Goal: Use online tool/utility: Utilize a website feature to perform a specific function

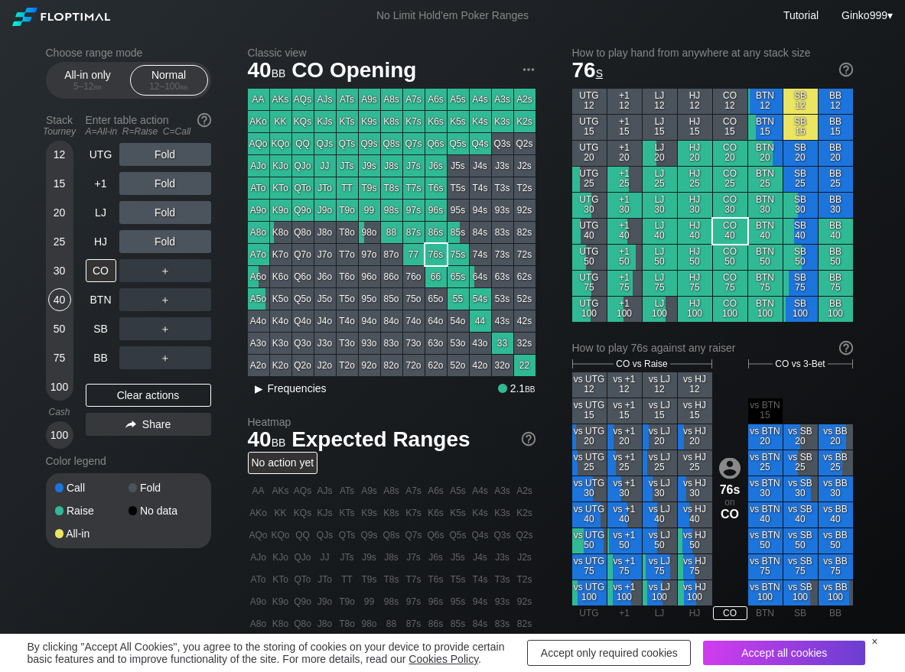
click at [278, 389] on span "Frequencies" at bounding box center [297, 388] width 59 height 12
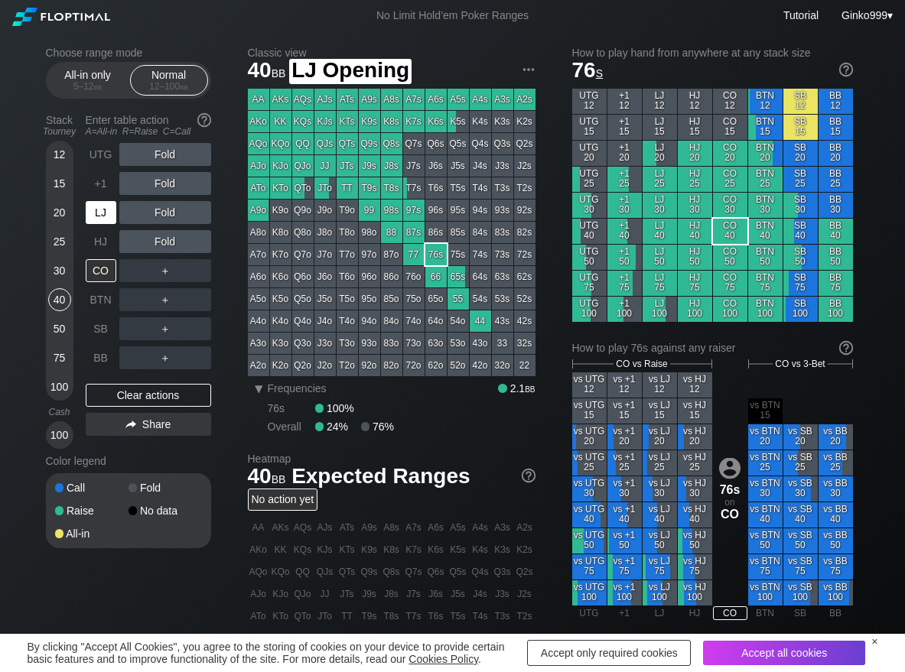
drag, startPoint x: 103, startPoint y: 218, endPoint x: 83, endPoint y: 238, distance: 28.7
click at [103, 220] on div "LJ" at bounding box center [101, 212] width 31 height 23
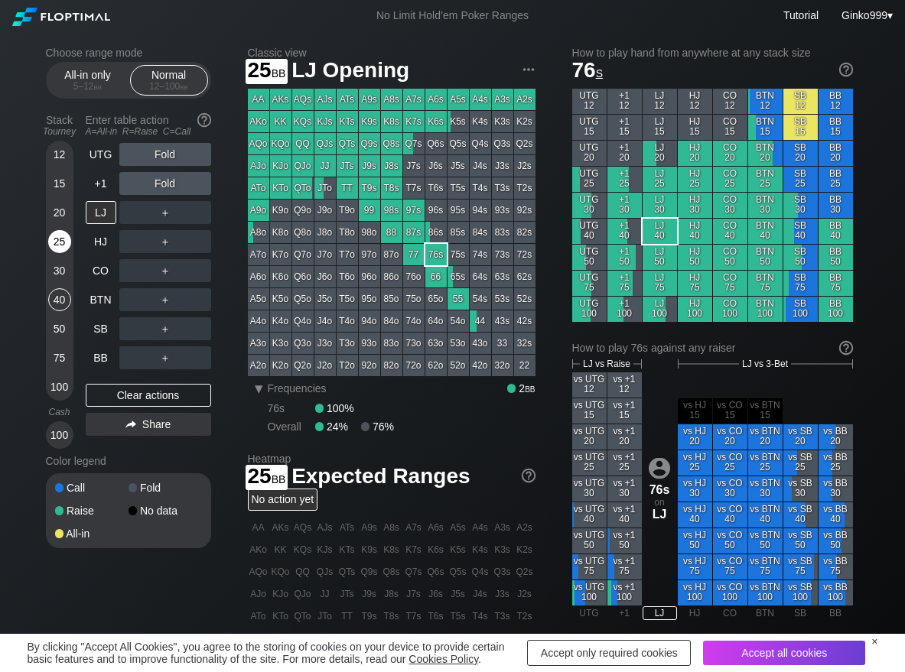
click at [56, 244] on div "25" at bounding box center [59, 241] width 23 height 23
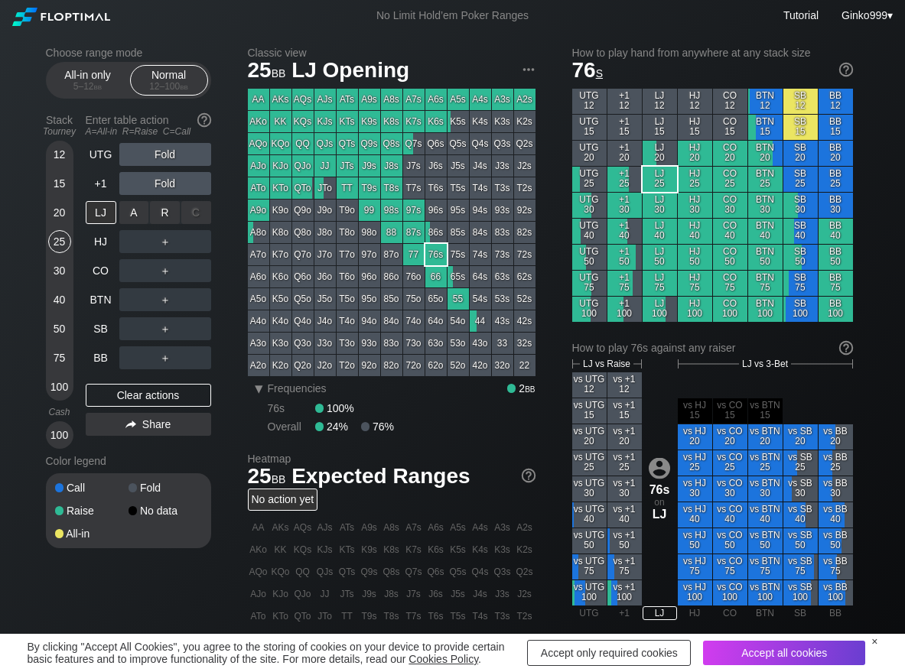
click at [161, 212] on div "R ✕" at bounding box center [165, 212] width 30 height 23
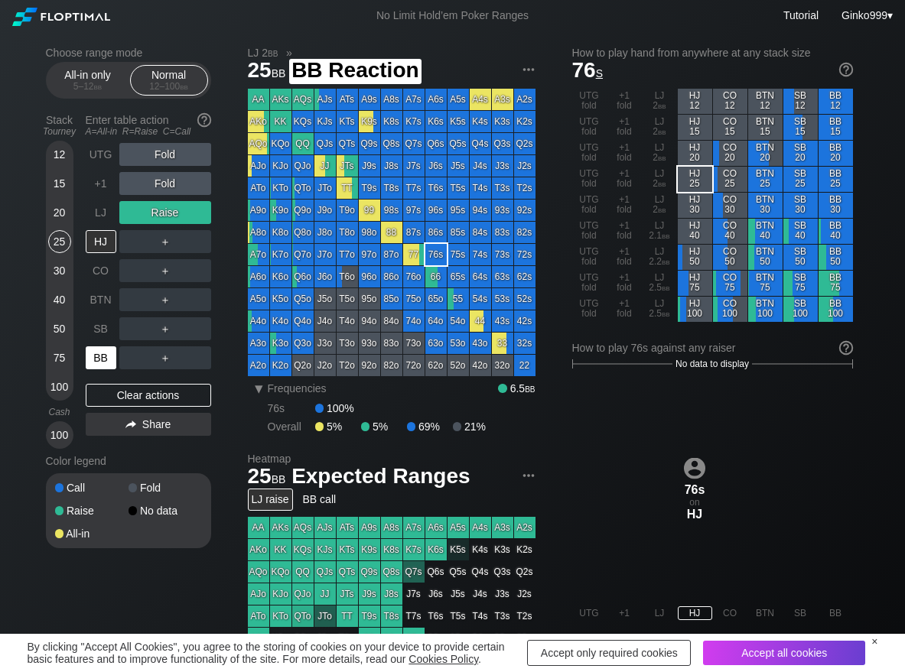
click at [103, 359] on div "BB" at bounding box center [101, 357] width 31 height 23
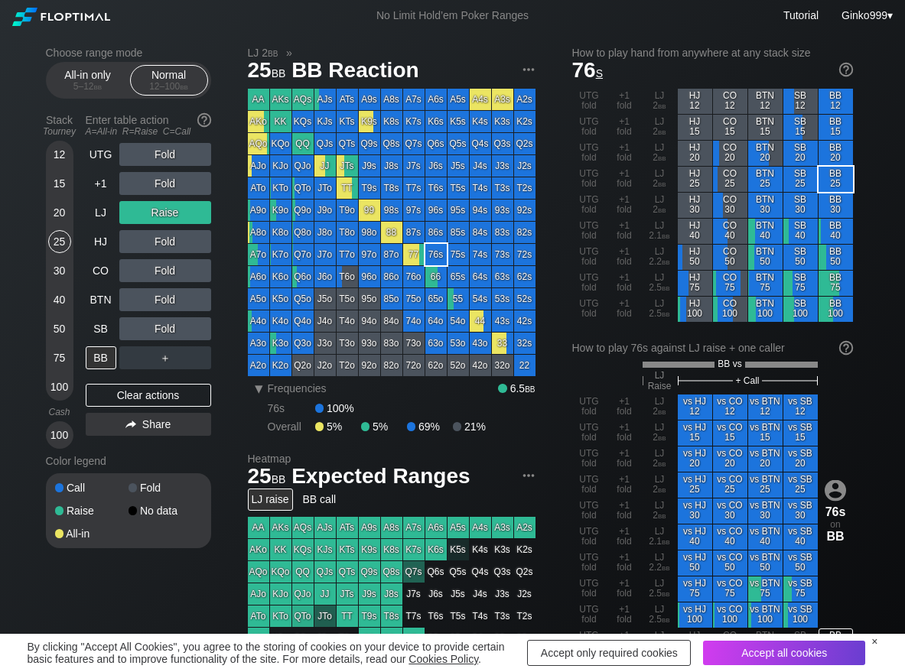
scroll to position [76, 0]
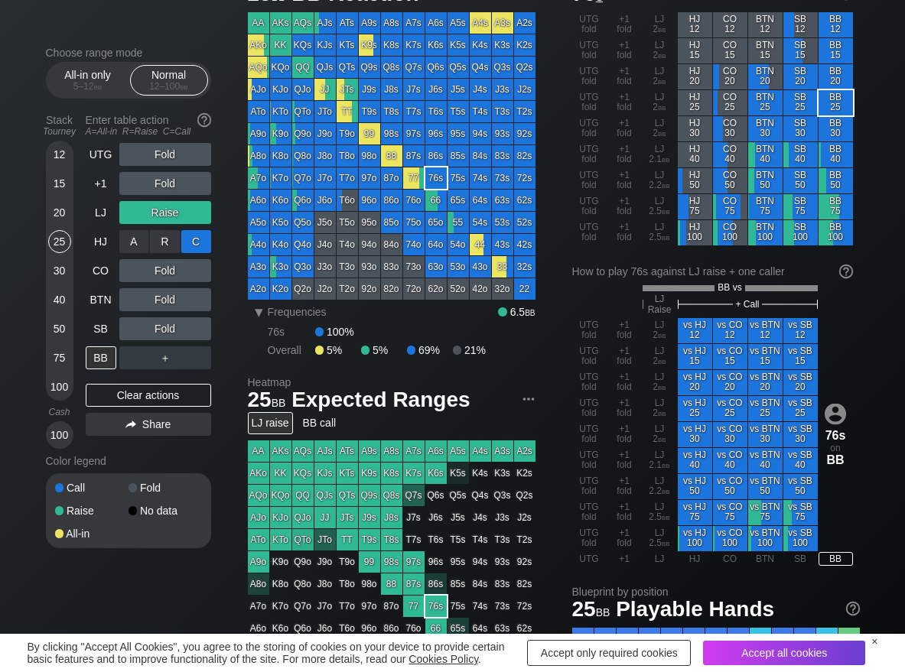
click at [197, 242] on div "C ✕" at bounding box center [196, 241] width 30 height 23
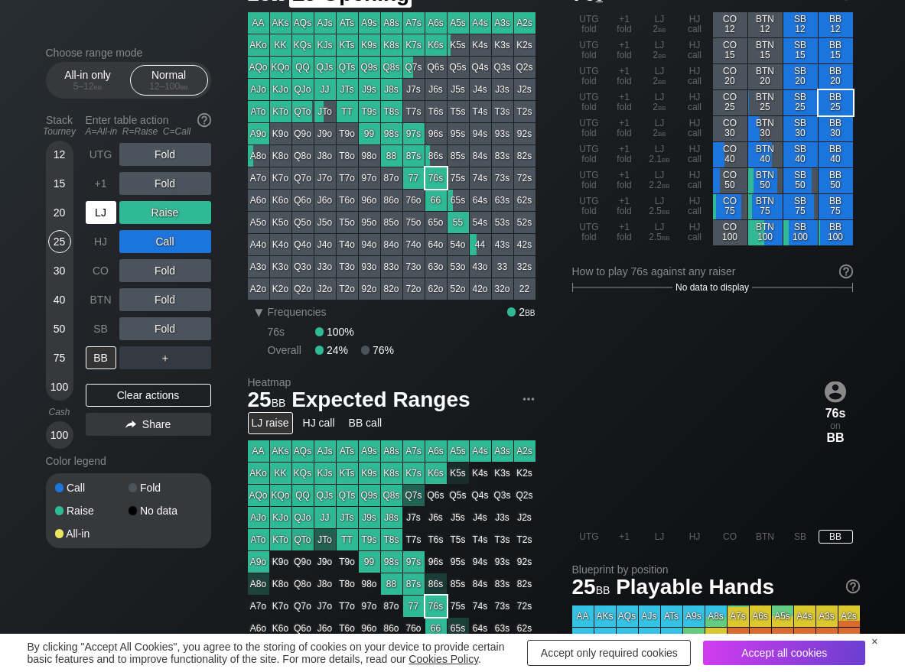
click at [96, 212] on div "LJ" at bounding box center [101, 212] width 31 height 23
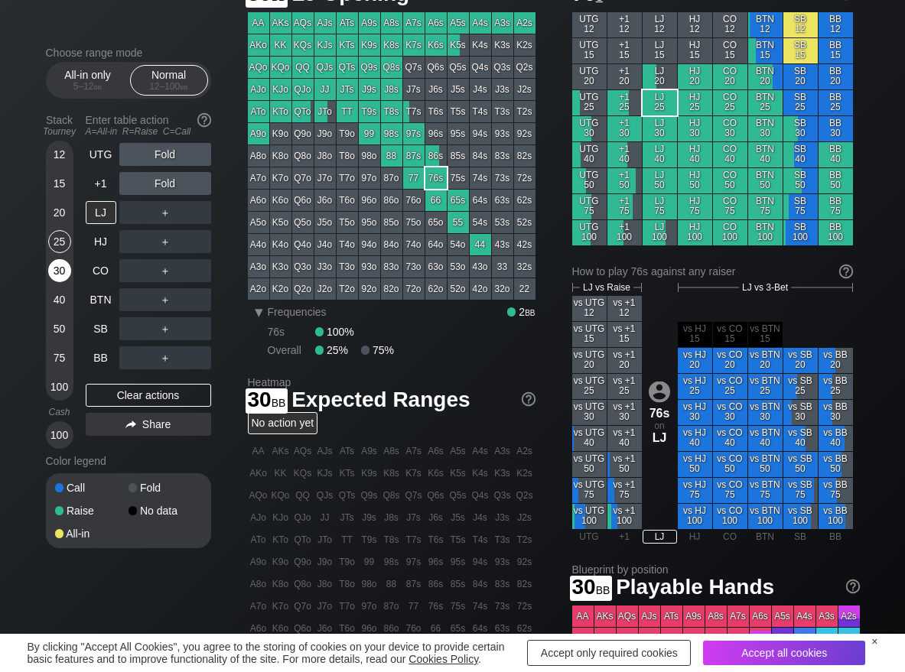
click at [57, 272] on div "30" at bounding box center [59, 270] width 23 height 23
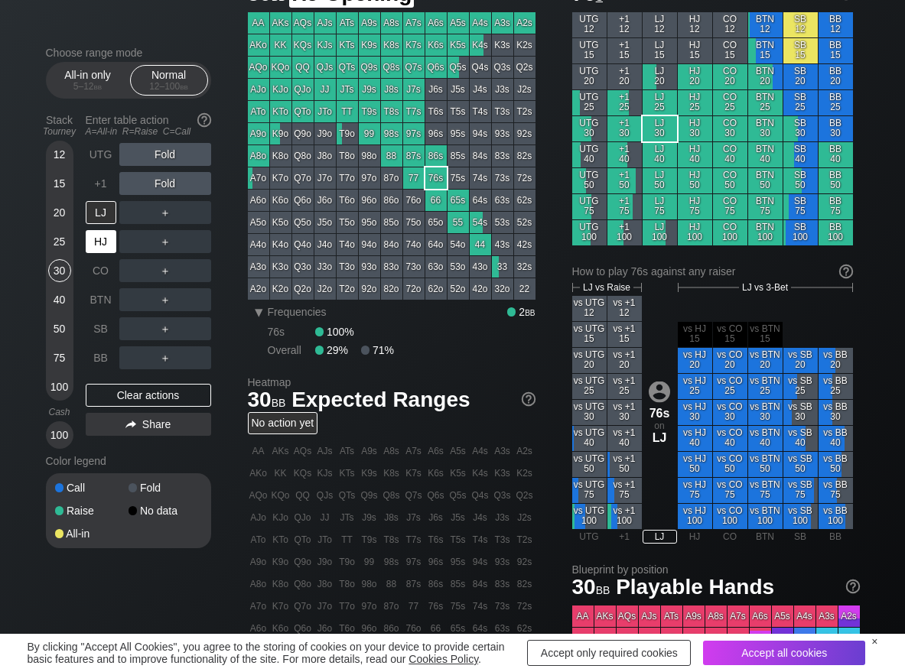
click at [103, 243] on div "HJ" at bounding box center [101, 241] width 31 height 23
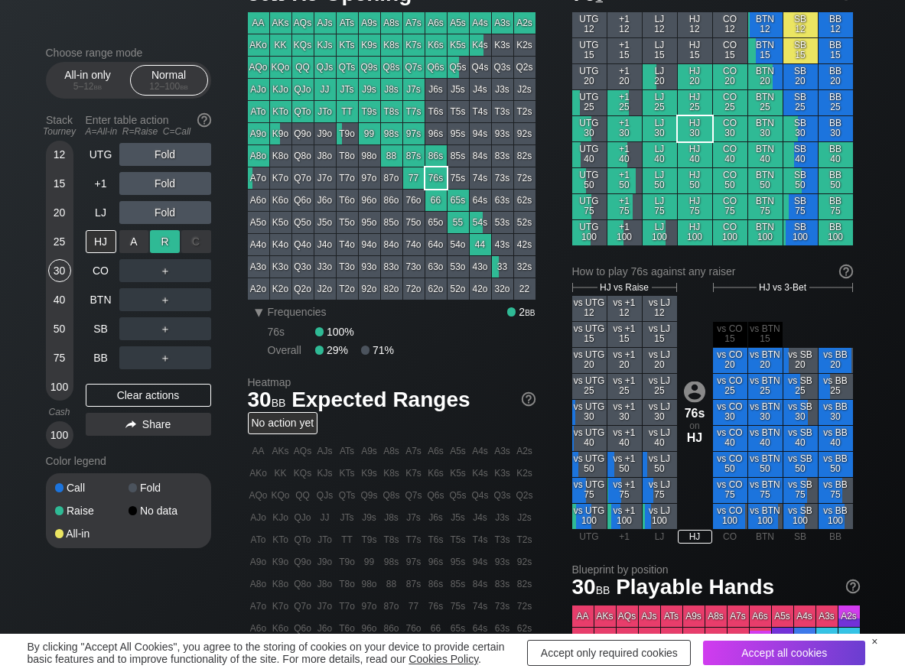
click at [157, 243] on div "R ✕" at bounding box center [165, 241] width 30 height 23
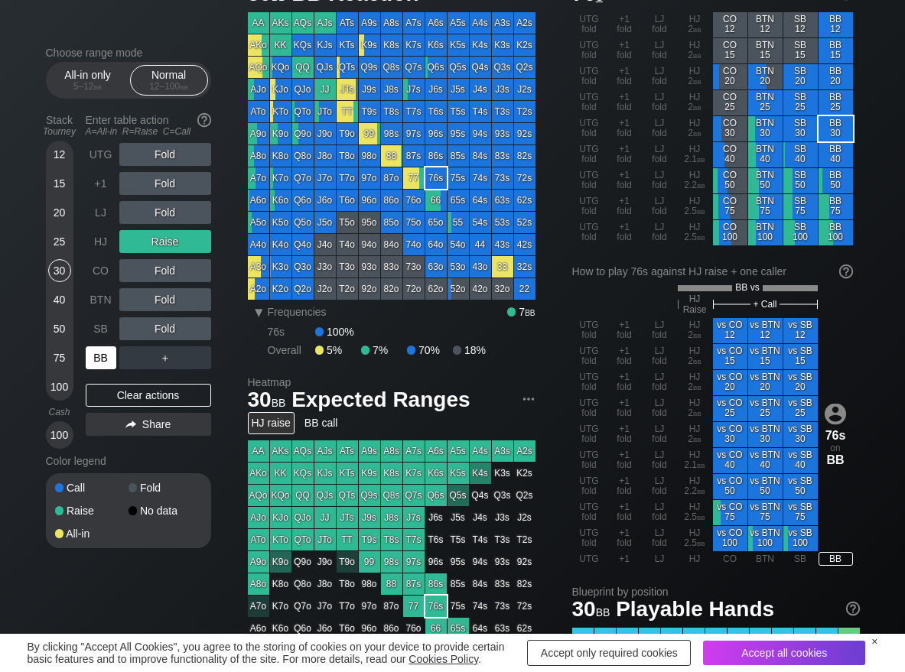
click at [96, 353] on div "BB" at bounding box center [101, 357] width 31 height 23
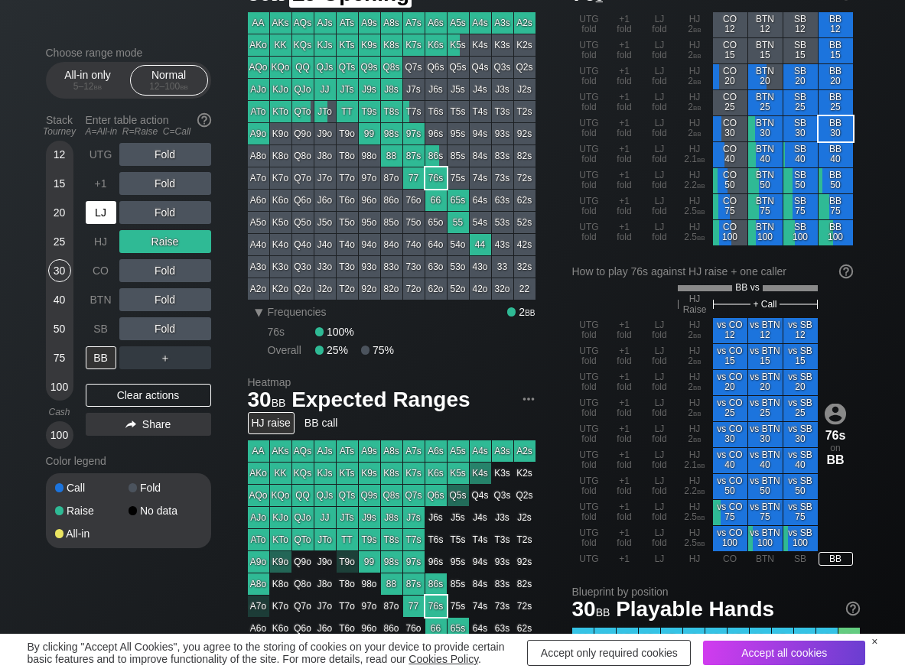
click at [93, 220] on div "LJ" at bounding box center [101, 212] width 31 height 23
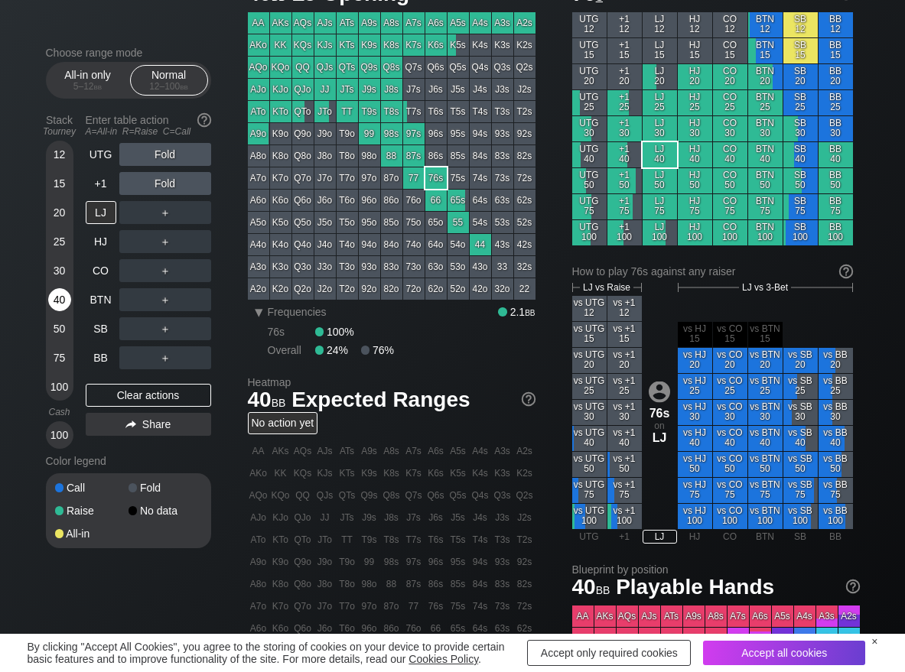
click at [63, 301] on div "40" at bounding box center [59, 299] width 23 height 23
click at [162, 213] on div "R ✕" at bounding box center [165, 212] width 30 height 23
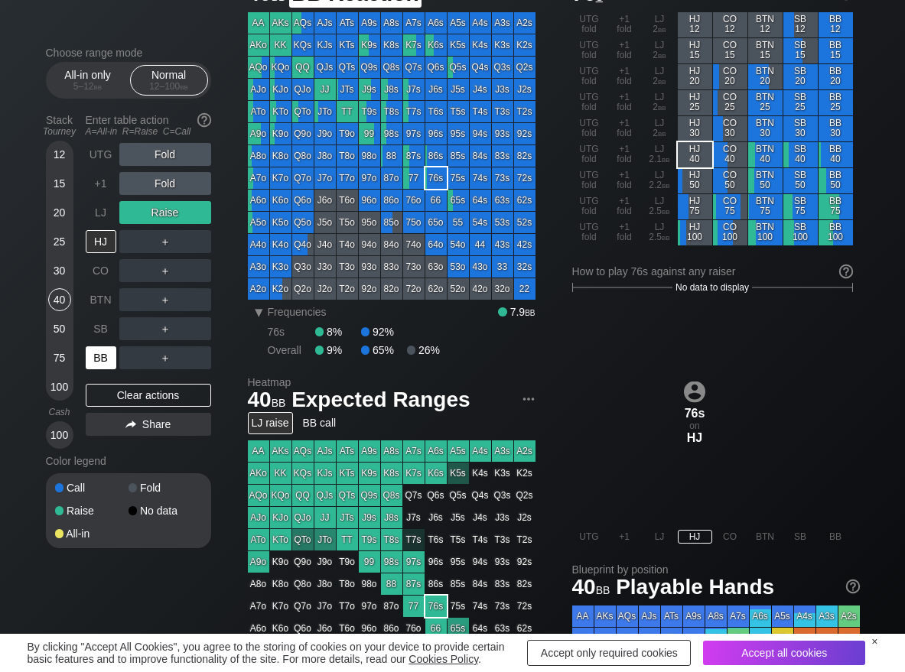
click at [110, 359] on div "BB" at bounding box center [101, 357] width 31 height 23
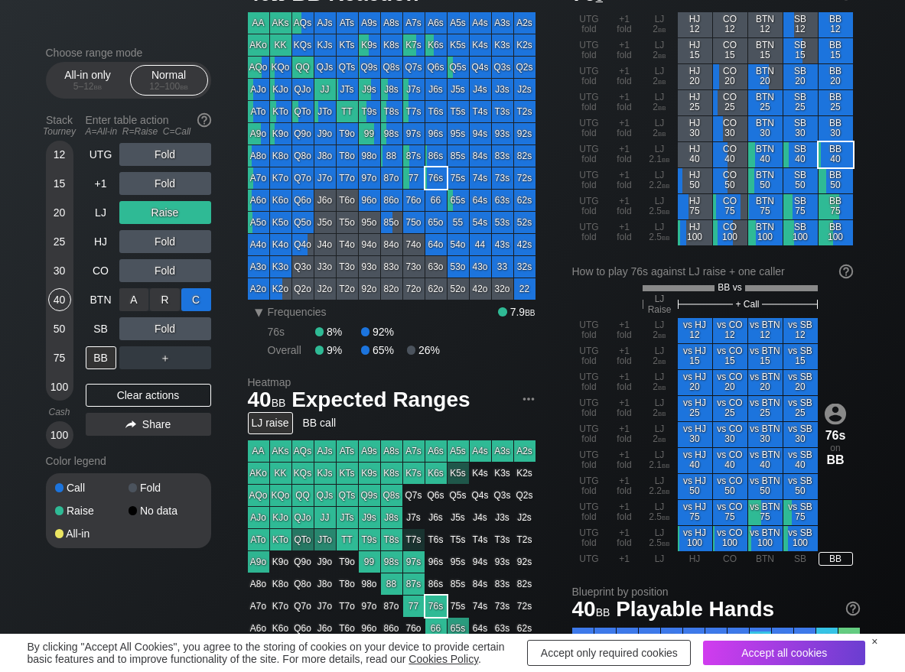
click at [185, 305] on div "C ✕" at bounding box center [196, 299] width 30 height 23
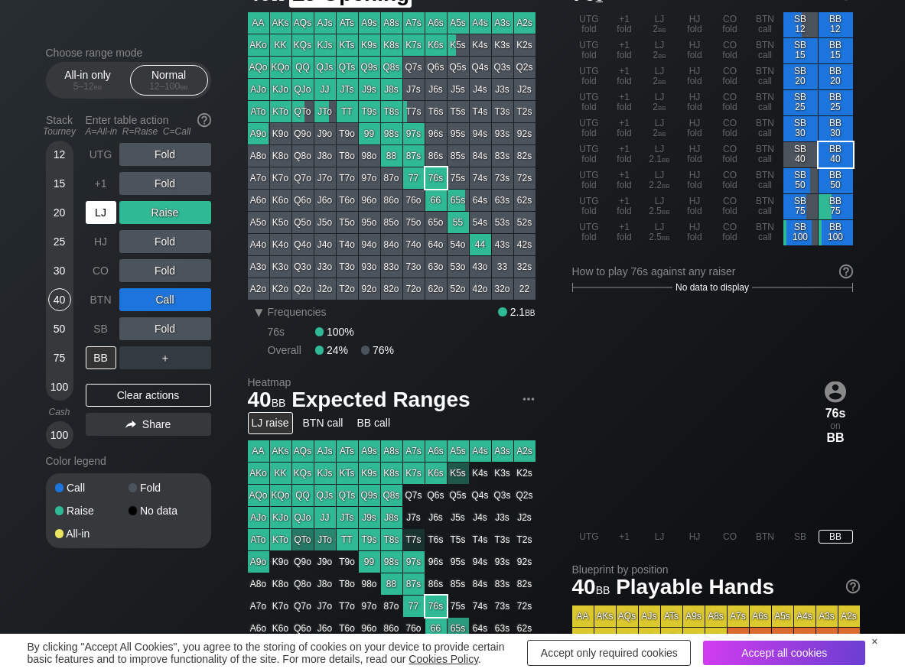
click at [106, 215] on div "LJ" at bounding box center [101, 212] width 31 height 23
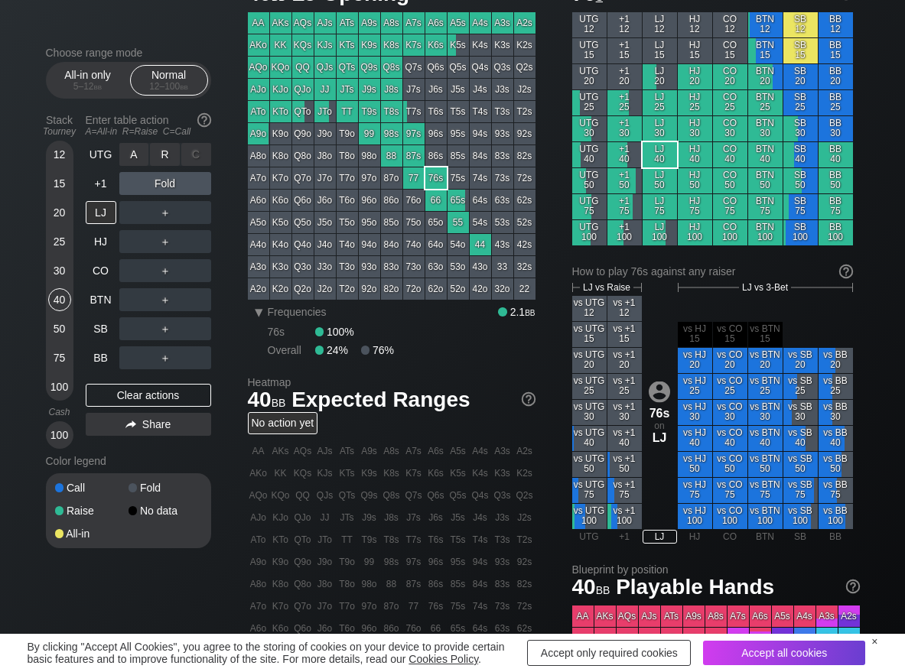
drag, startPoint x: 161, startPoint y: 161, endPoint x: 143, endPoint y: 167, distance: 19.3
click at [158, 153] on div "R ✕" at bounding box center [165, 154] width 30 height 23
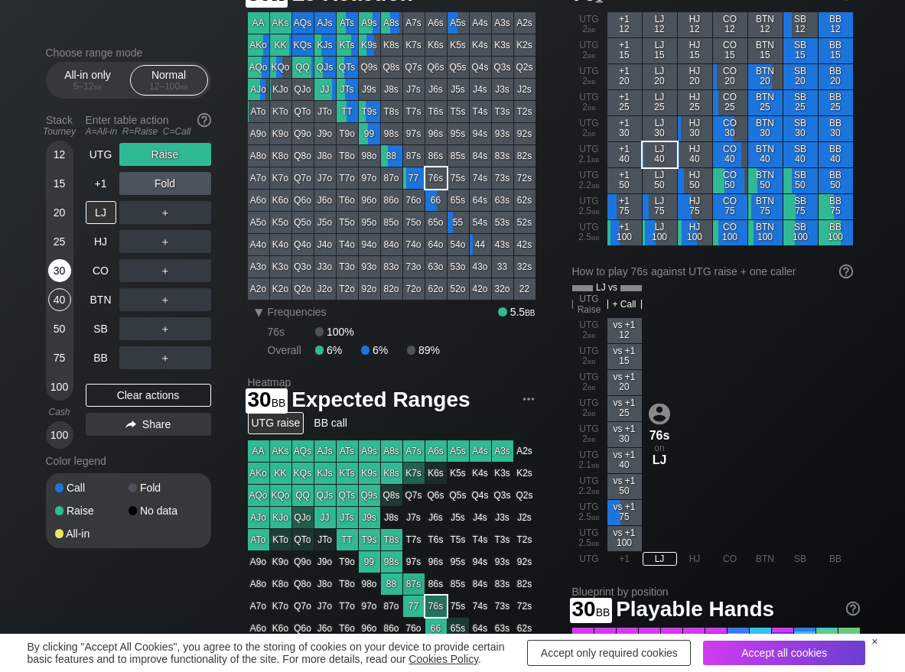
drag, startPoint x: 58, startPoint y: 263, endPoint x: 59, endPoint y: 273, distance: 10.0
click at [59, 265] on div "30" at bounding box center [59, 270] width 23 height 23
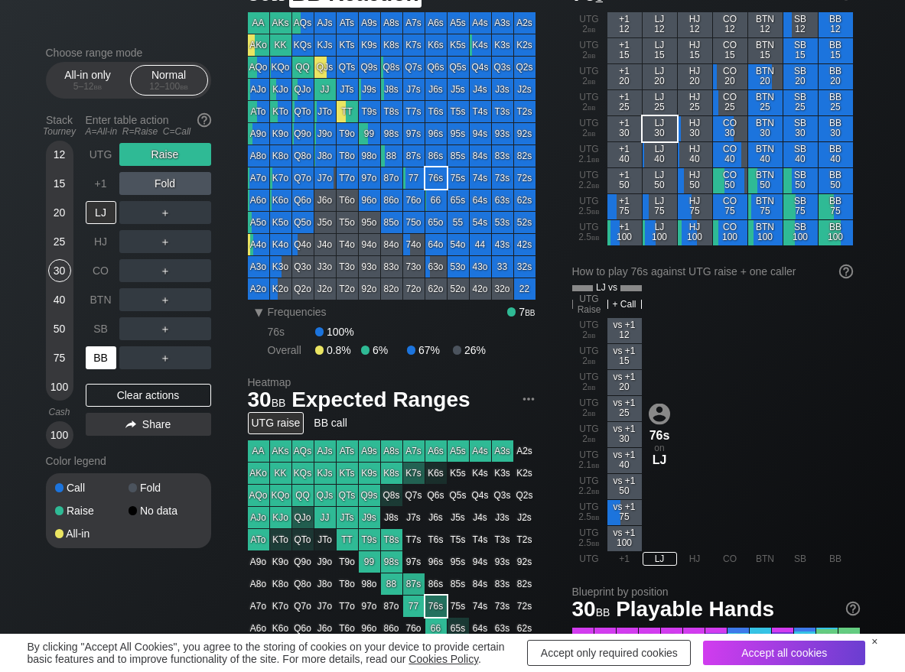
click at [92, 348] on div "BB" at bounding box center [101, 357] width 31 height 23
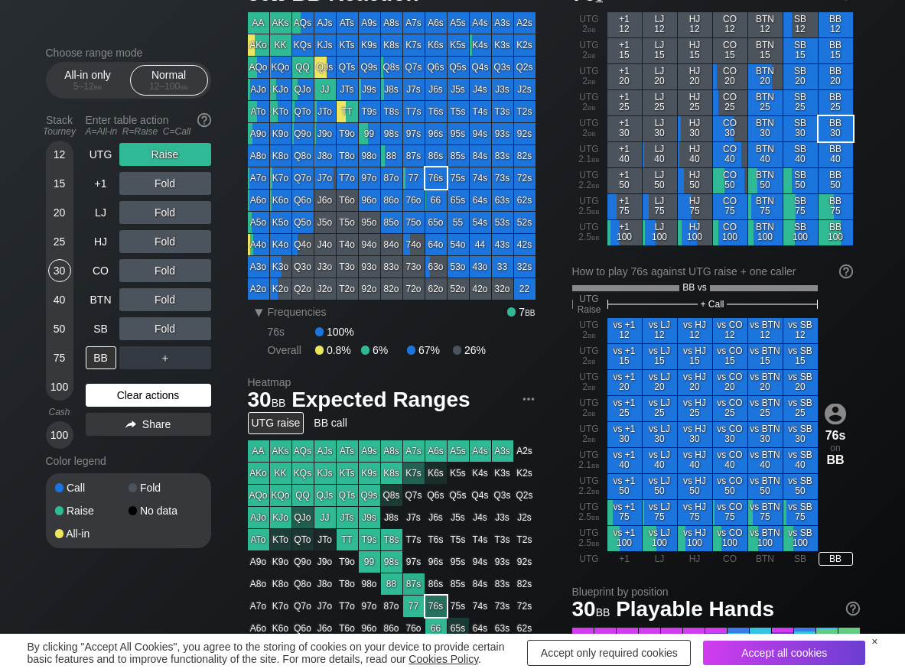
click at [112, 395] on div "Clear actions" at bounding box center [148, 395] width 125 height 23
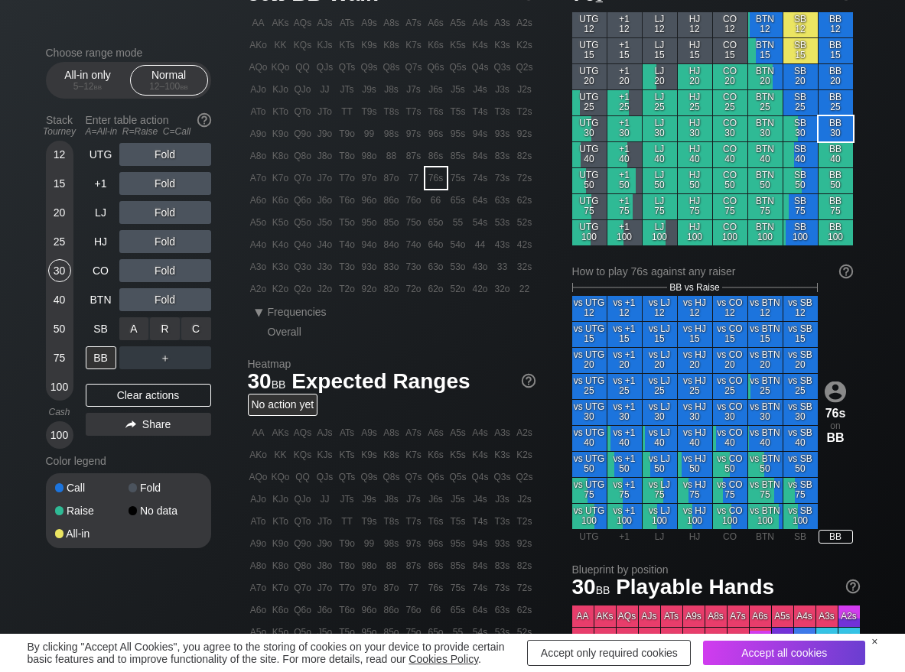
click at [197, 322] on div "C ✕" at bounding box center [196, 328] width 30 height 23
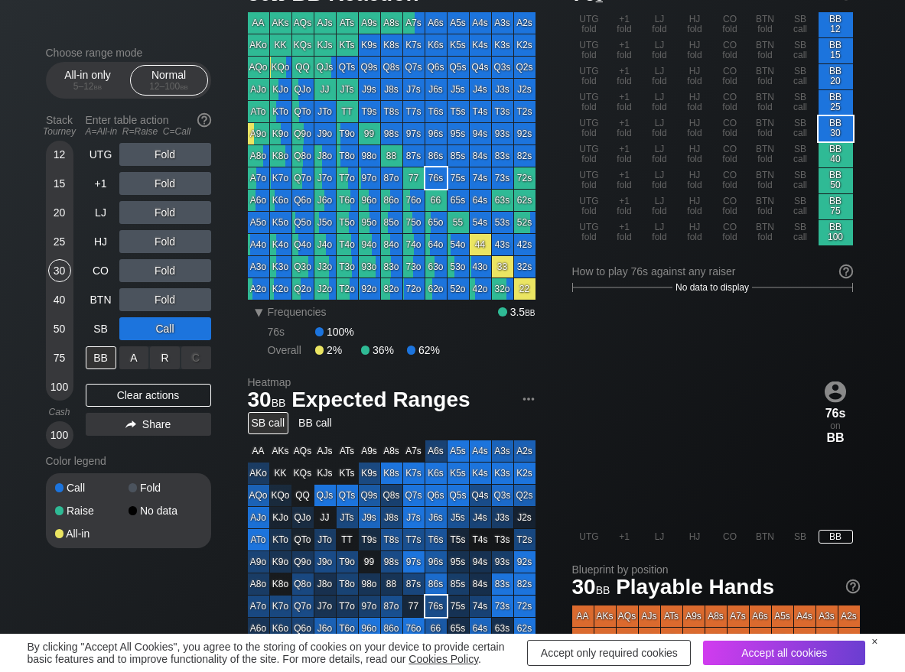
click at [167, 357] on div "R ✕" at bounding box center [165, 357] width 30 height 23
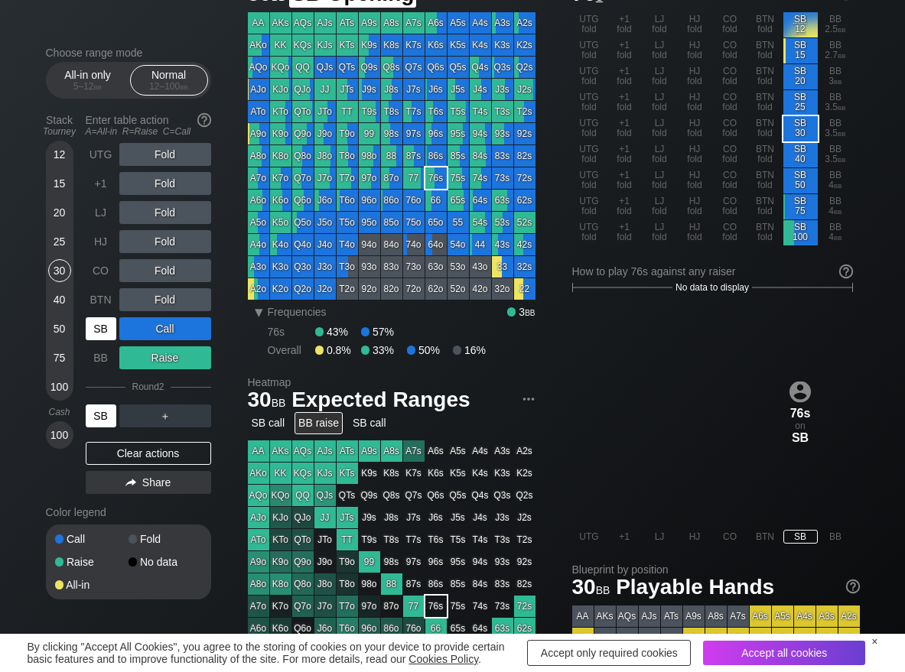
click at [101, 323] on div "SB" at bounding box center [101, 328] width 31 height 23
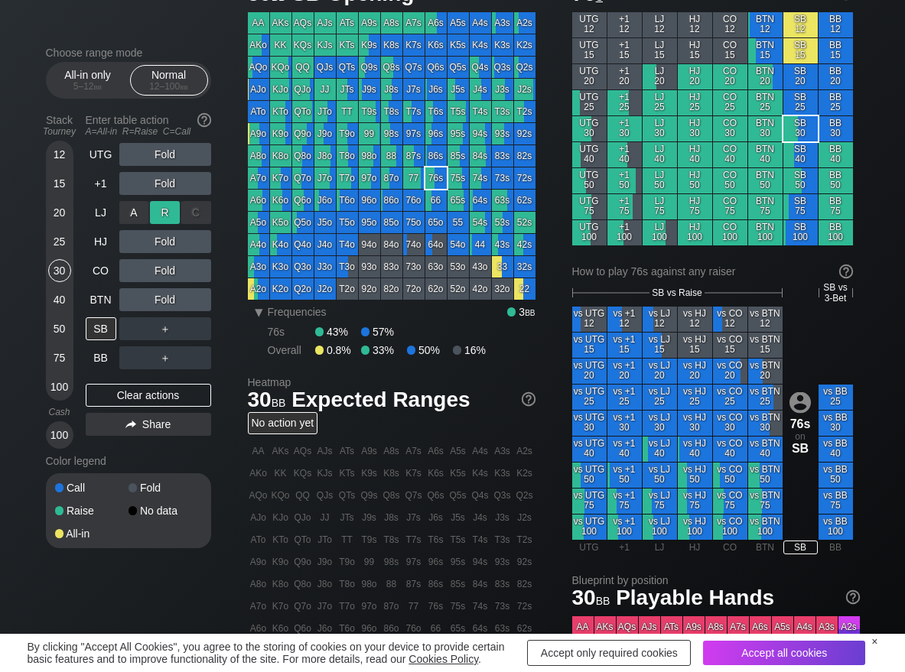
click at [172, 216] on div "R ✕" at bounding box center [165, 212] width 30 height 23
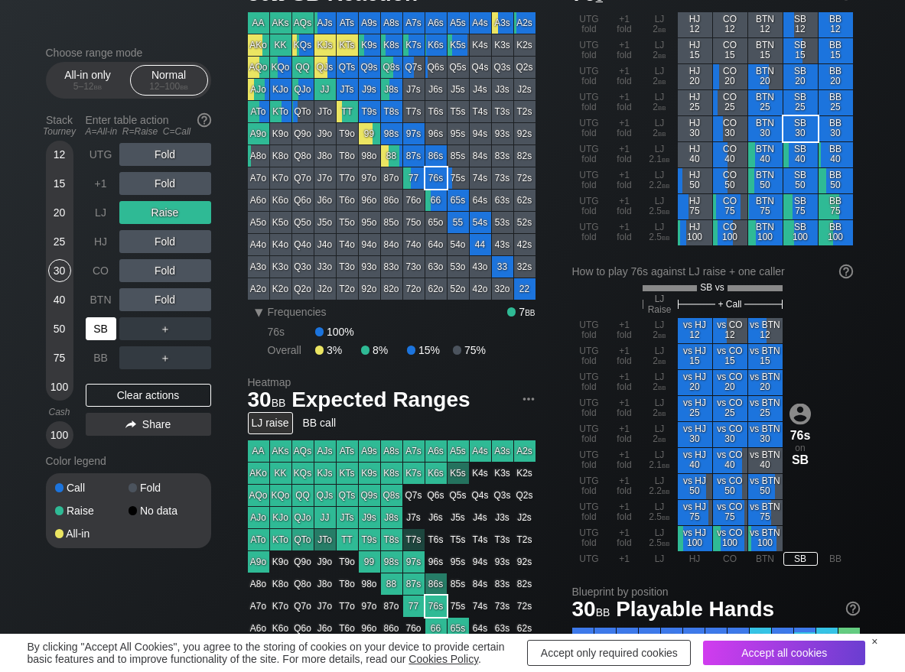
click at [86, 330] on div "SB" at bounding box center [101, 328] width 31 height 23
click at [202, 239] on div "C ✕" at bounding box center [196, 241] width 30 height 23
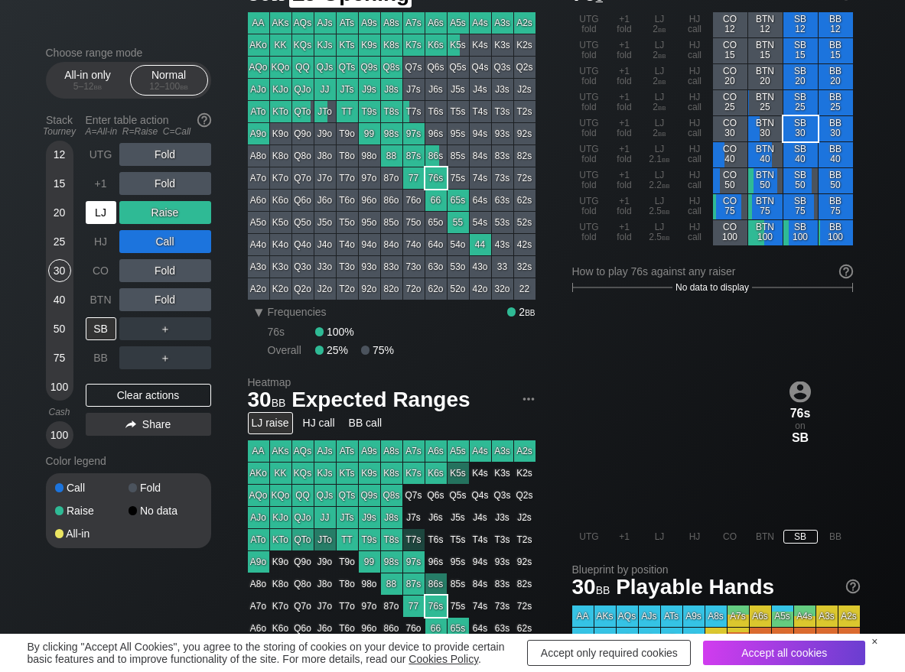
click at [93, 219] on div "LJ" at bounding box center [101, 212] width 31 height 23
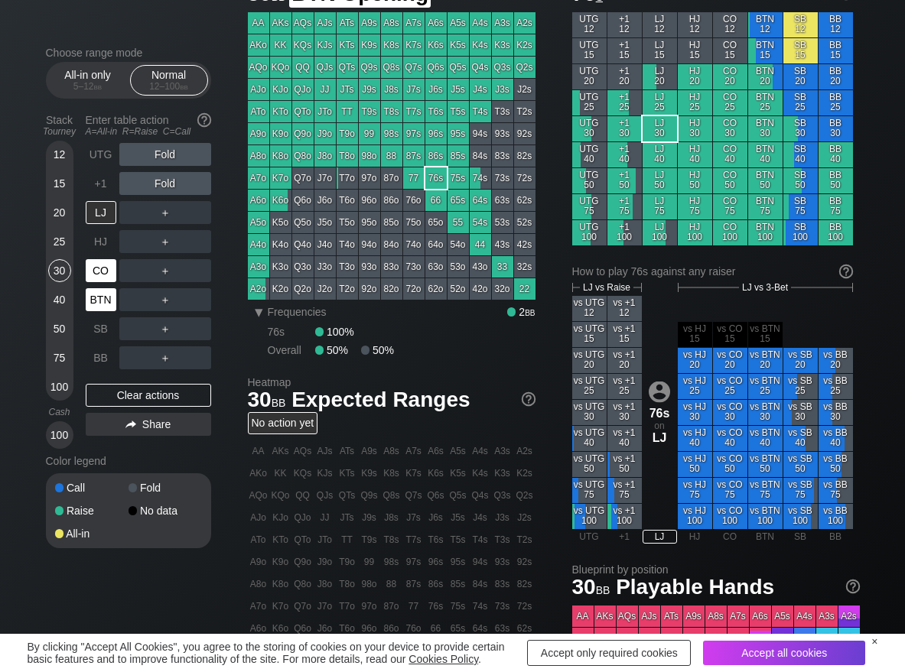
click at [99, 271] on div "CO" at bounding box center [101, 270] width 31 height 23
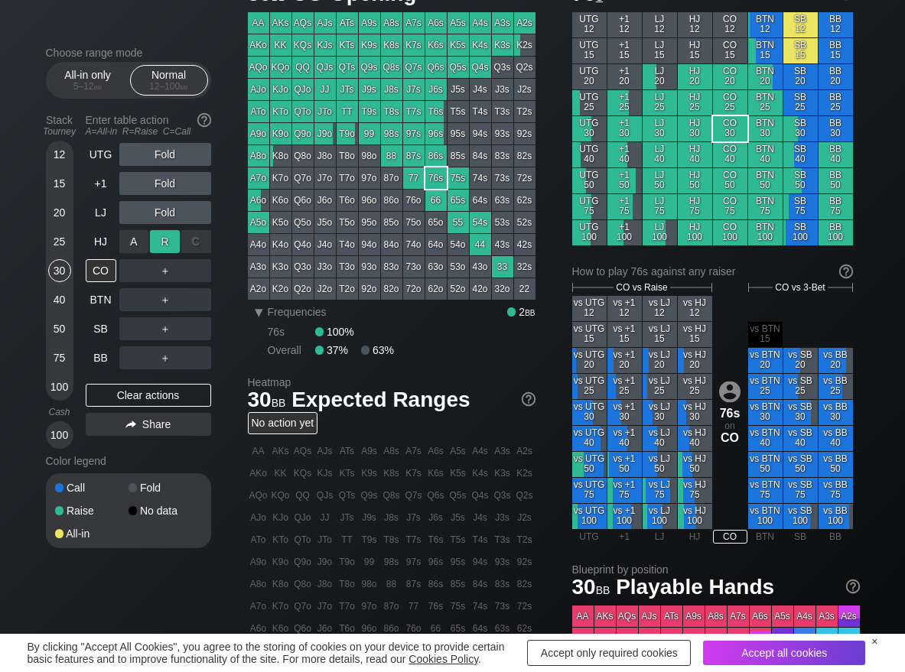
click at [161, 233] on div "R ✕" at bounding box center [165, 241] width 30 height 23
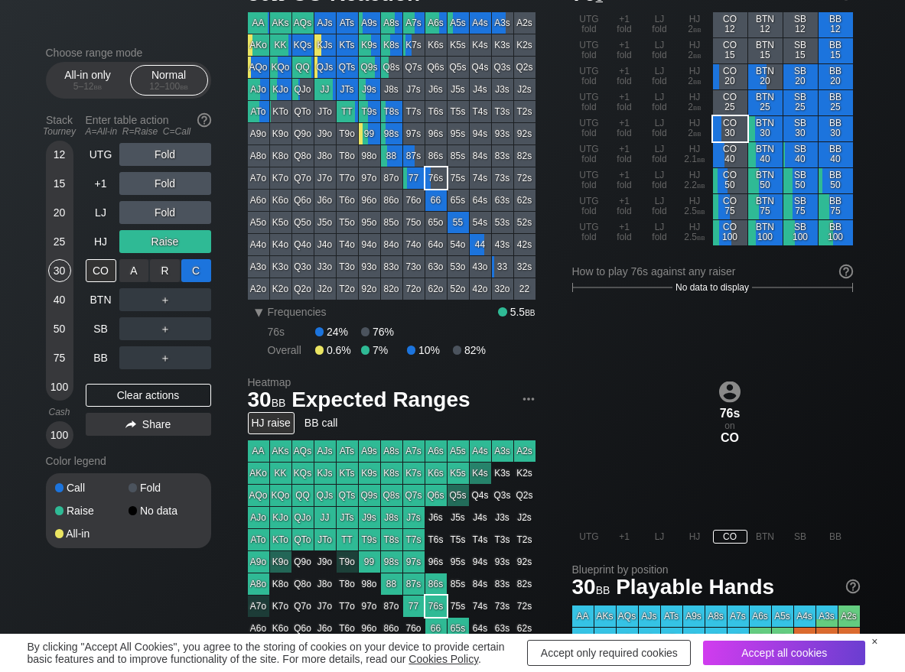
click at [195, 264] on div "C ✕" at bounding box center [196, 270] width 30 height 23
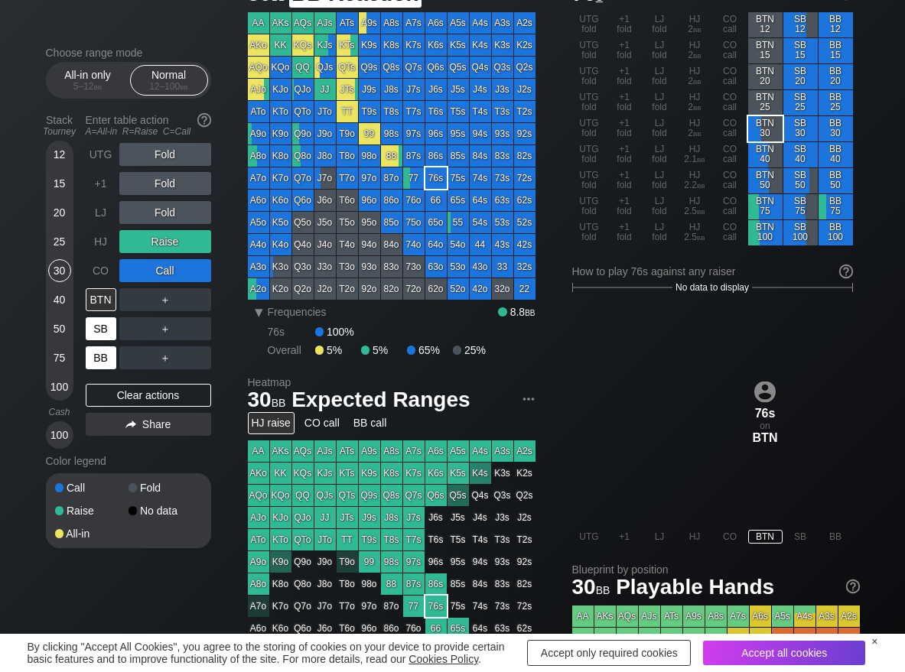
drag, startPoint x: 89, startPoint y: 362, endPoint x: 89, endPoint y: 342, distance: 19.9
click at [89, 363] on div "BB" at bounding box center [101, 357] width 31 height 23
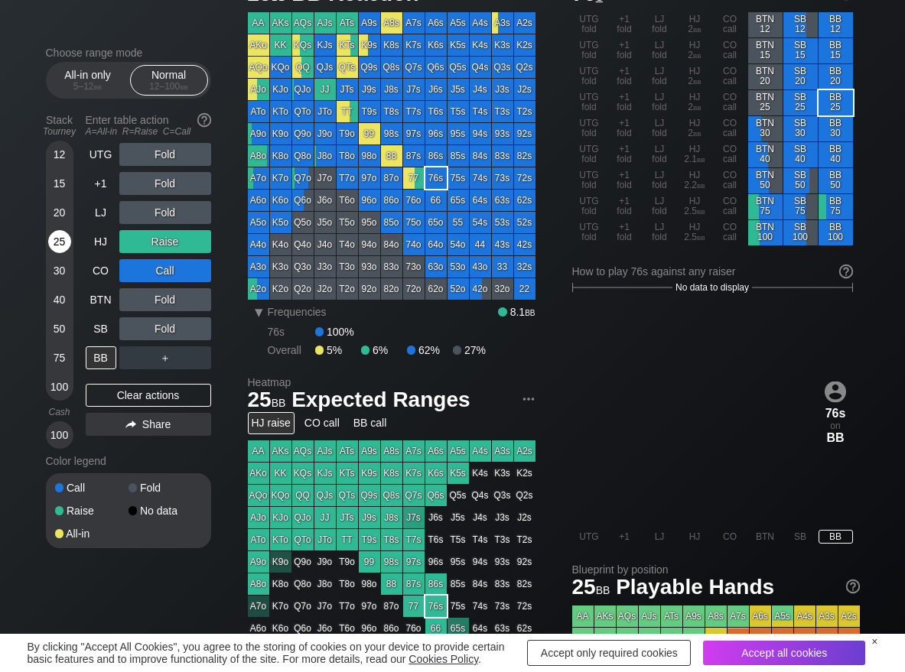
click at [62, 240] on div "25" at bounding box center [59, 241] width 23 height 23
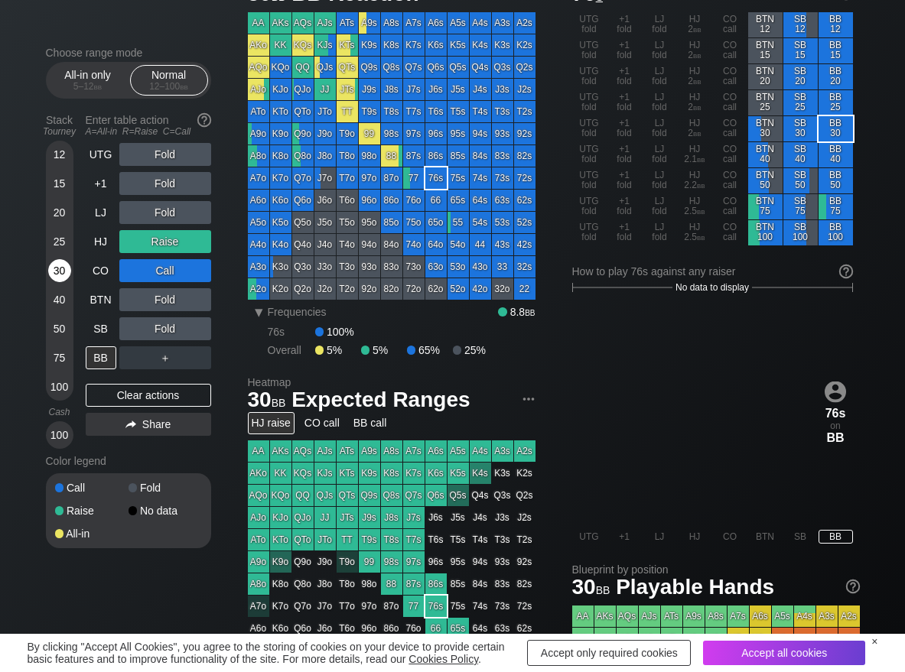
click at [61, 271] on div "30" at bounding box center [59, 270] width 23 height 23
click at [127, 397] on div "Clear actions" at bounding box center [148, 395] width 125 height 23
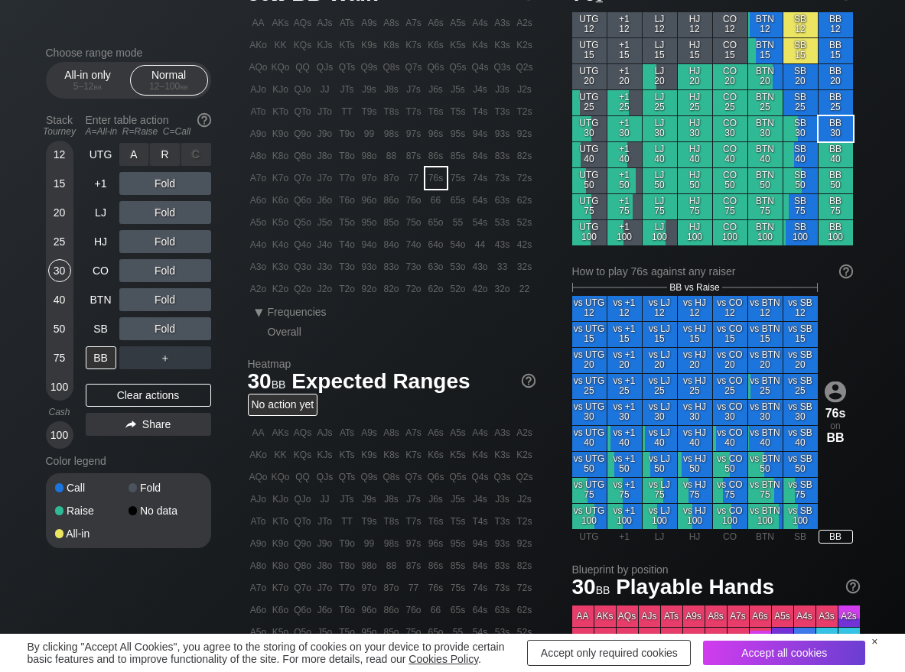
click at [160, 153] on div "R ✕" at bounding box center [165, 154] width 30 height 23
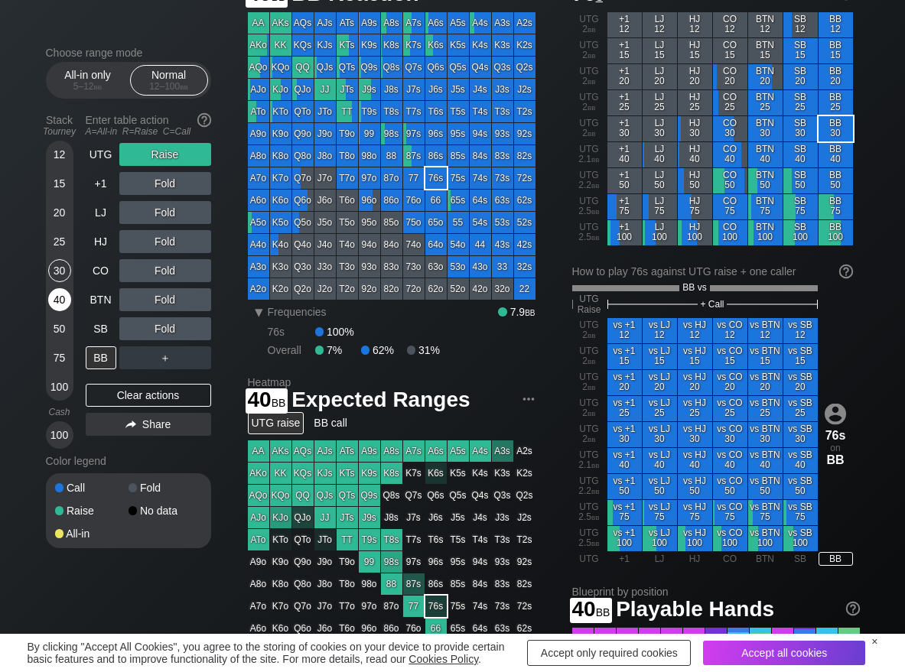
click at [51, 300] on div "40" at bounding box center [59, 299] width 23 height 23
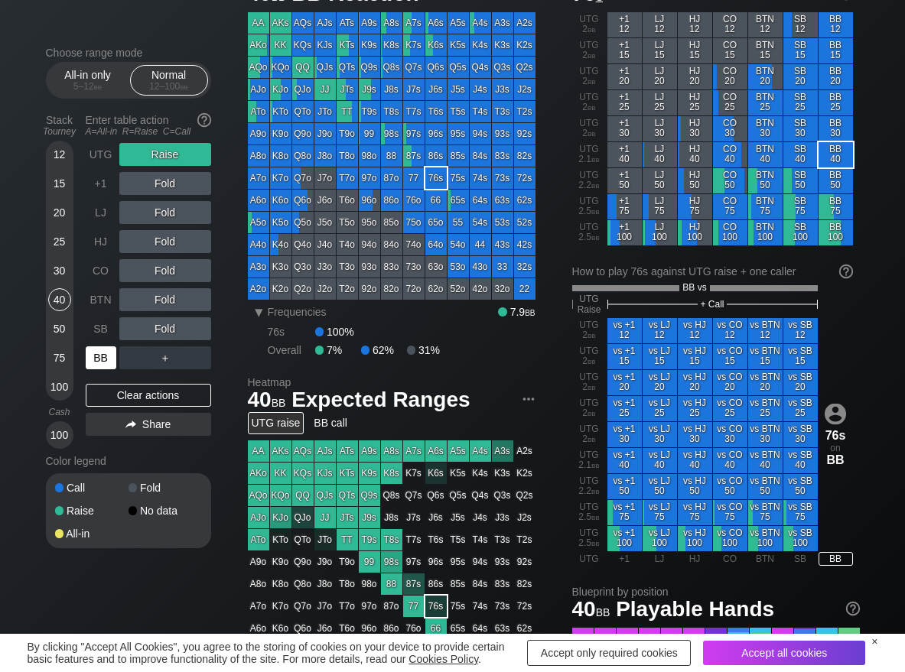
click at [113, 362] on div "BB" at bounding box center [101, 357] width 31 height 23
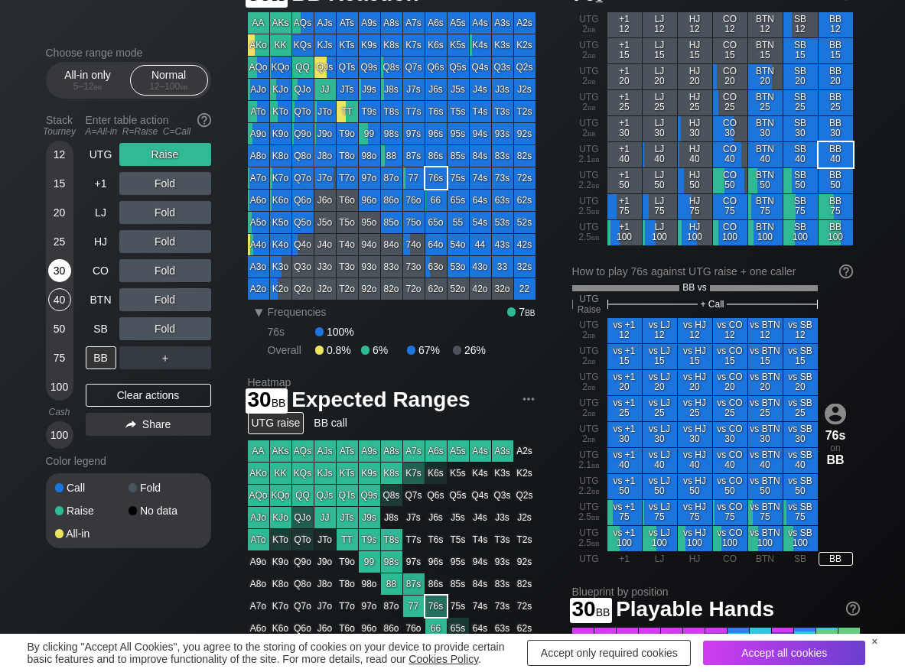
click at [54, 281] on div "30" at bounding box center [59, 270] width 23 height 23
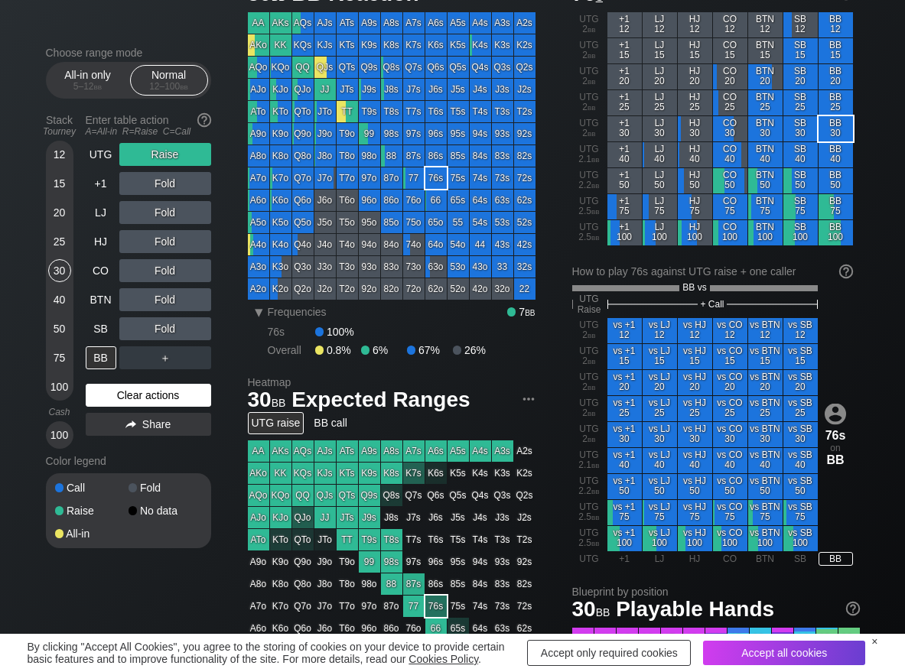
click at [127, 389] on div "Clear actions" at bounding box center [148, 395] width 125 height 23
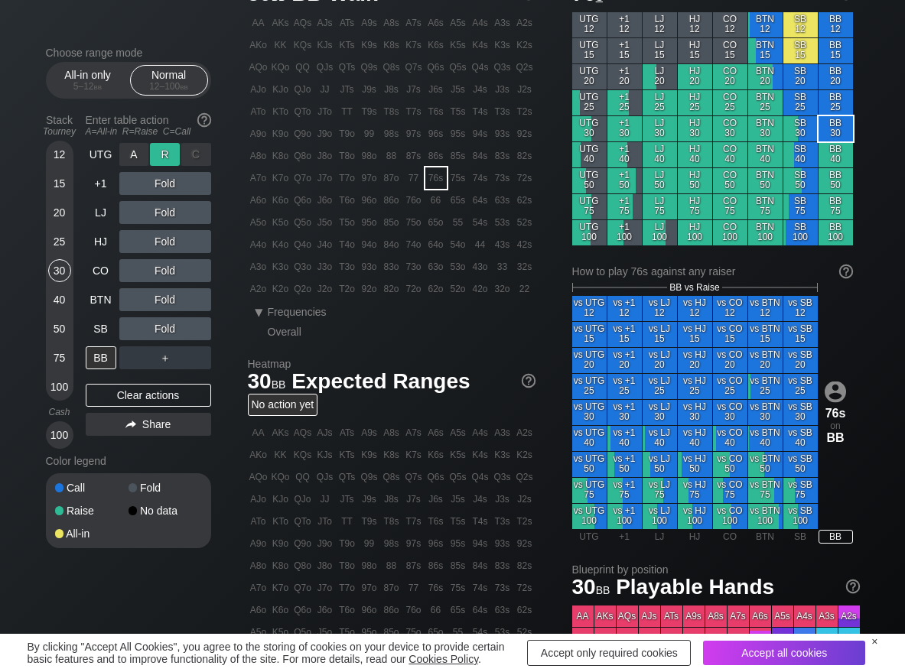
click at [174, 158] on div "R ✕" at bounding box center [165, 154] width 30 height 23
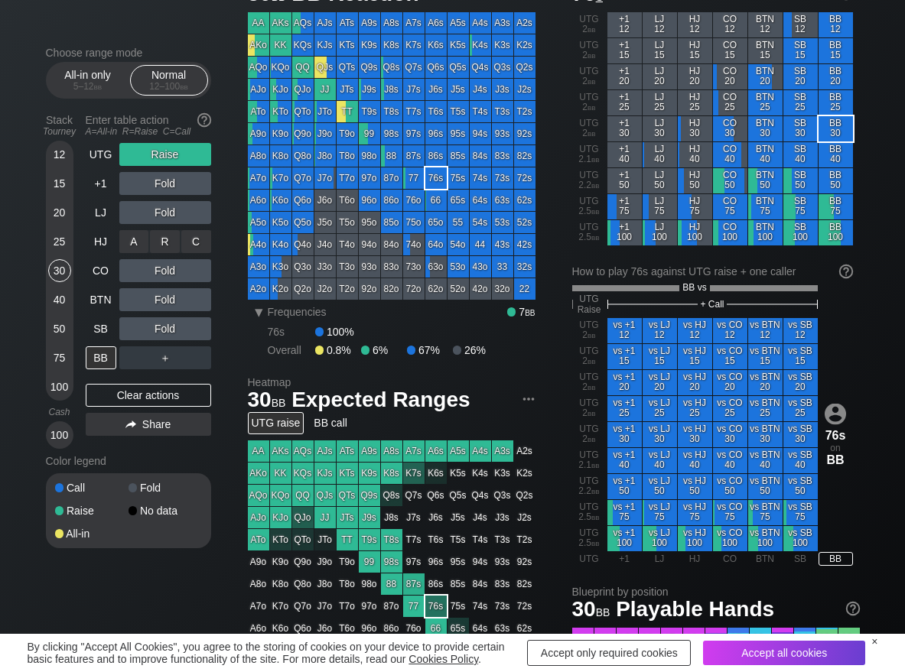
drag, startPoint x: 203, startPoint y: 236, endPoint x: 200, endPoint y: 262, distance: 26.3
click at [203, 238] on div "C ✕" at bounding box center [196, 241] width 30 height 23
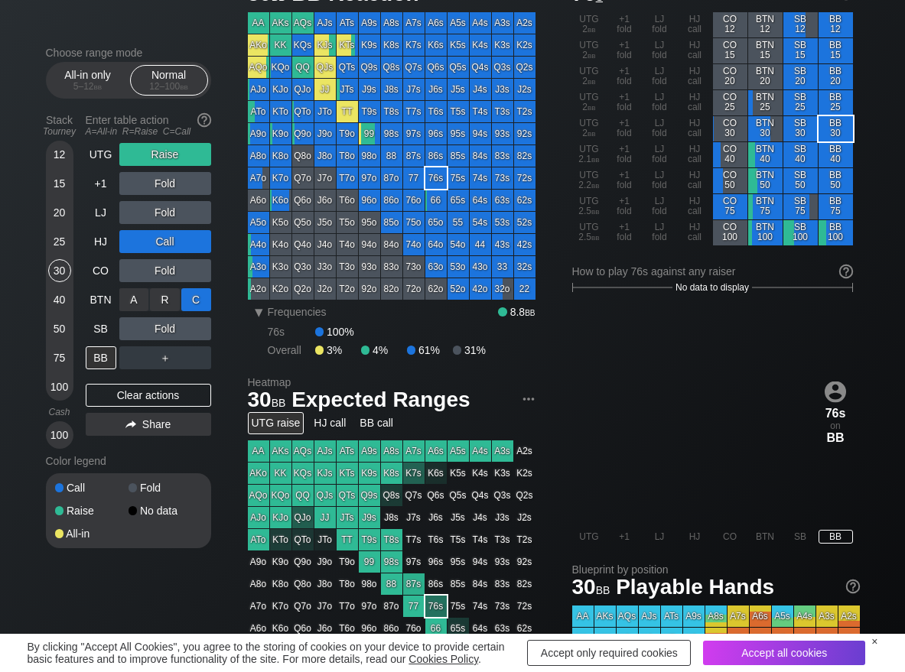
click at [194, 294] on div "C ✕" at bounding box center [196, 299] width 30 height 23
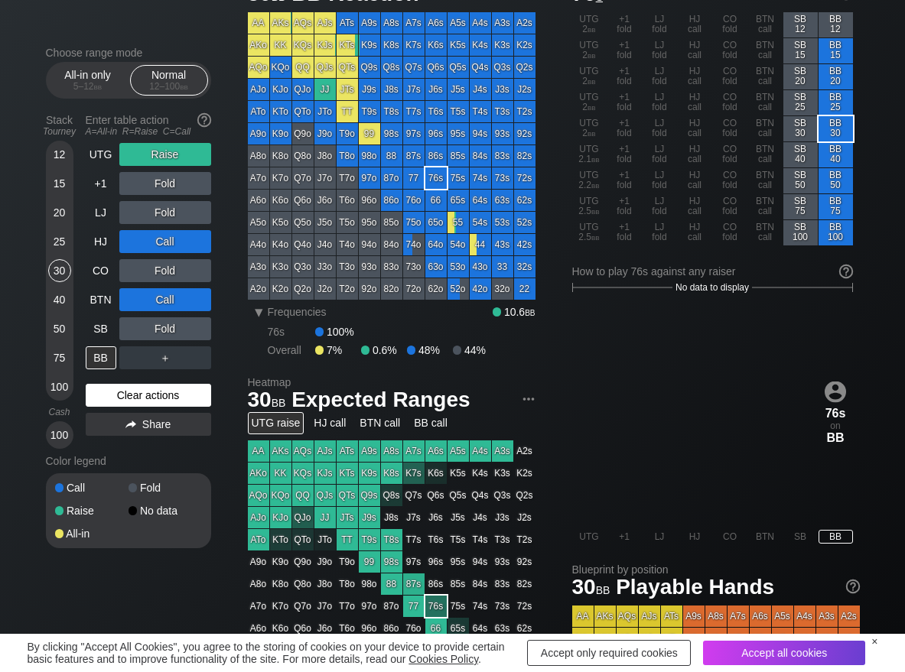
click at [111, 392] on div "Clear actions" at bounding box center [148, 395] width 125 height 23
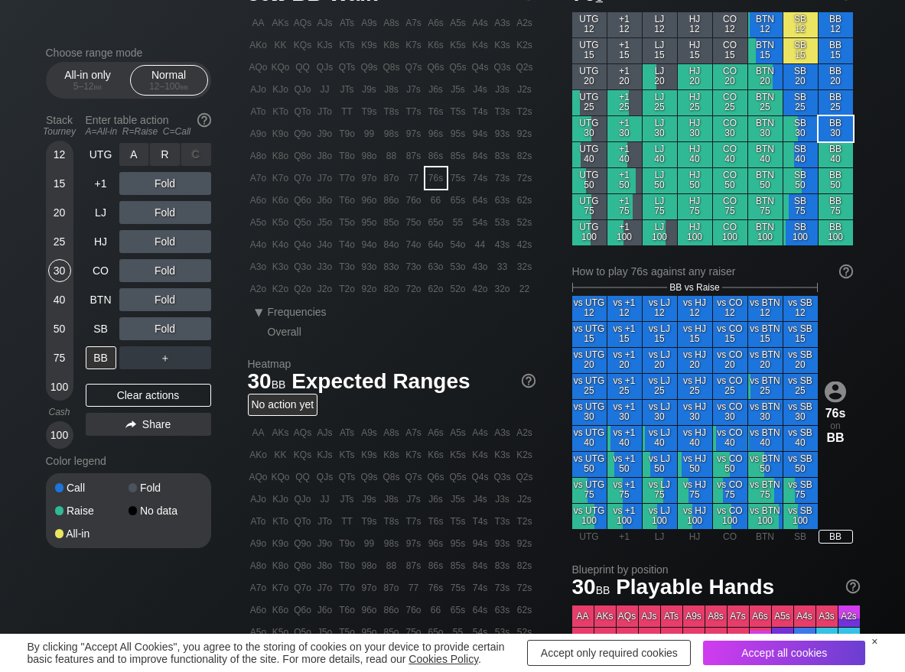
click at [159, 159] on div "R ✕" at bounding box center [165, 154] width 30 height 23
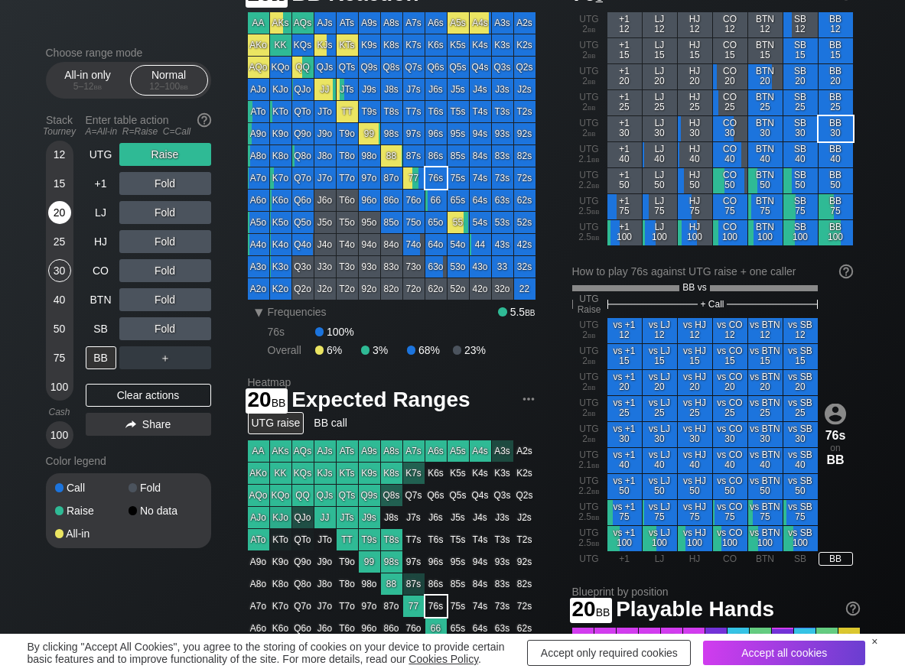
click at [57, 213] on div "20" at bounding box center [59, 212] width 23 height 23
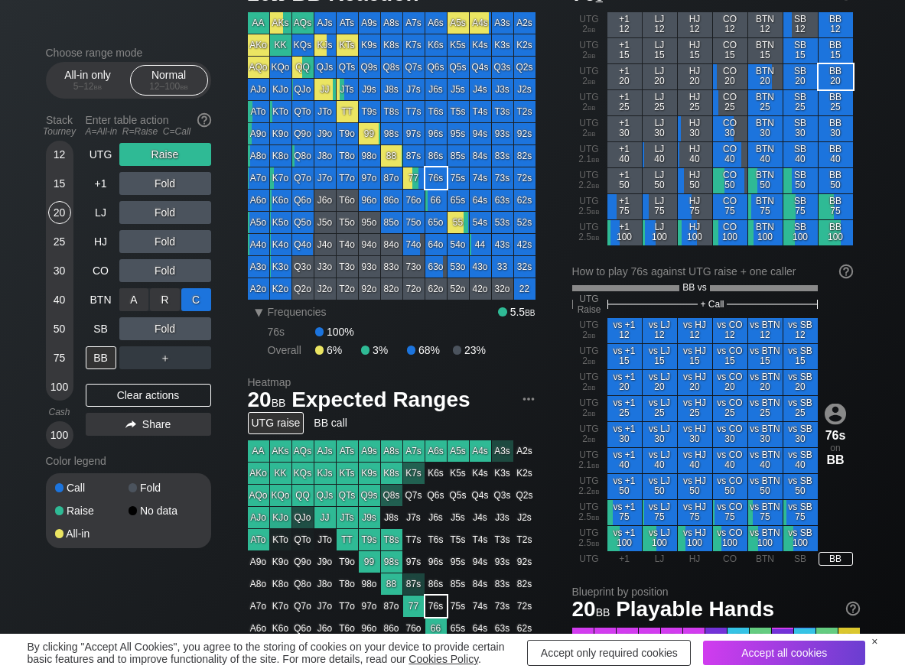
click at [207, 301] on div "C ✕" at bounding box center [196, 299] width 30 height 23
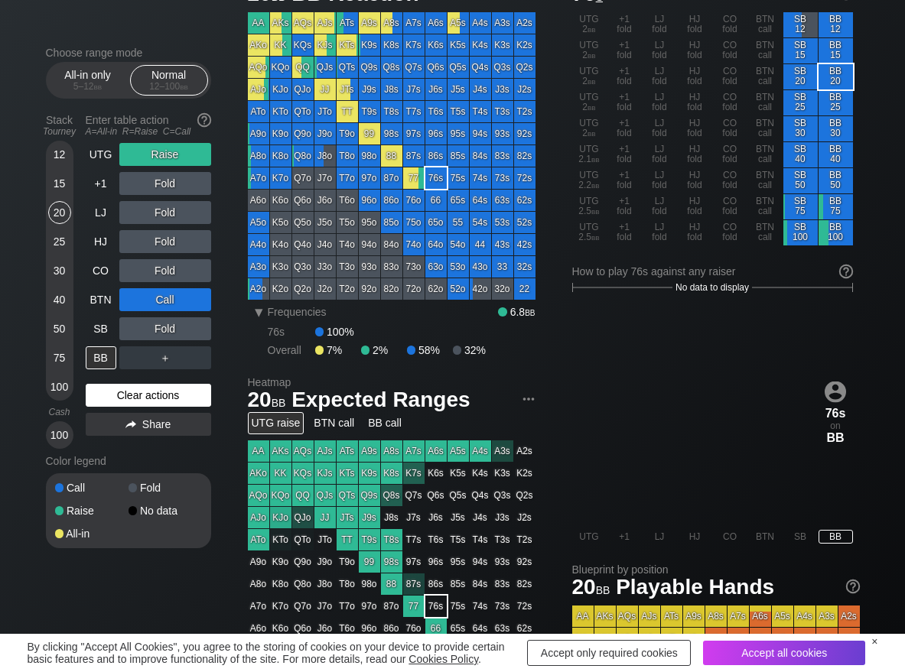
click at [119, 392] on div "Clear actions" at bounding box center [148, 395] width 125 height 23
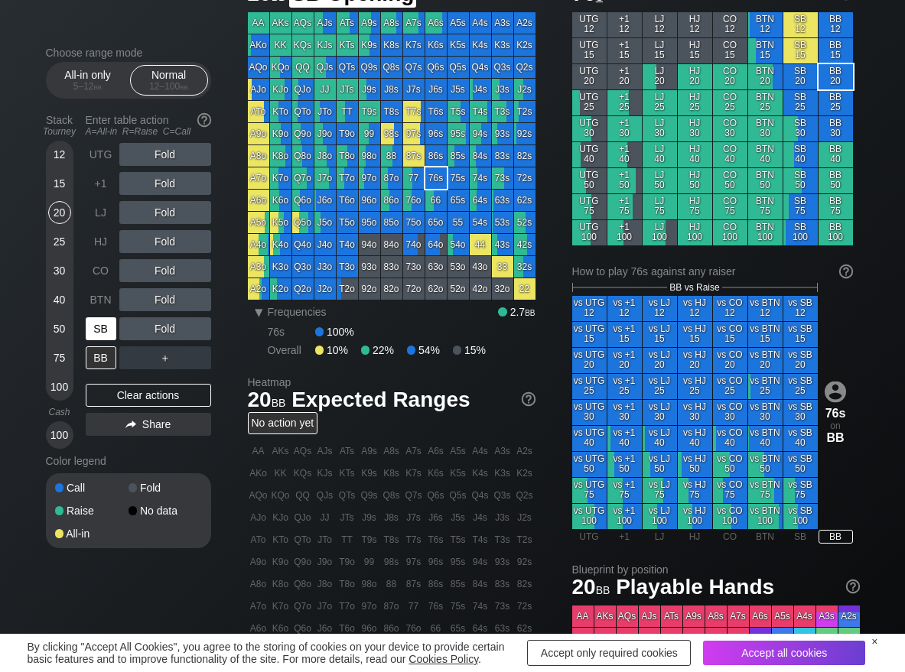
click at [102, 332] on div "SB" at bounding box center [101, 328] width 31 height 23
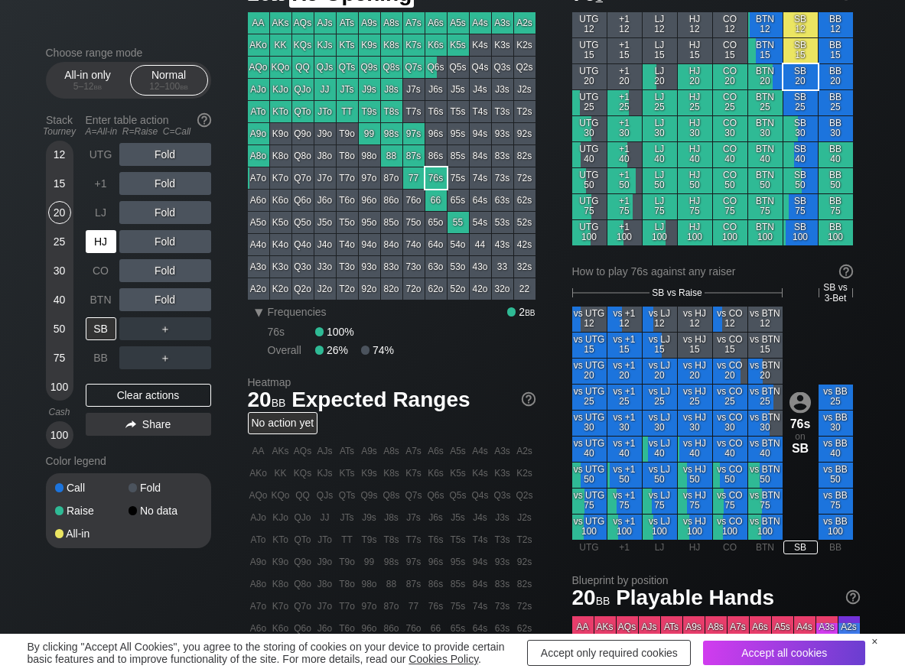
click at [96, 244] on div "HJ" at bounding box center [101, 241] width 31 height 23
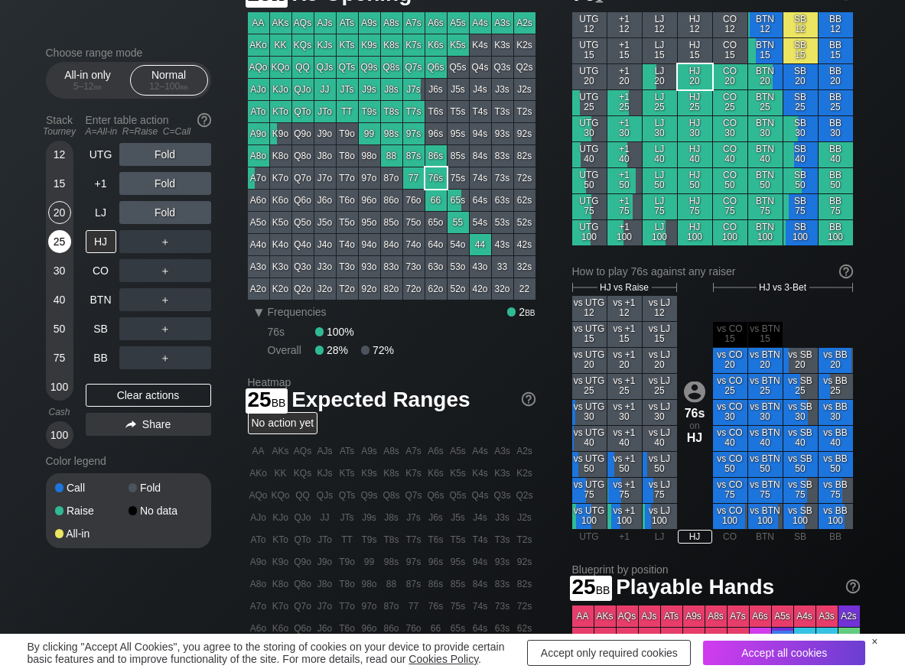
click at [62, 247] on div "25" at bounding box center [59, 241] width 23 height 23
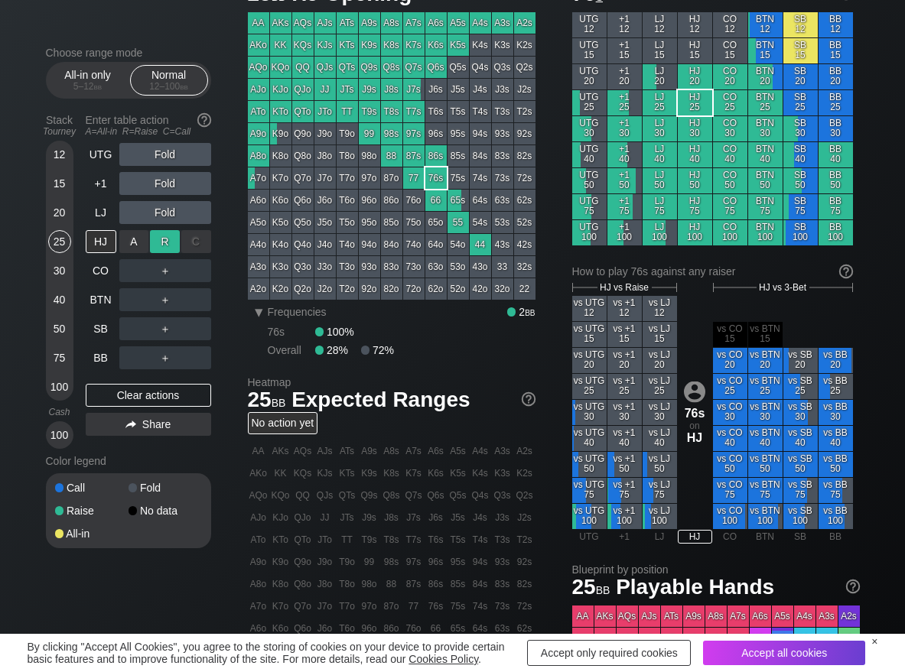
click at [173, 242] on div "R ✕" at bounding box center [165, 241] width 30 height 23
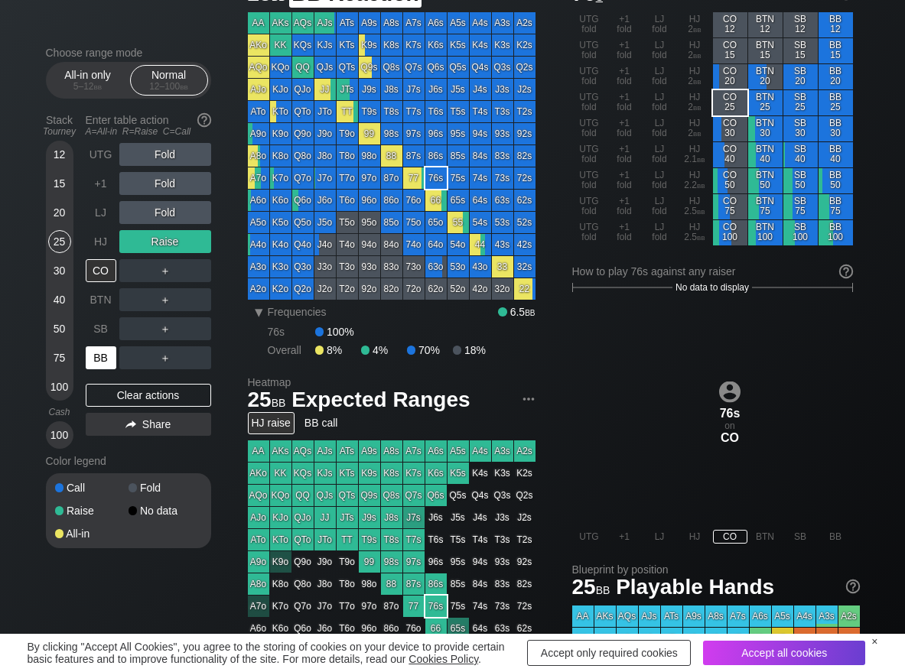
click at [112, 358] on div "BB" at bounding box center [101, 357] width 31 height 23
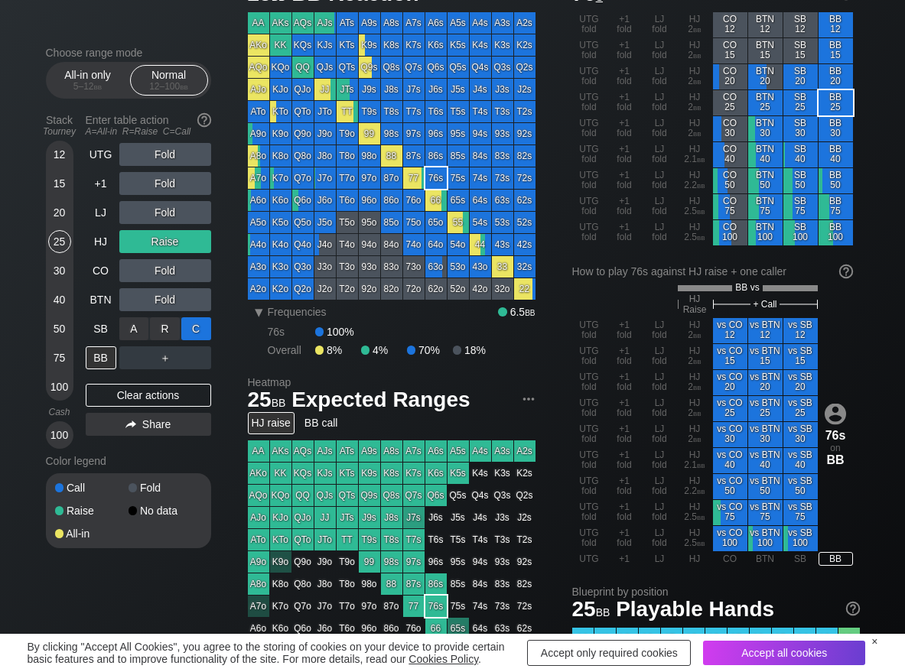
click at [195, 324] on div "C ✕" at bounding box center [196, 328] width 30 height 23
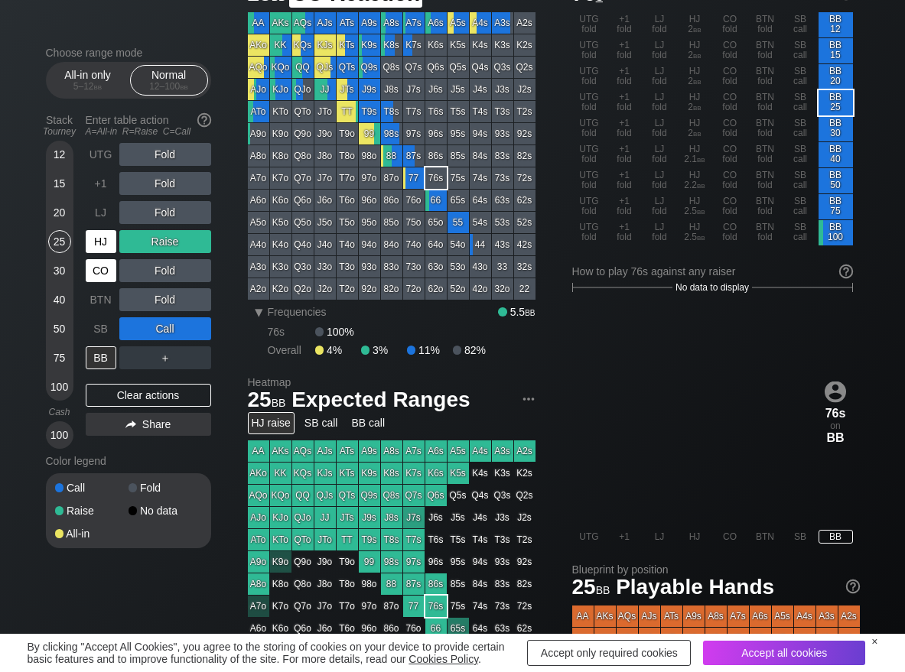
click at [95, 243] on div "HJ" at bounding box center [101, 241] width 31 height 23
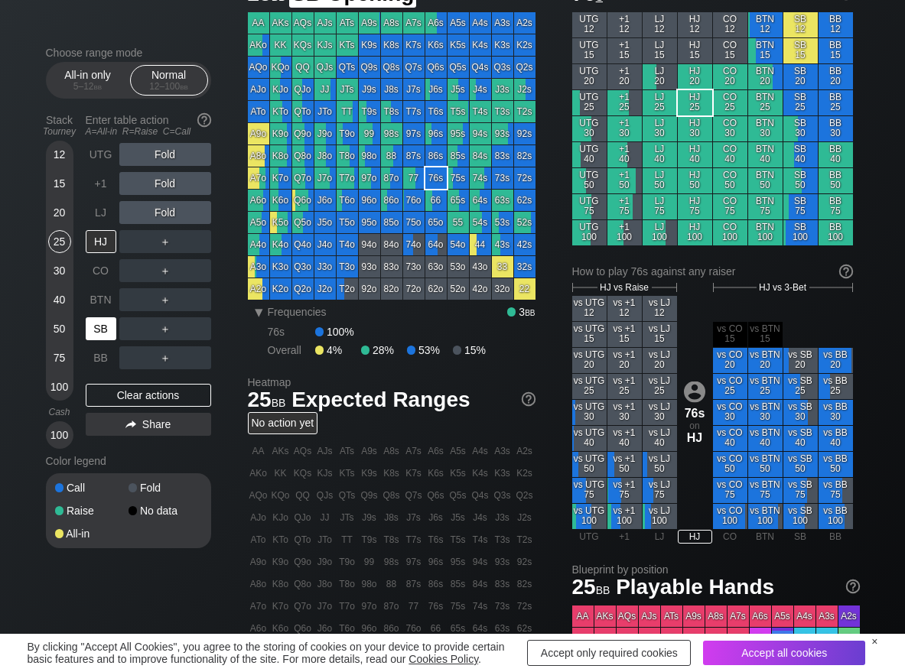
click at [104, 327] on div "SB" at bounding box center [101, 328] width 31 height 23
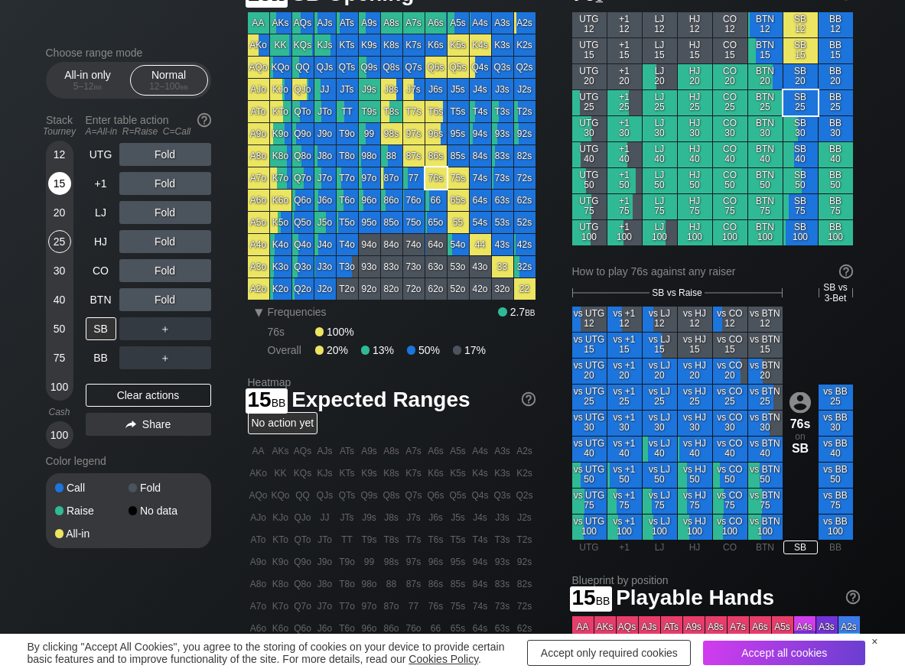
click at [61, 176] on div "15" at bounding box center [59, 183] width 23 height 23
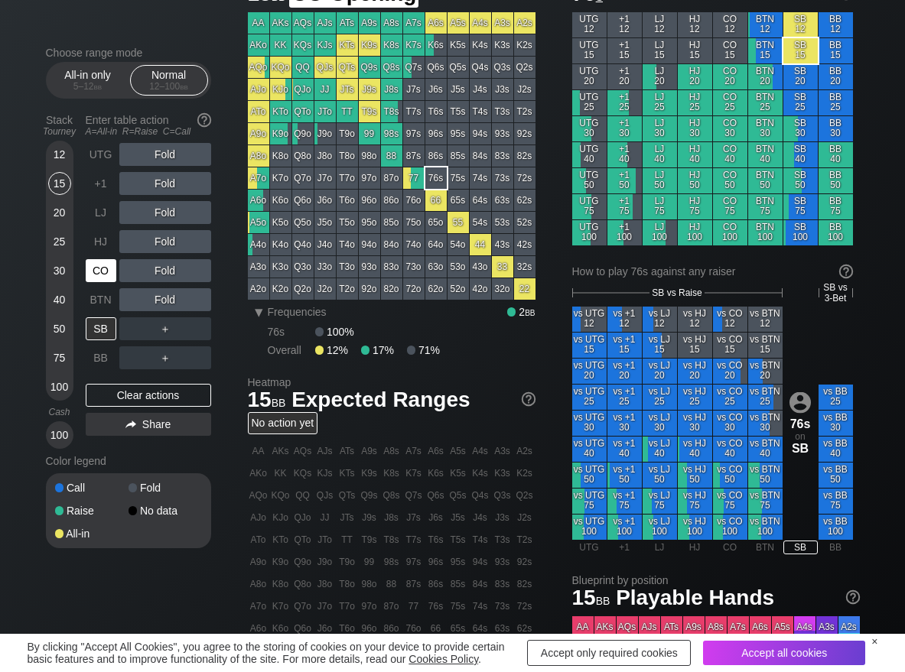
click at [102, 272] on div "CO" at bounding box center [101, 270] width 31 height 23
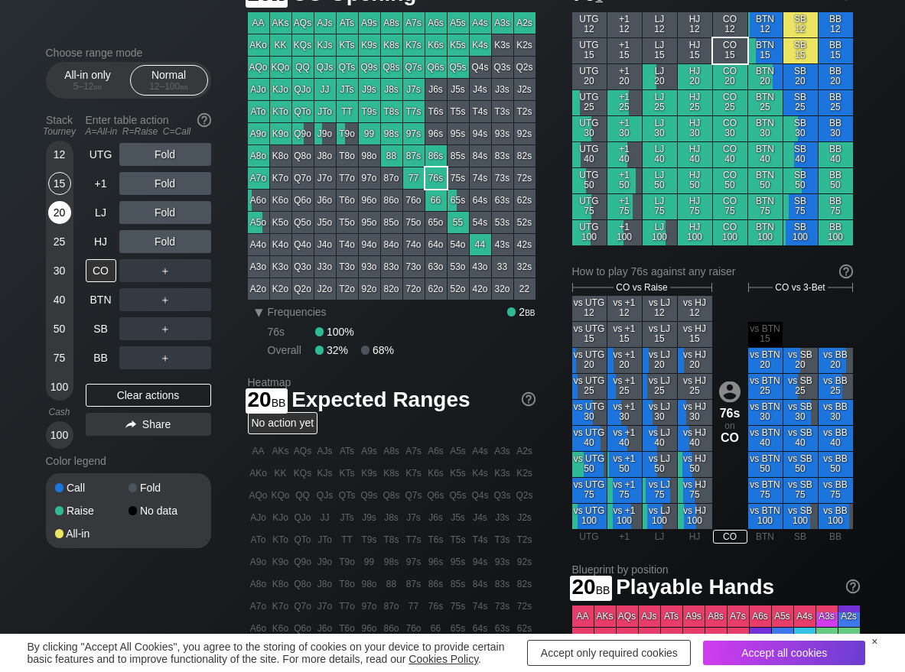
click at [56, 215] on div "20" at bounding box center [59, 212] width 23 height 23
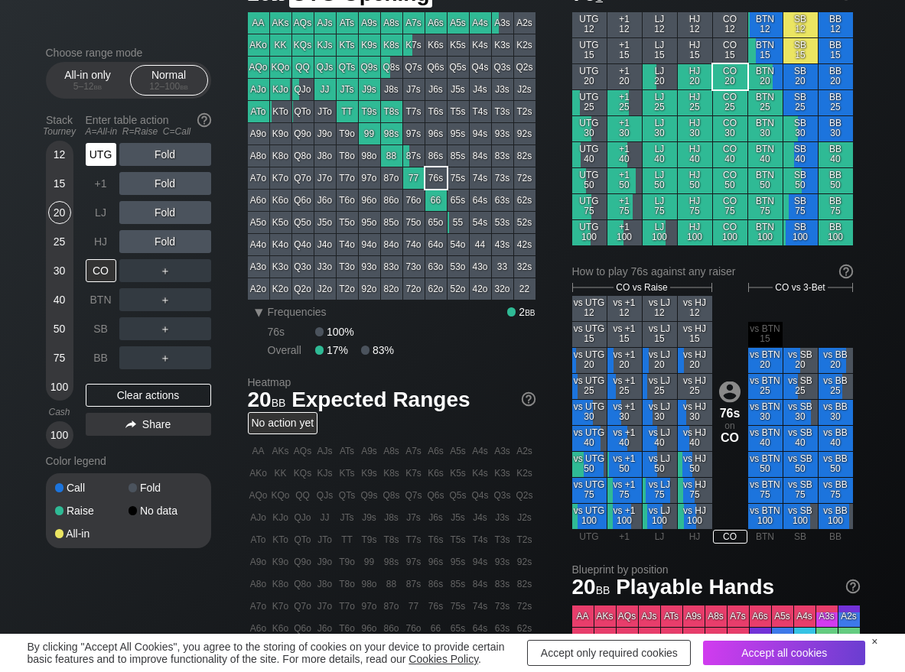
click at [100, 148] on div "UTG" at bounding box center [101, 154] width 31 height 23
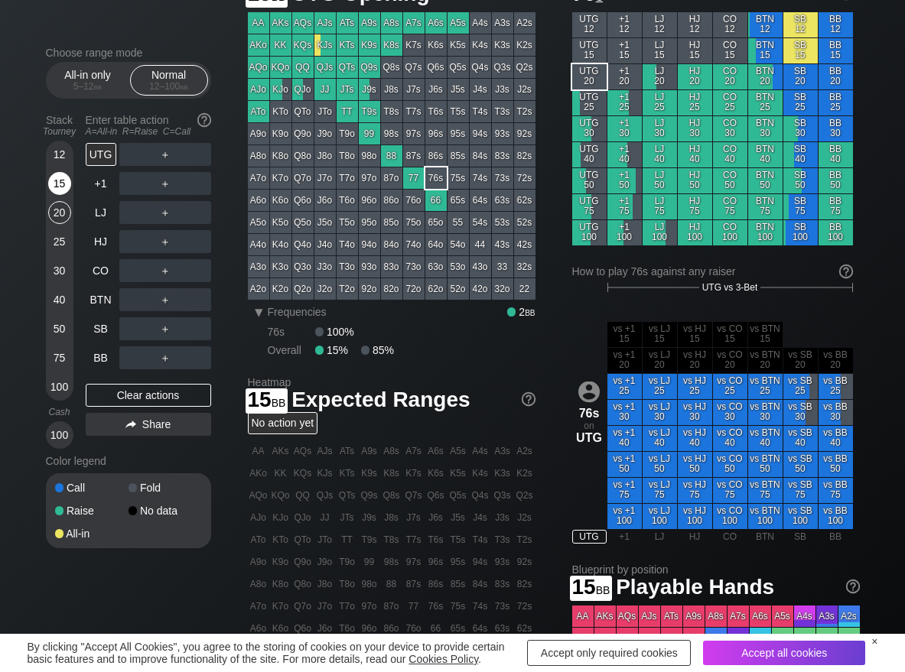
click at [62, 183] on div "15" at bounding box center [59, 183] width 23 height 23
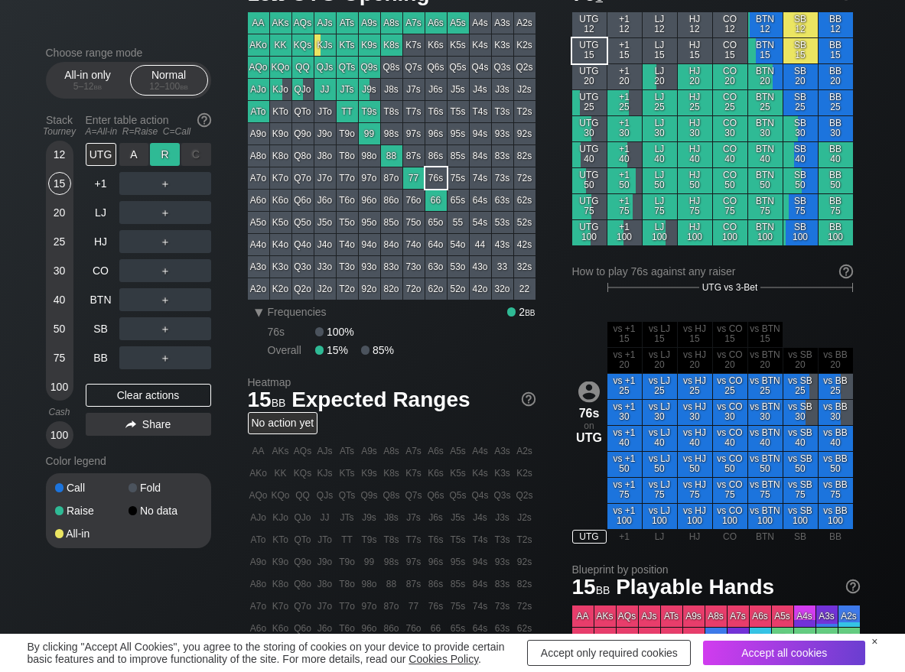
click at [167, 155] on div "R ✕" at bounding box center [165, 154] width 30 height 23
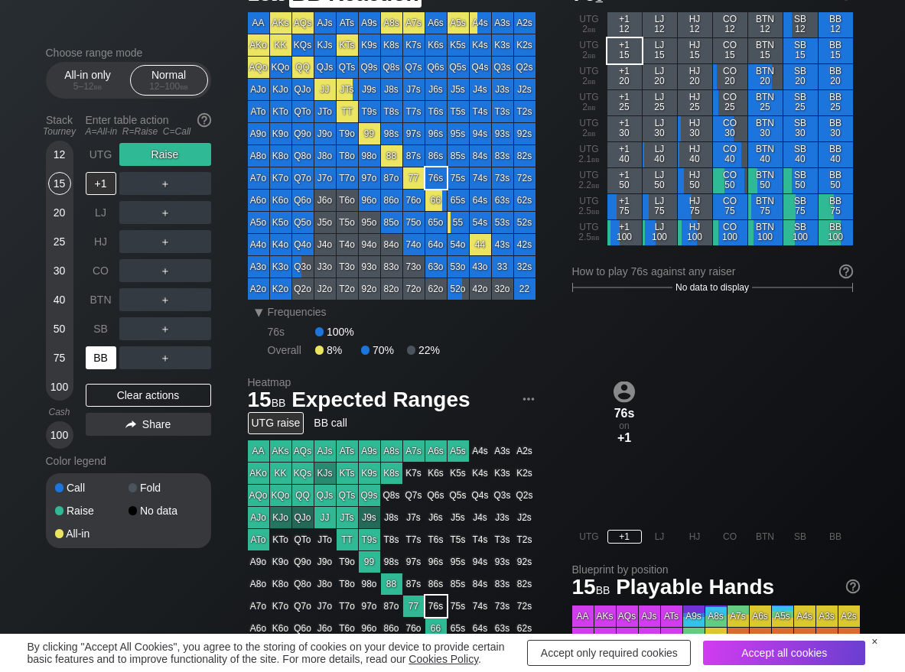
click at [109, 359] on div "BB" at bounding box center [101, 357] width 31 height 23
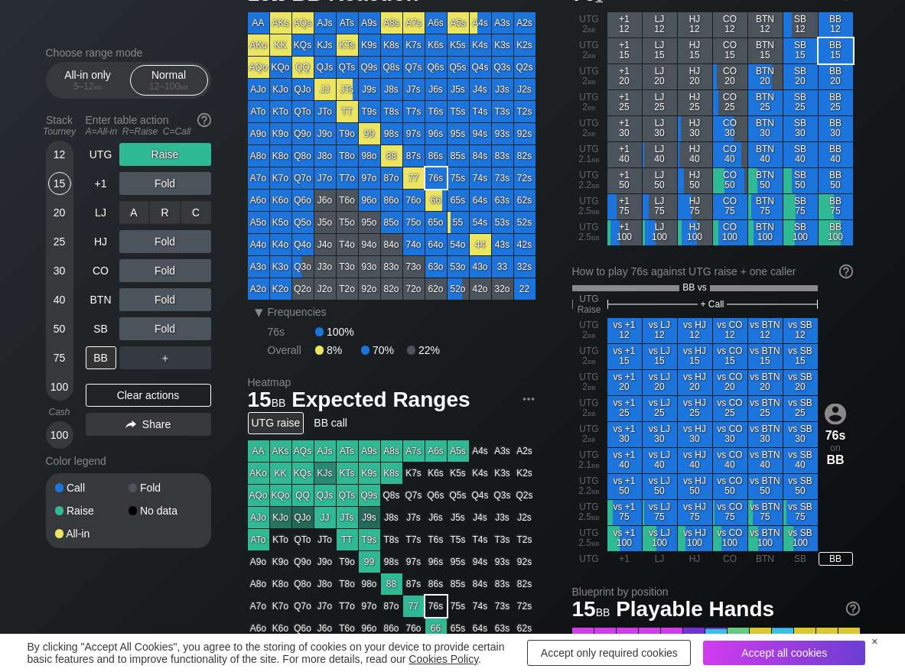
click at [159, 216] on div "R ✕" at bounding box center [165, 212] width 30 height 23
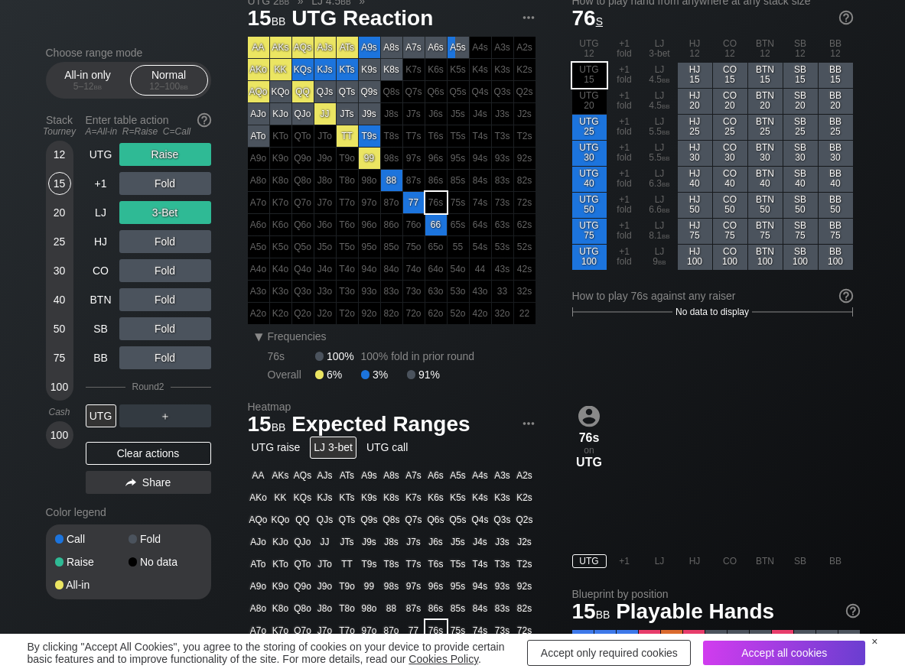
scroll to position [76, 0]
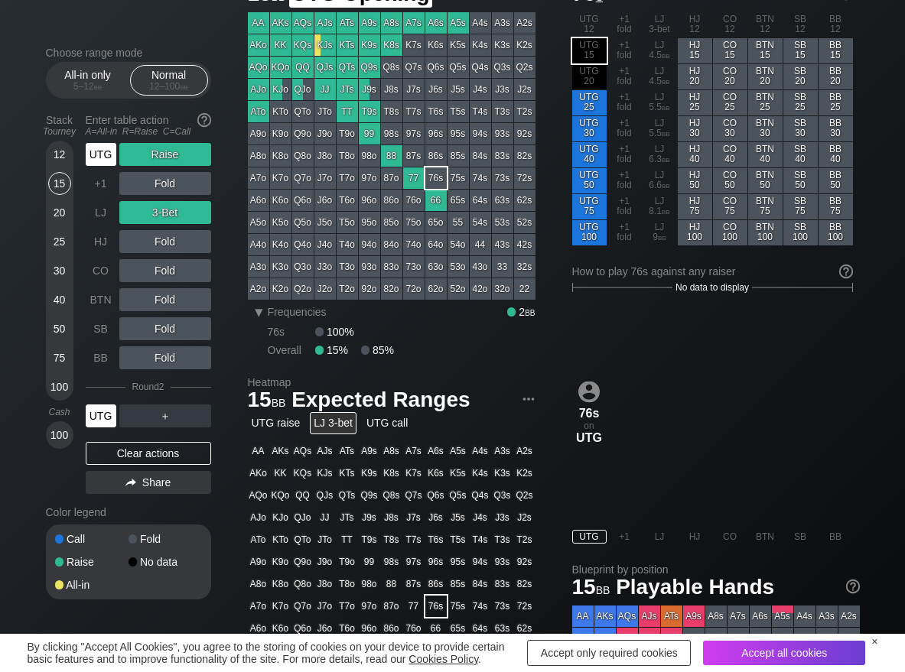
click at [104, 151] on div "UTG" at bounding box center [101, 154] width 31 height 23
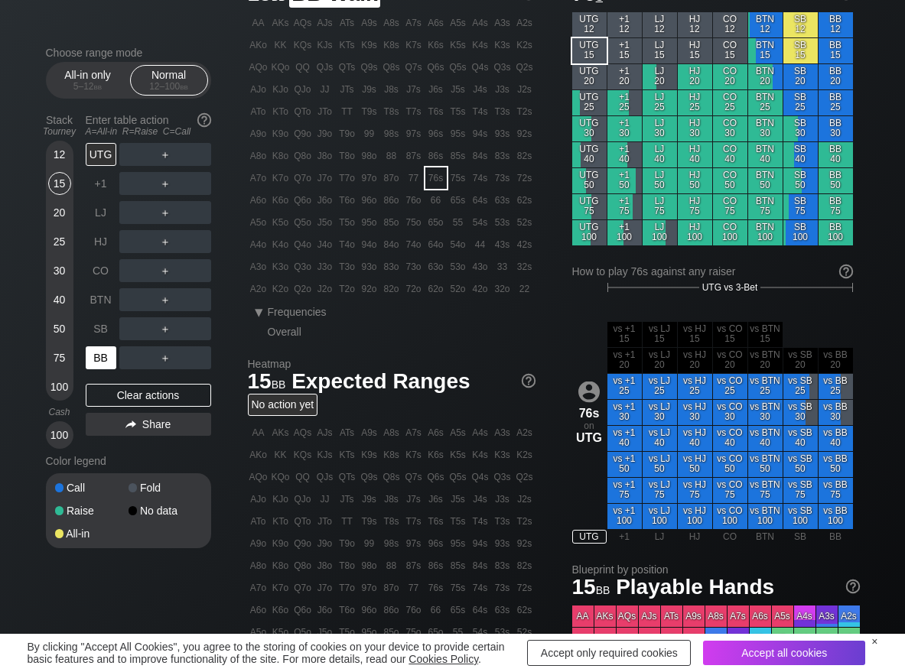
click at [96, 366] on div "BB" at bounding box center [101, 357] width 31 height 23
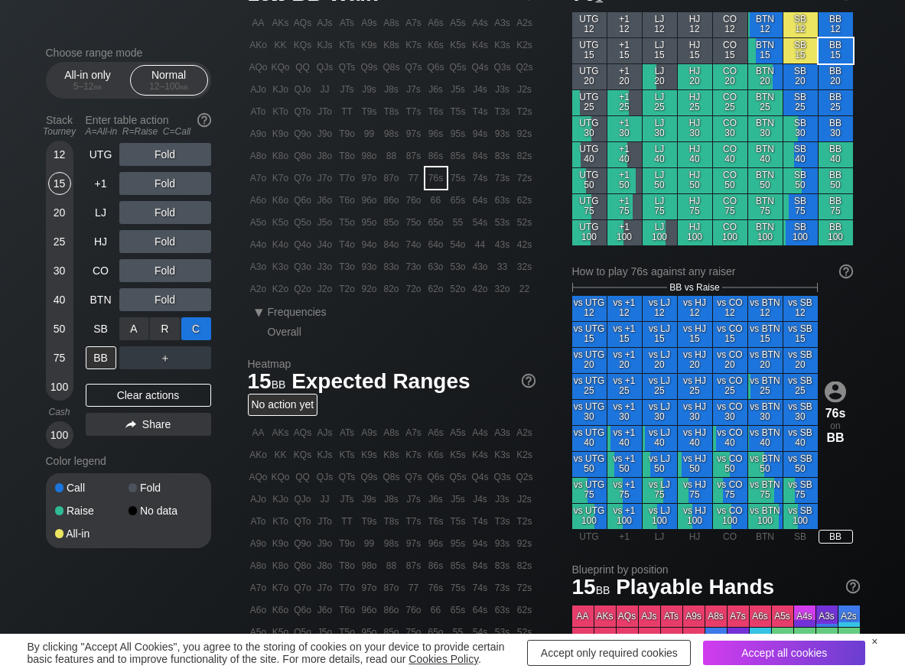
click at [195, 332] on div "C ✕" at bounding box center [196, 328] width 30 height 23
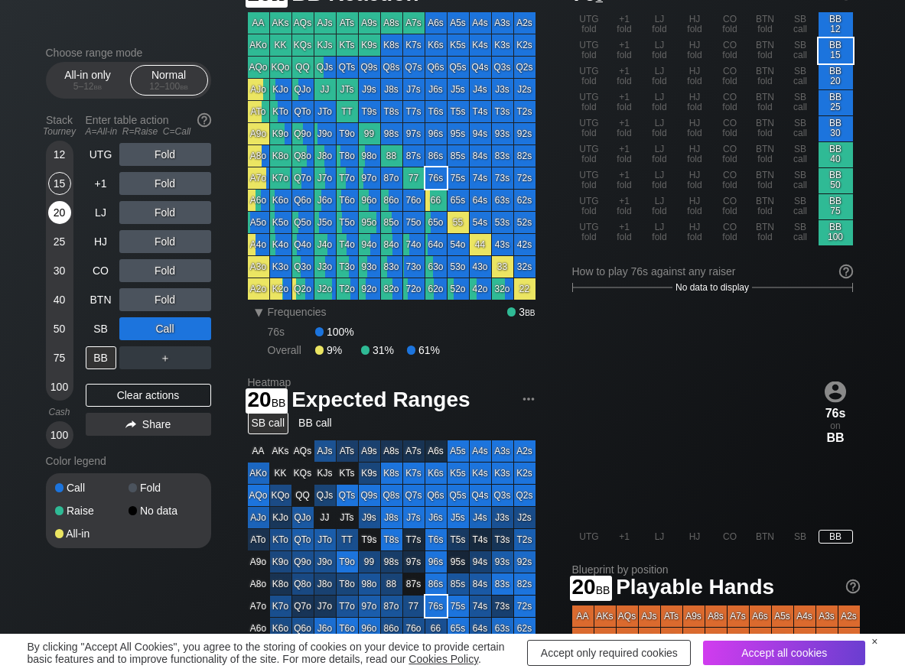
click at [62, 213] on div "20" at bounding box center [59, 212] width 23 height 23
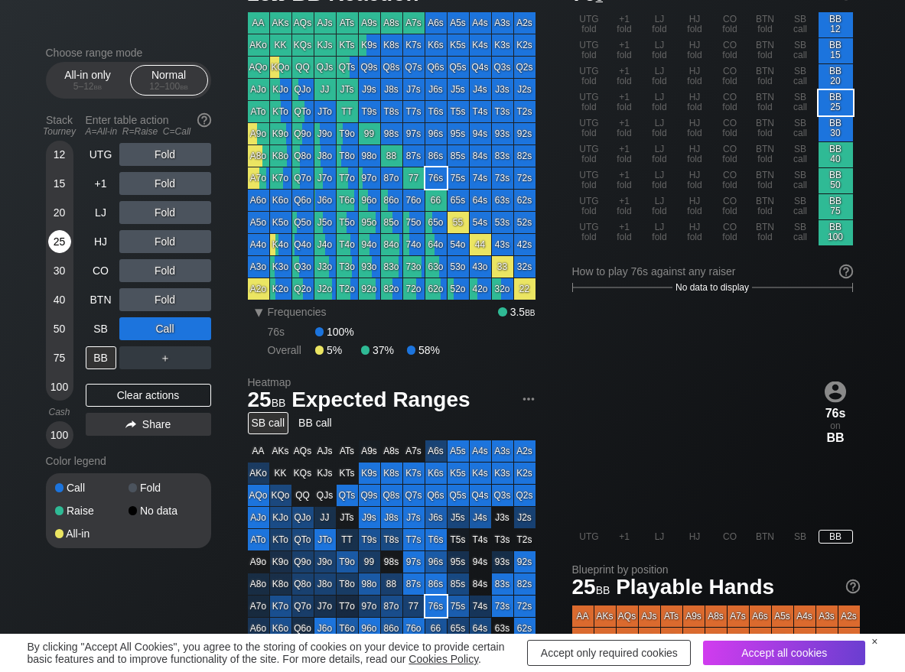
click at [52, 244] on div "25" at bounding box center [59, 241] width 23 height 23
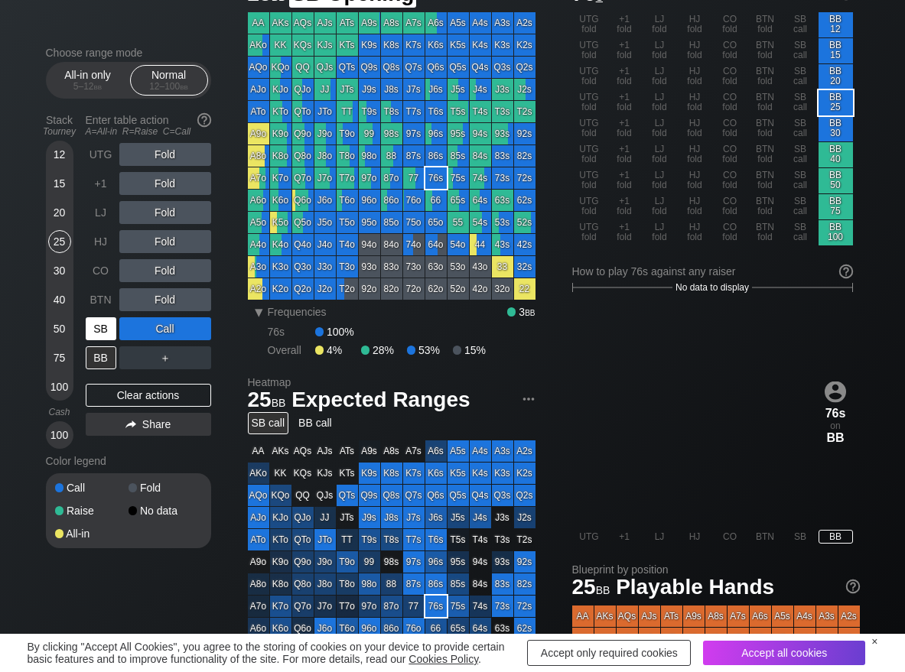
click at [101, 327] on div "SB" at bounding box center [101, 328] width 31 height 23
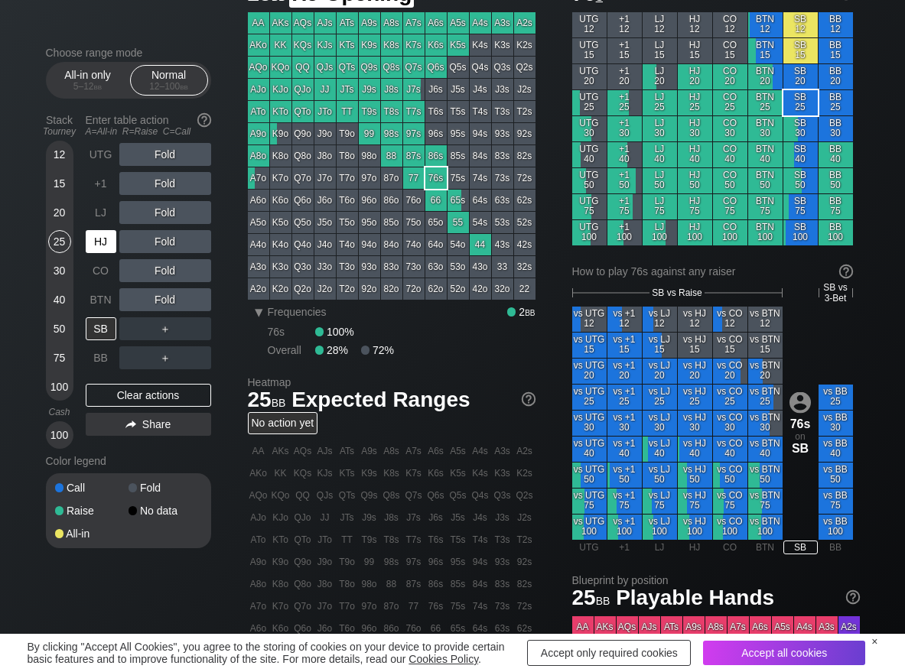
click at [99, 238] on div "HJ" at bounding box center [101, 241] width 31 height 23
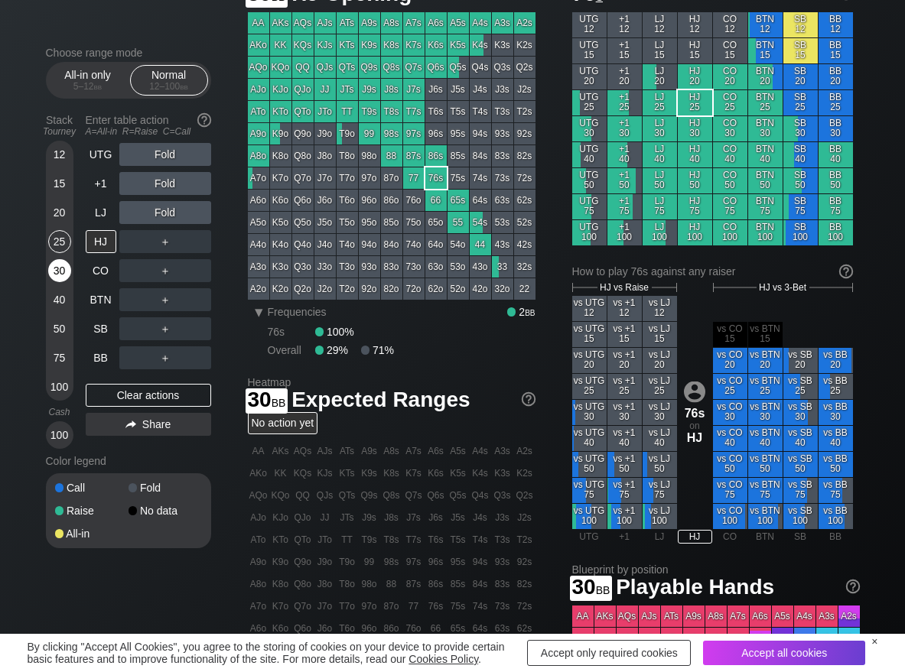
click at [60, 274] on div "30" at bounding box center [59, 270] width 23 height 23
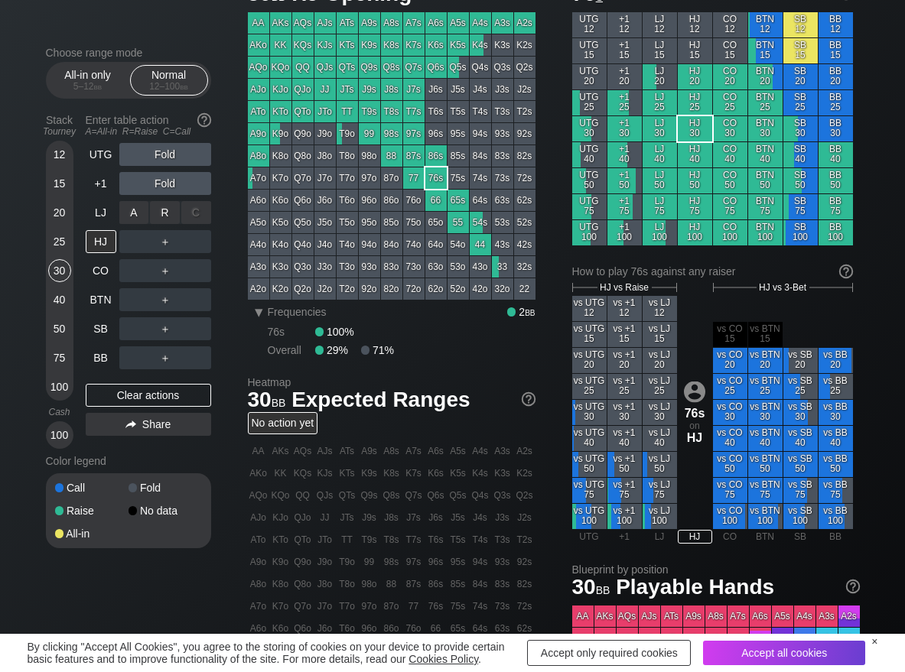
click at [164, 210] on div "R ✕" at bounding box center [165, 212] width 30 height 23
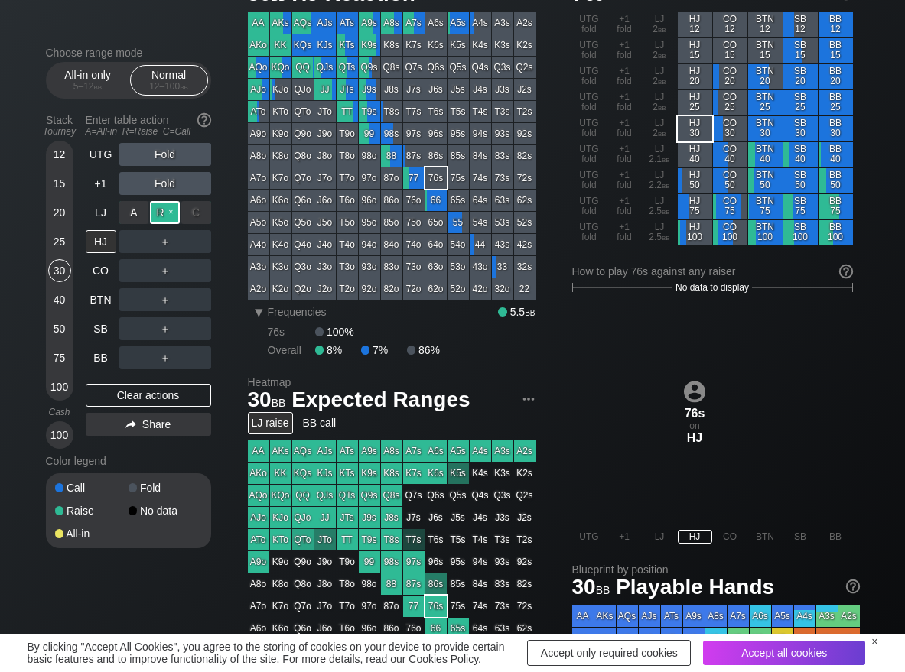
click at [164, 210] on div "R ✕" at bounding box center [165, 212] width 30 height 23
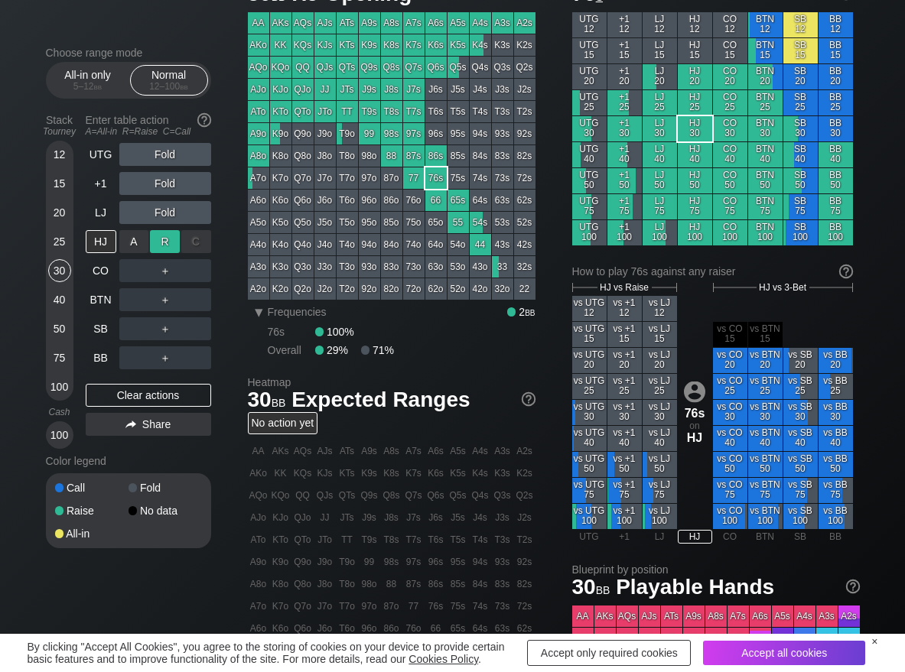
click at [161, 240] on div "R ✕" at bounding box center [165, 241] width 30 height 23
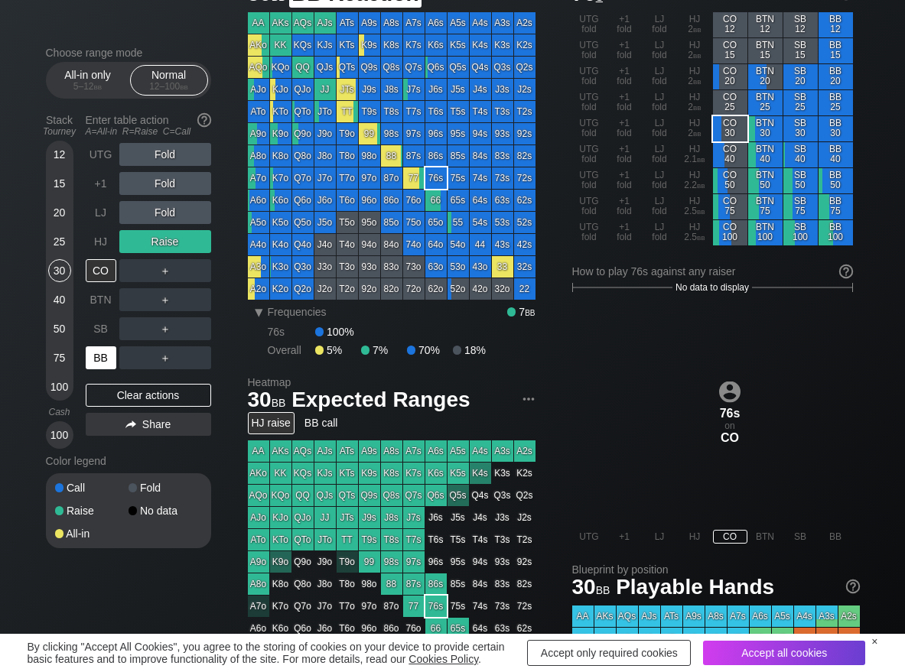
click at [107, 366] on div "BB" at bounding box center [101, 357] width 31 height 23
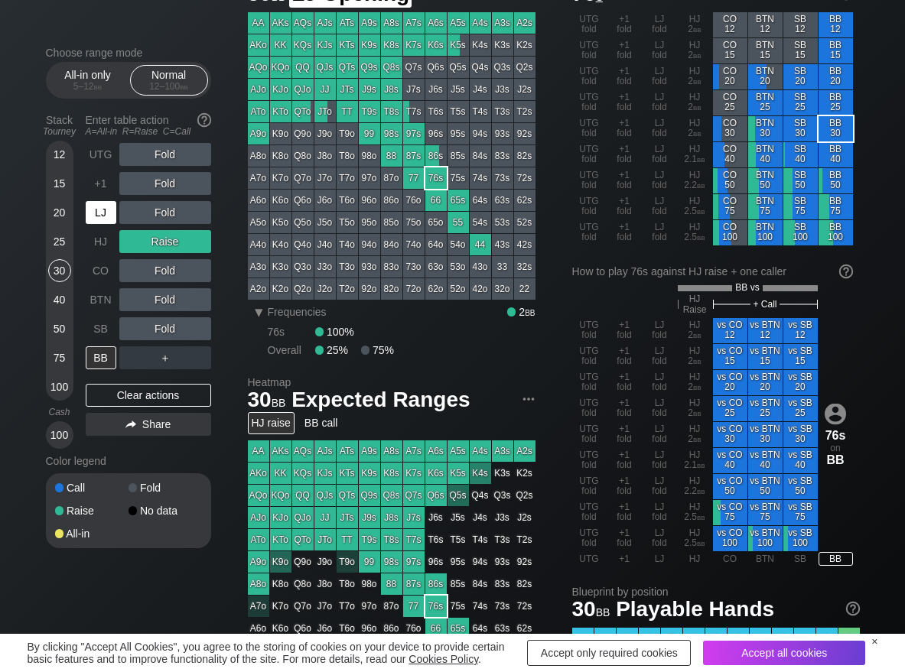
click at [98, 220] on div "LJ" at bounding box center [101, 212] width 31 height 23
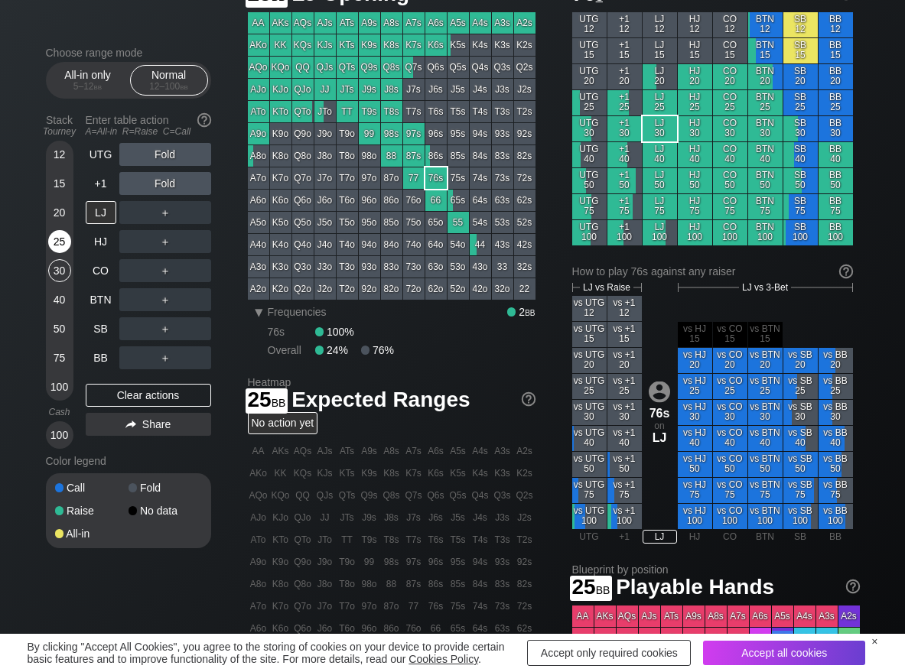
click at [59, 249] on div "25" at bounding box center [59, 241] width 23 height 23
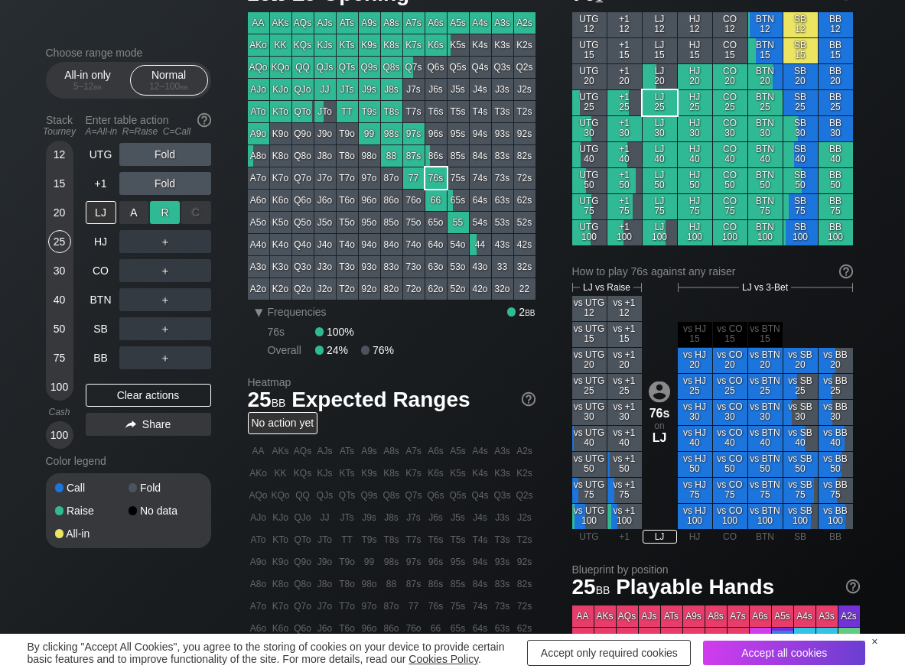
click at [162, 210] on div "R ✕" at bounding box center [165, 212] width 30 height 23
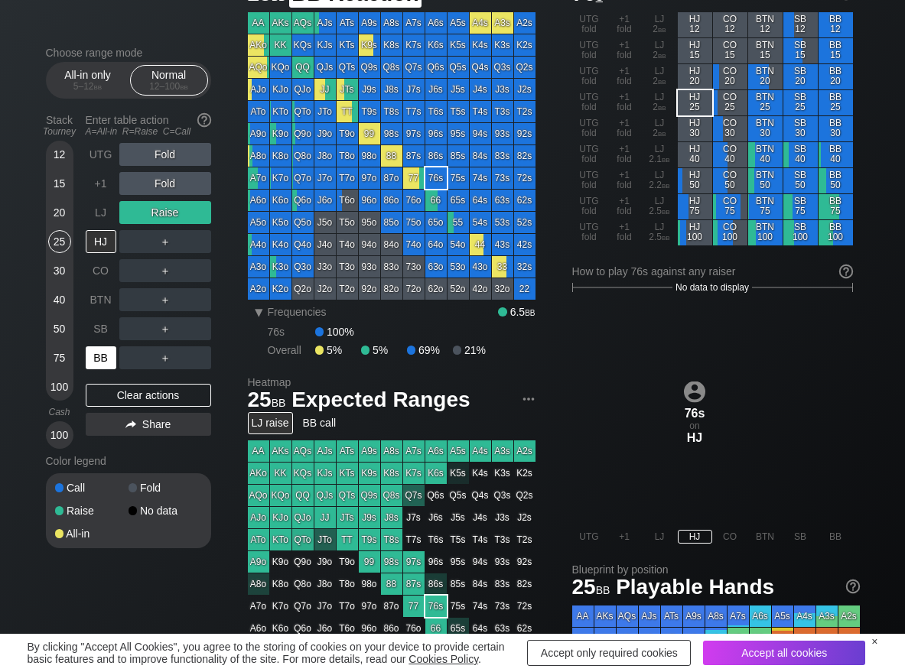
click at [99, 350] on div "BB" at bounding box center [101, 357] width 31 height 23
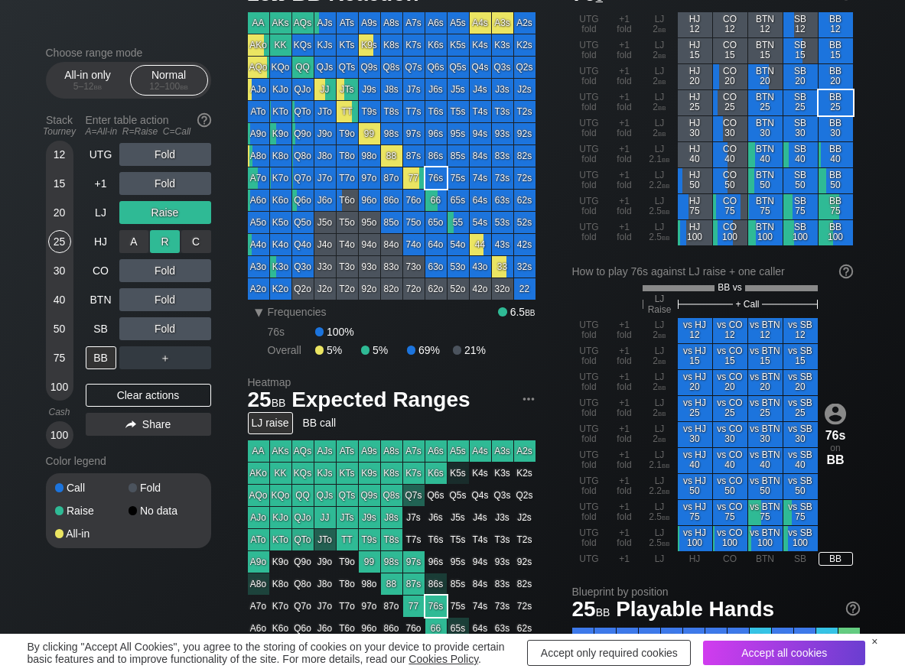
click at [168, 244] on div "R ✕" at bounding box center [165, 241] width 30 height 23
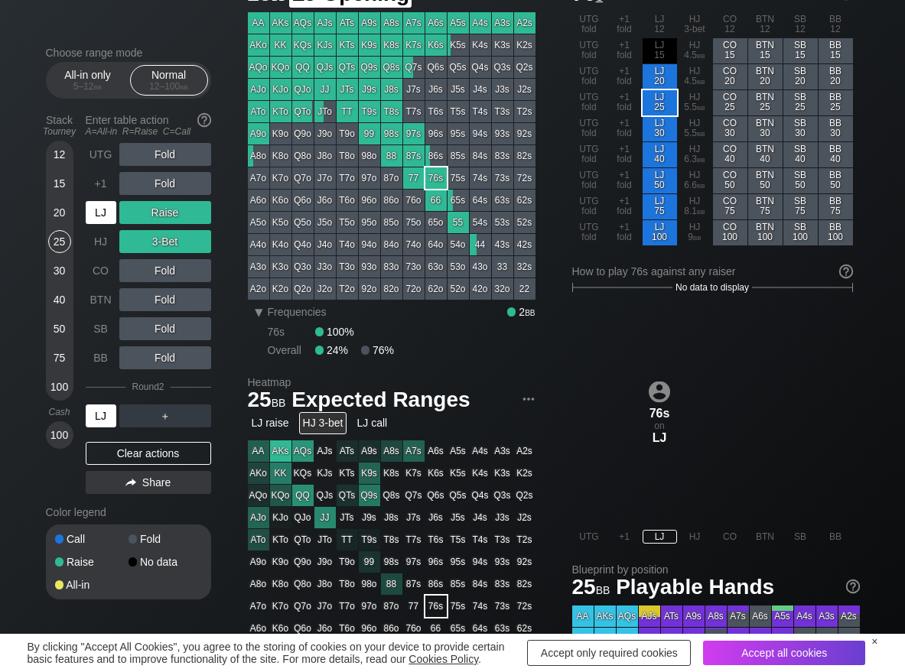
click at [112, 211] on div "LJ" at bounding box center [101, 212] width 31 height 23
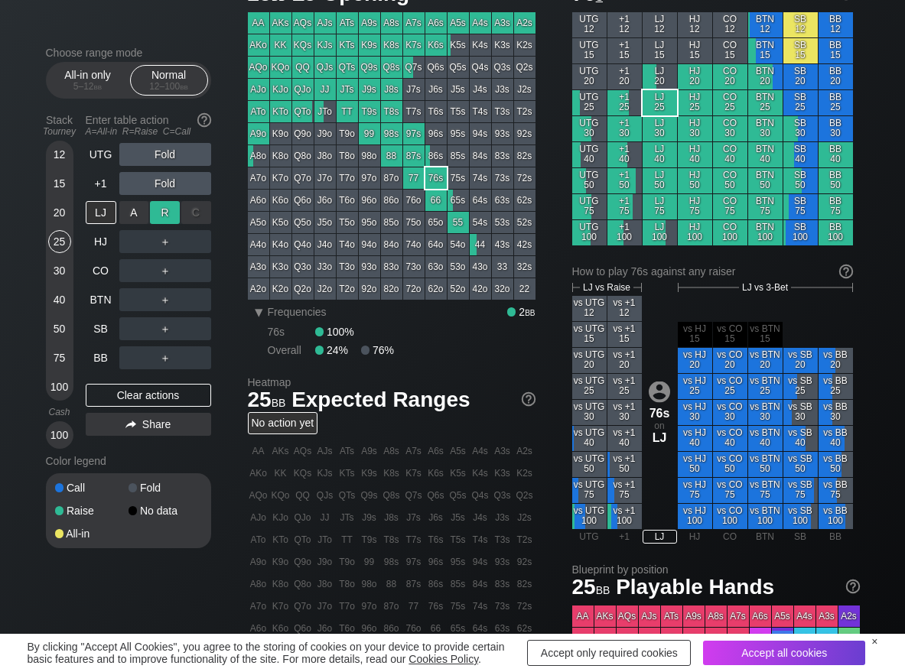
click at [173, 210] on div "R ✕" at bounding box center [165, 212] width 30 height 23
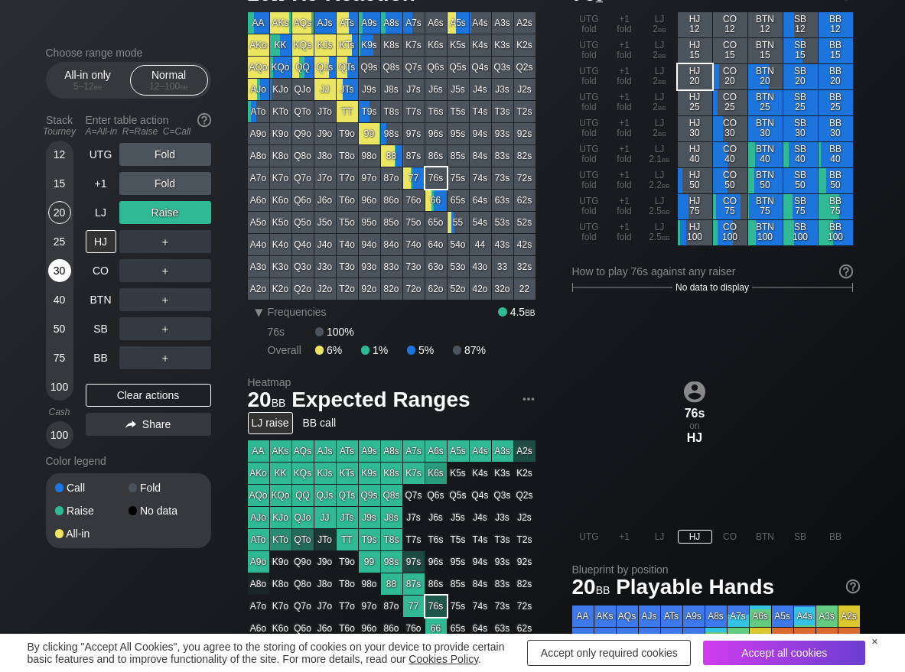
drag, startPoint x: 61, startPoint y: 219, endPoint x: 66, endPoint y: 272, distance: 53.0
click at [61, 220] on div "20" at bounding box center [59, 212] width 23 height 23
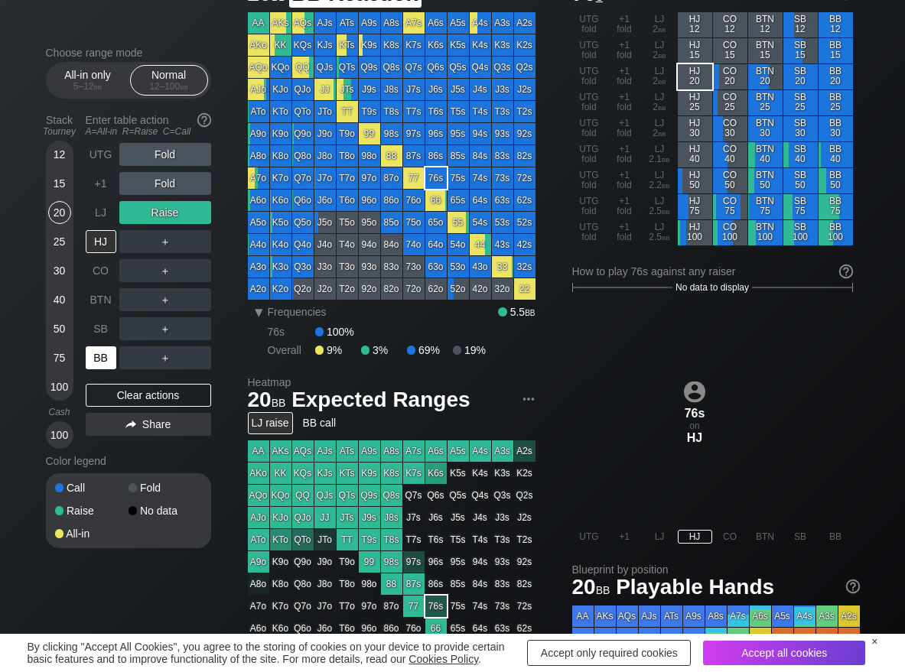
click at [99, 350] on div "BB" at bounding box center [101, 357] width 31 height 23
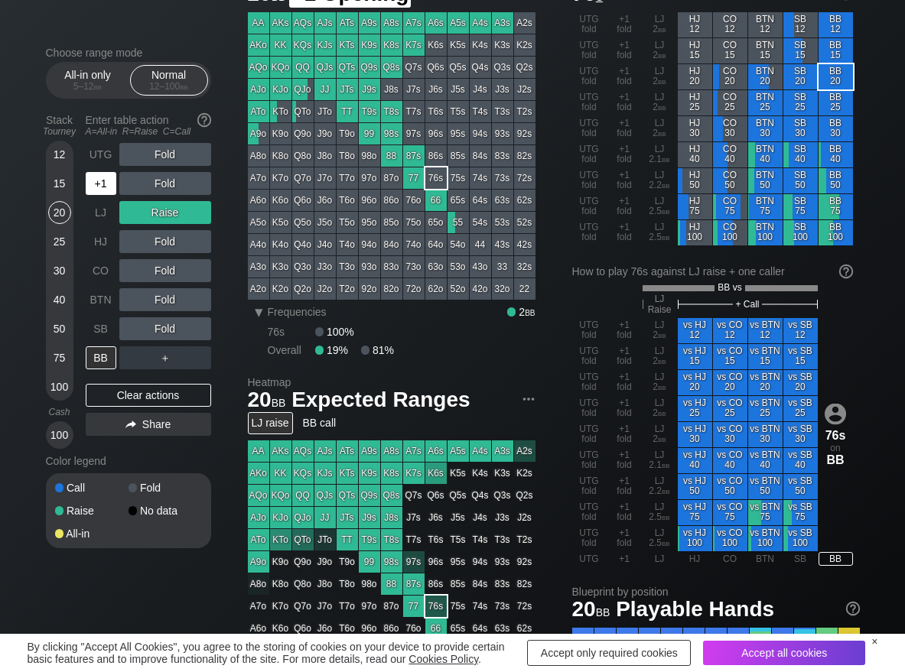
click at [103, 175] on div "+1" at bounding box center [101, 183] width 31 height 23
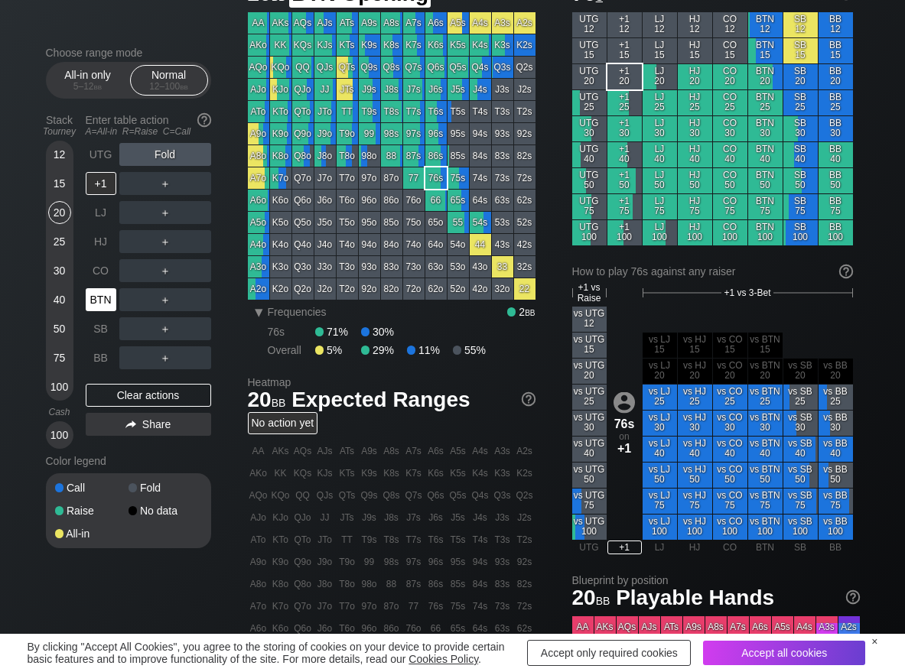
click at [111, 298] on div "BTN" at bounding box center [101, 299] width 31 height 23
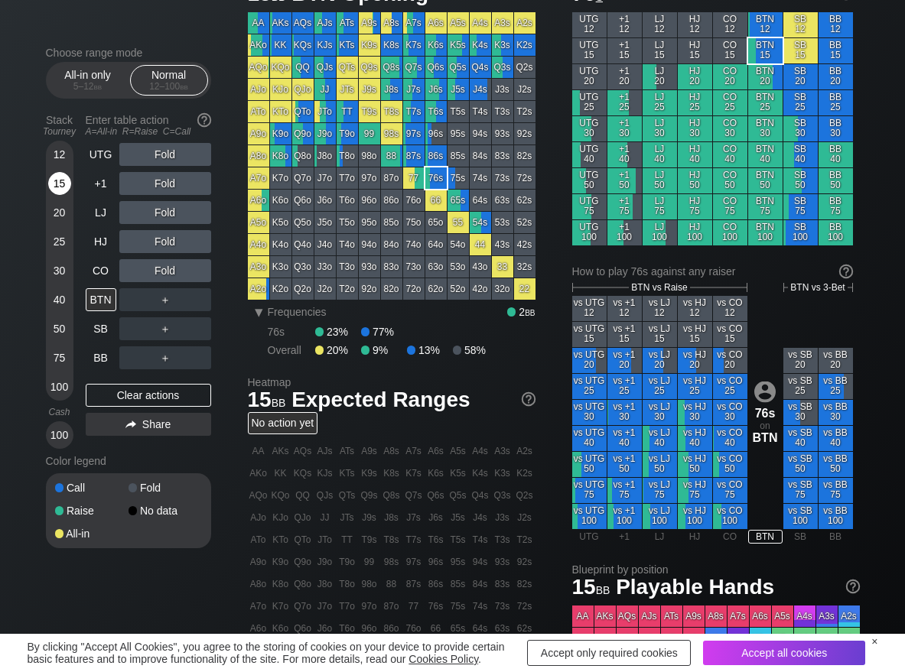
click at [67, 187] on div "15" at bounding box center [59, 183] width 23 height 23
click at [162, 299] on div "R ✕" at bounding box center [165, 299] width 30 height 23
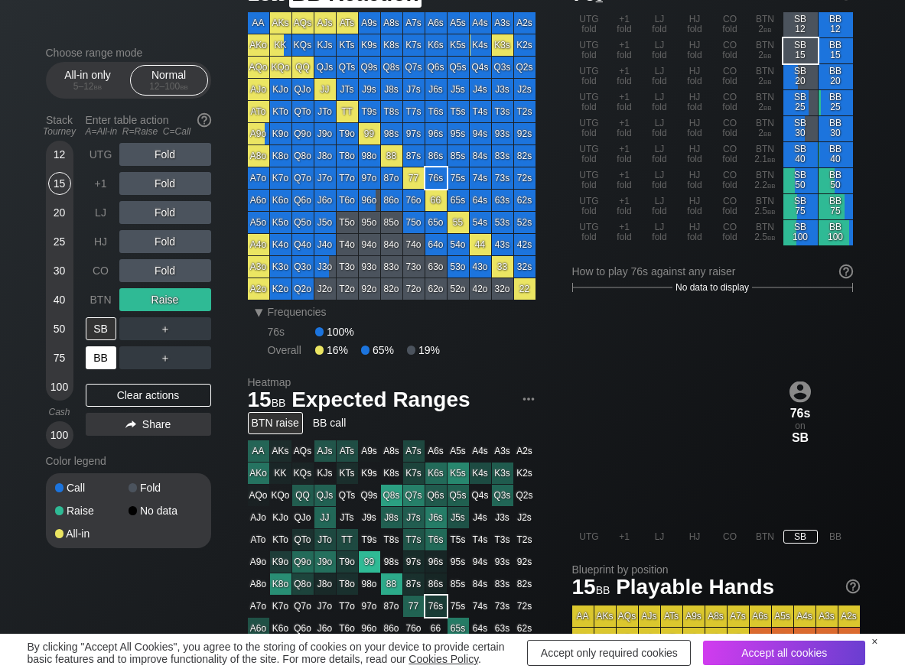
click at [99, 353] on div "BB" at bounding box center [101, 357] width 31 height 23
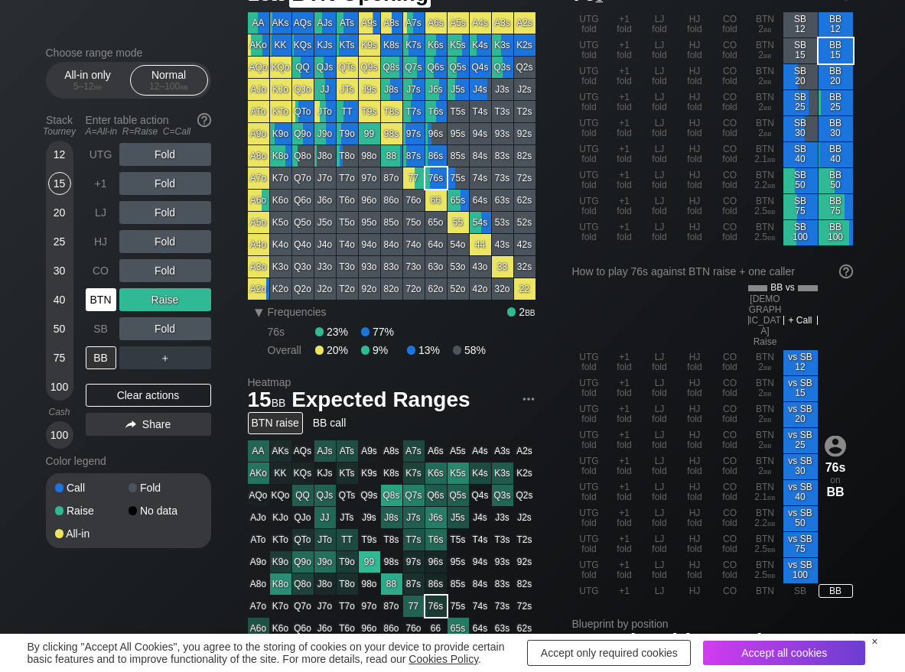
click at [96, 307] on div "BTN" at bounding box center [101, 299] width 31 height 23
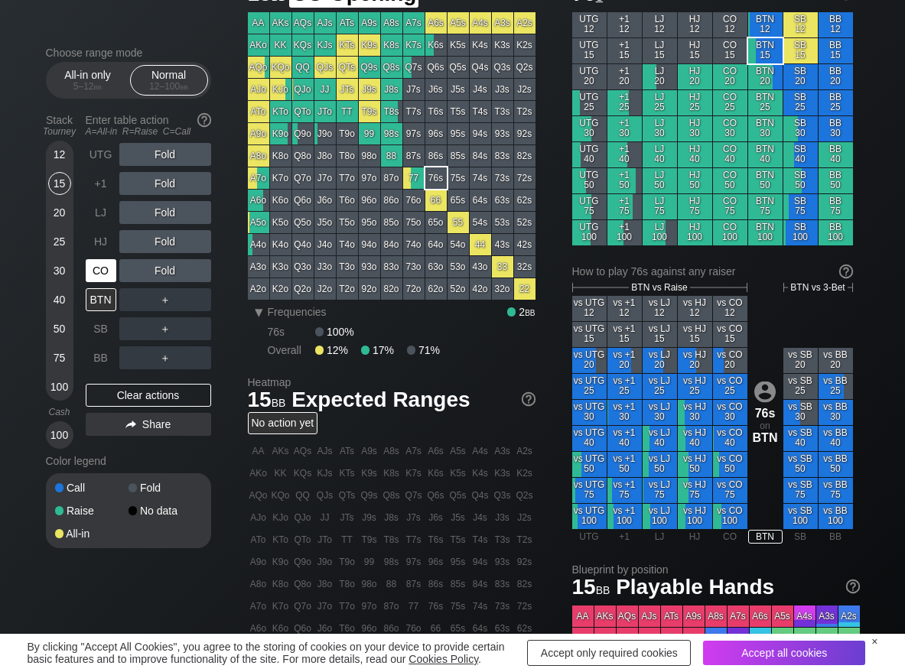
click at [96, 275] on div "CO" at bounding box center [101, 270] width 31 height 23
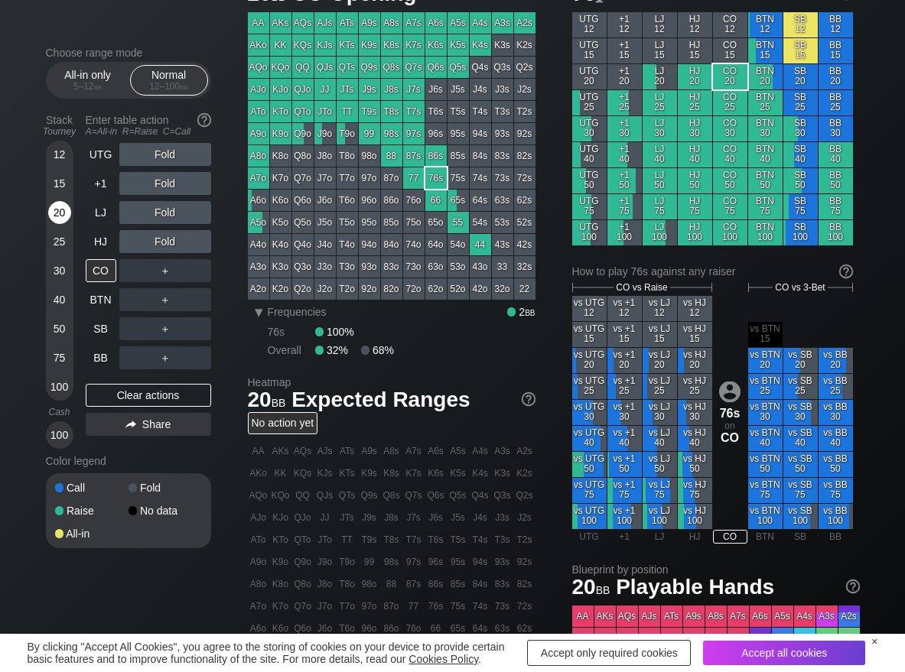
click at [65, 208] on div "20" at bounding box center [59, 212] width 23 height 23
click at [174, 239] on div "R ✕" at bounding box center [165, 241] width 30 height 23
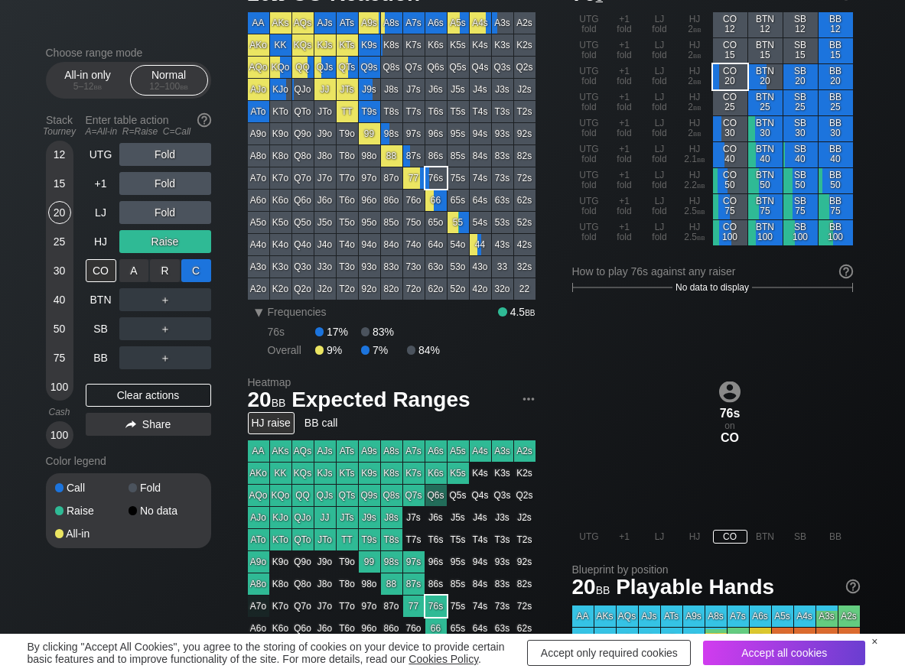
click at [190, 274] on div "C ✕" at bounding box center [196, 270] width 30 height 23
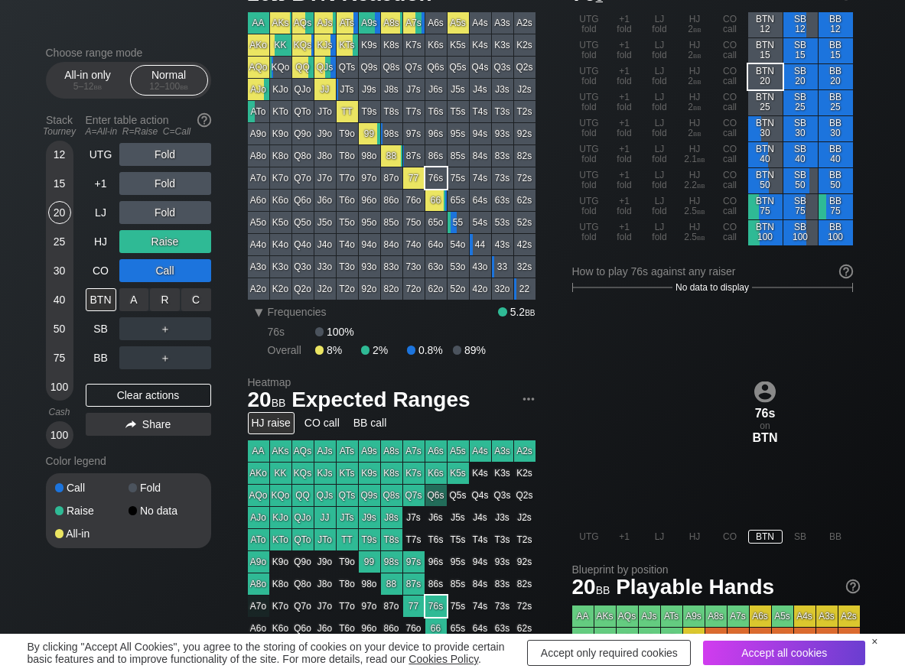
click at [167, 298] on div "R ✕" at bounding box center [165, 299] width 30 height 23
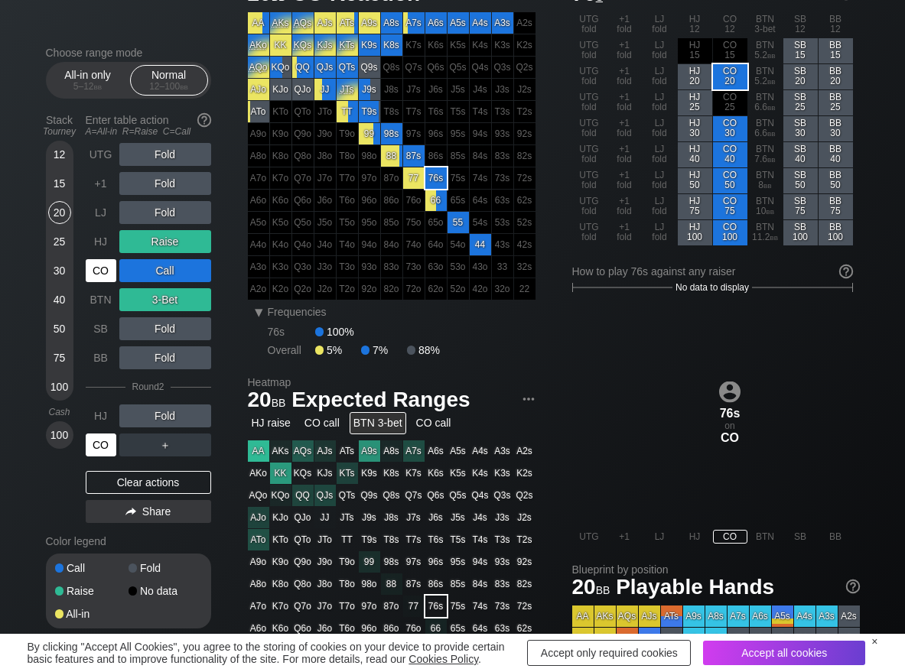
click at [102, 442] on div "CO" at bounding box center [101, 445] width 31 height 23
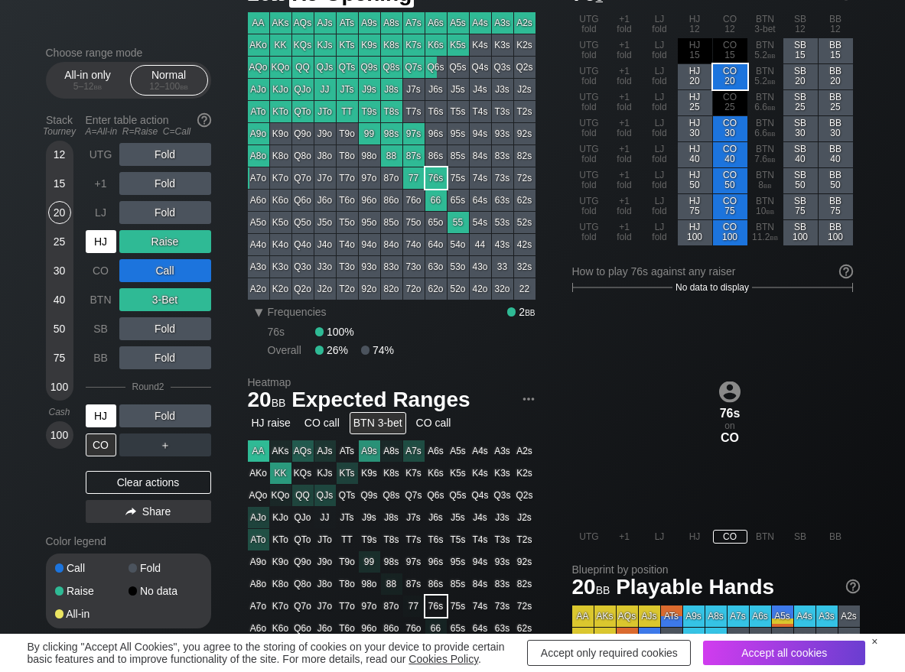
click at [102, 248] on div "HJ" at bounding box center [101, 241] width 31 height 23
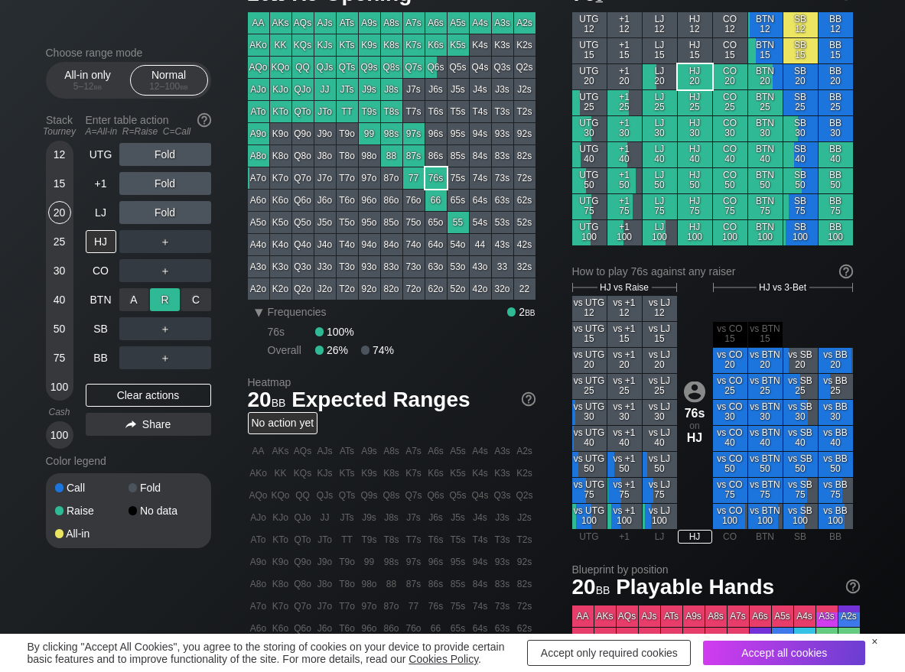
click at [167, 296] on div "R ✕" at bounding box center [165, 299] width 30 height 23
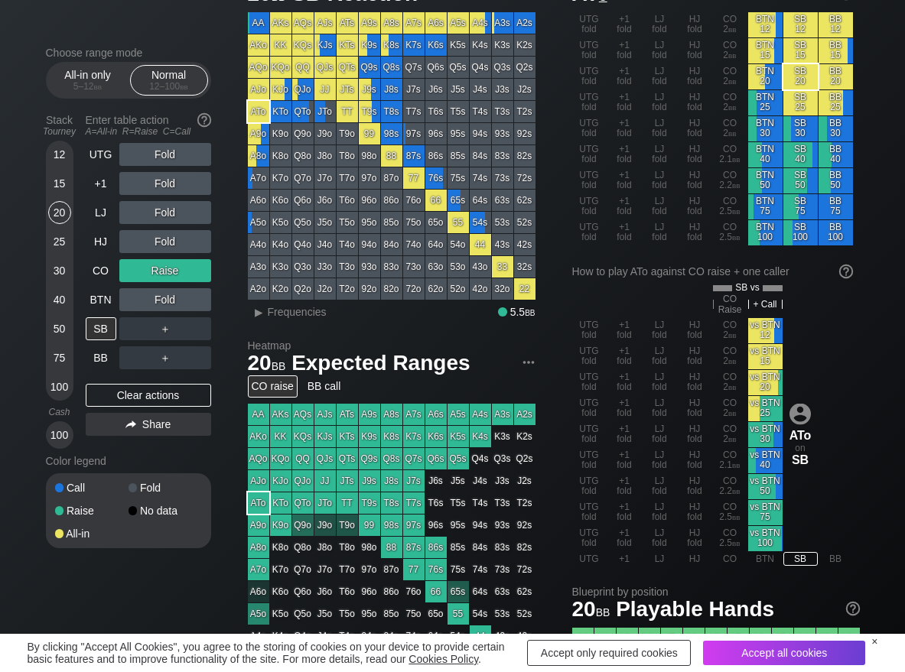
scroll to position [76, 0]
click at [312, 315] on span "Frequencies" at bounding box center [297, 312] width 59 height 12
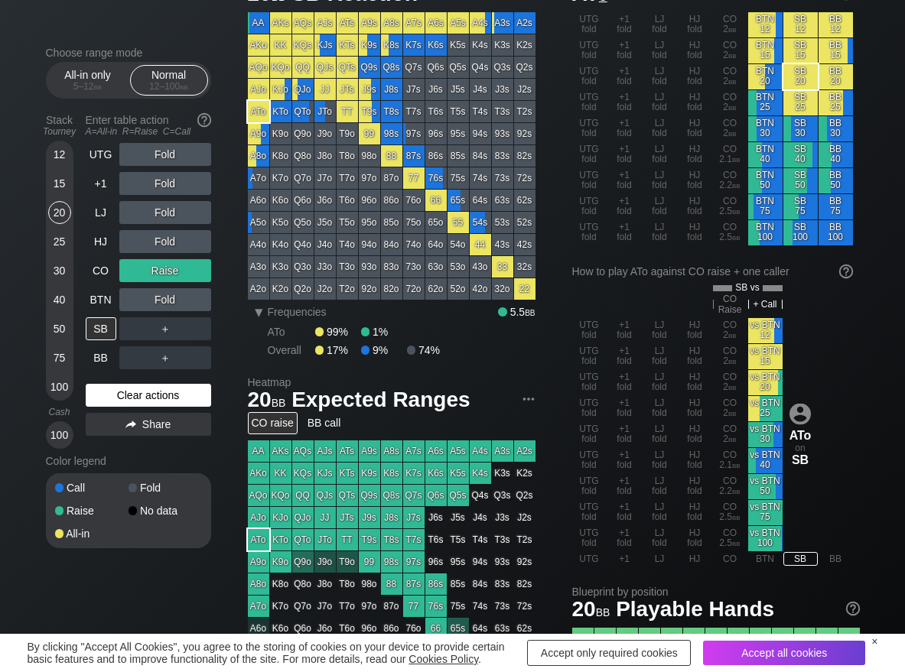
click at [121, 402] on div "Clear actions" at bounding box center [148, 395] width 125 height 23
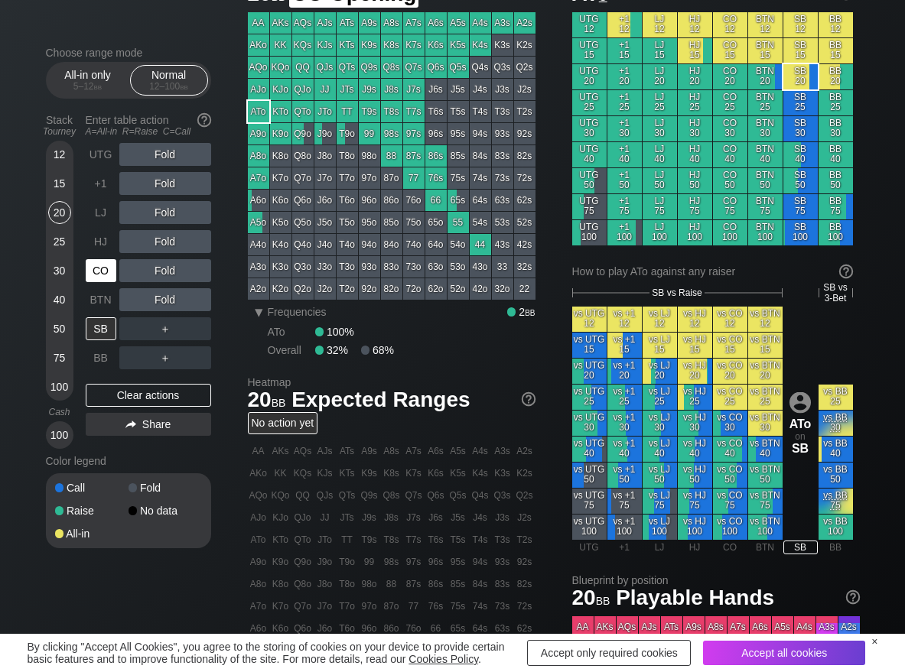
scroll to position [76, 0]
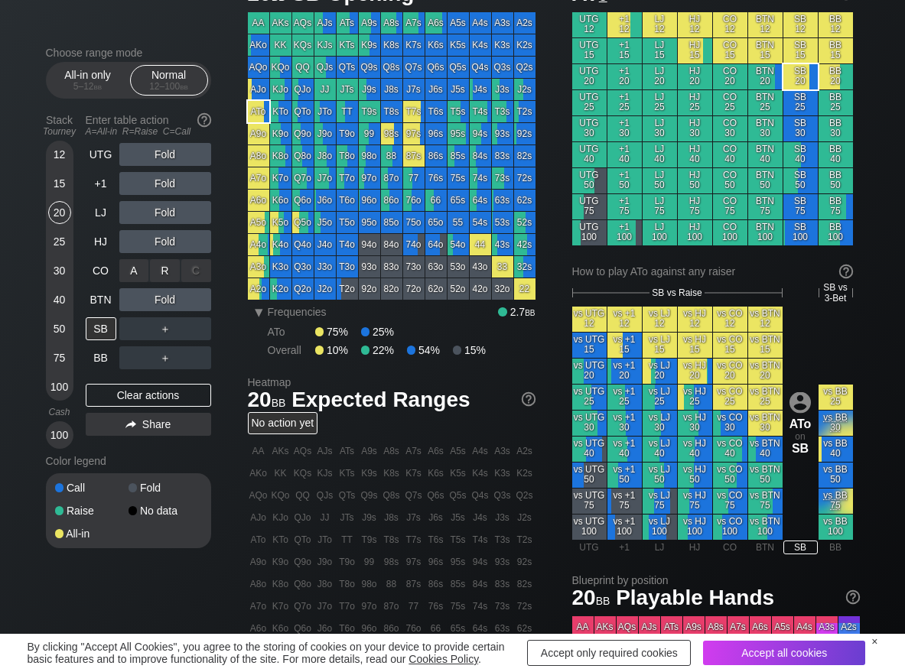
drag, startPoint x: 161, startPoint y: 270, endPoint x: 142, endPoint y: 282, distance: 22.1
click at [161, 271] on div "R ✕" at bounding box center [165, 270] width 30 height 23
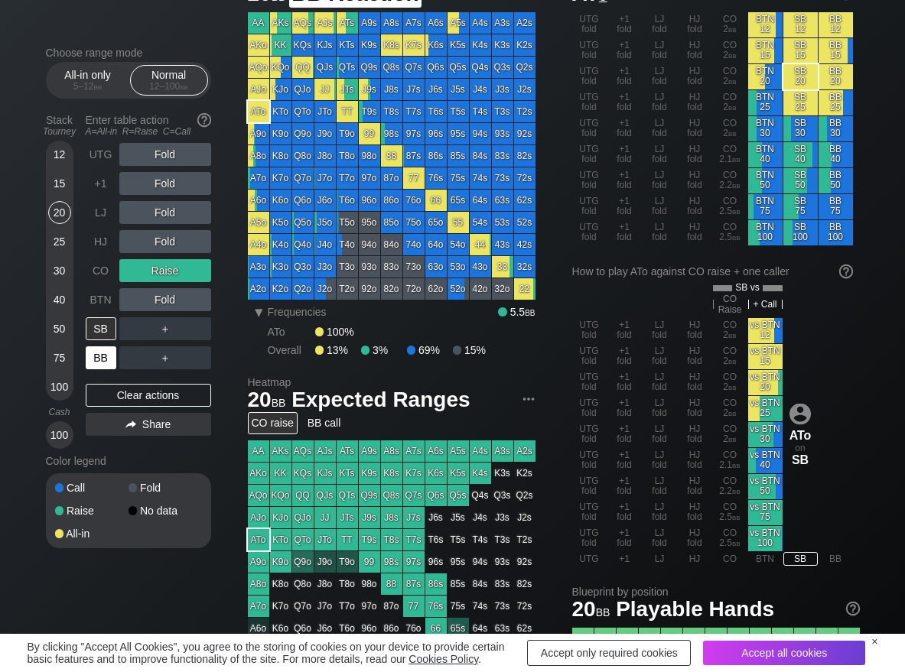
click at [97, 353] on div "BB" at bounding box center [101, 357] width 31 height 23
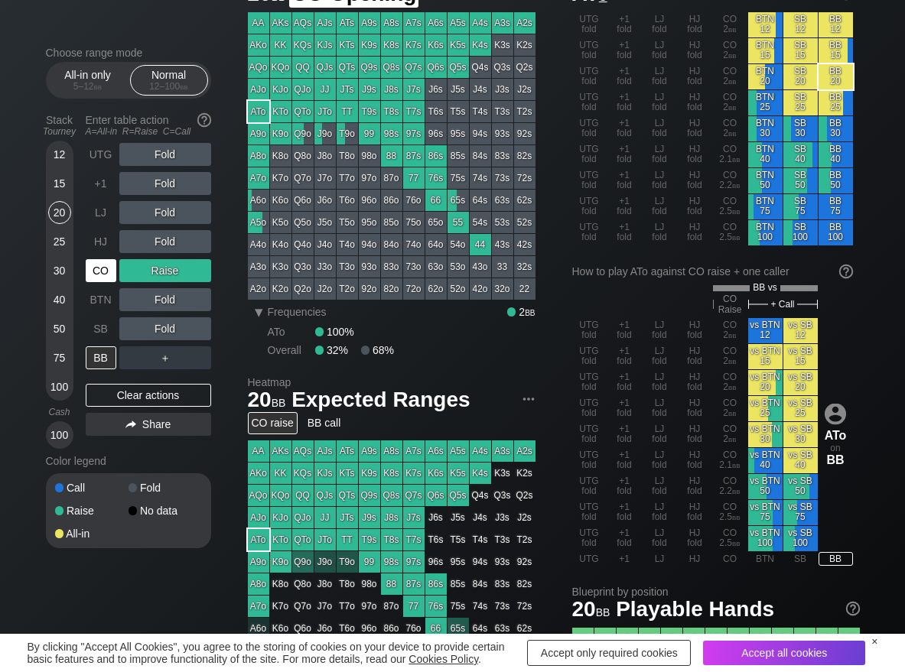
click at [96, 265] on div "CO" at bounding box center [101, 270] width 31 height 23
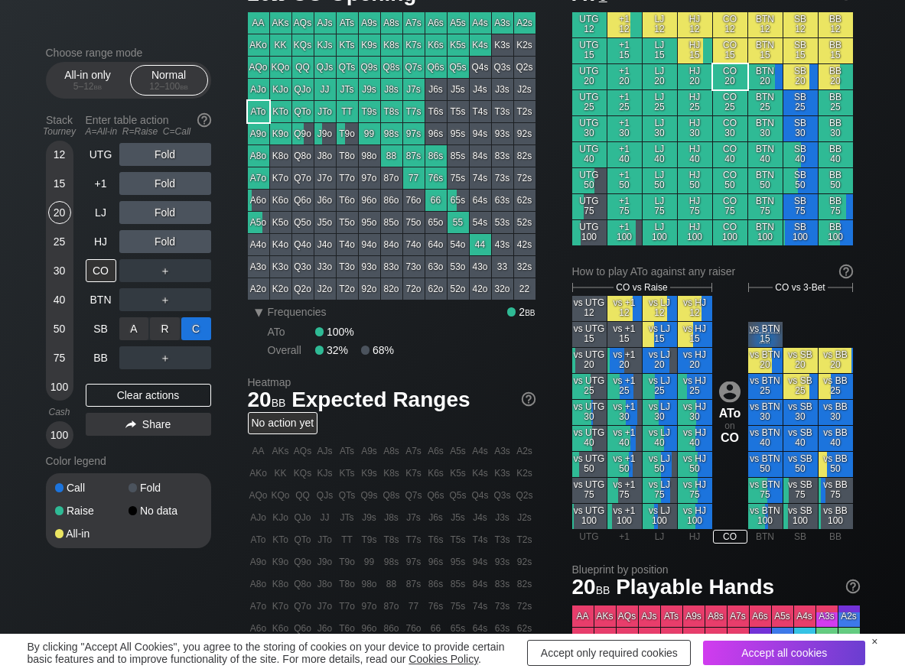
click at [206, 333] on div "C ✕" at bounding box center [196, 328] width 30 height 23
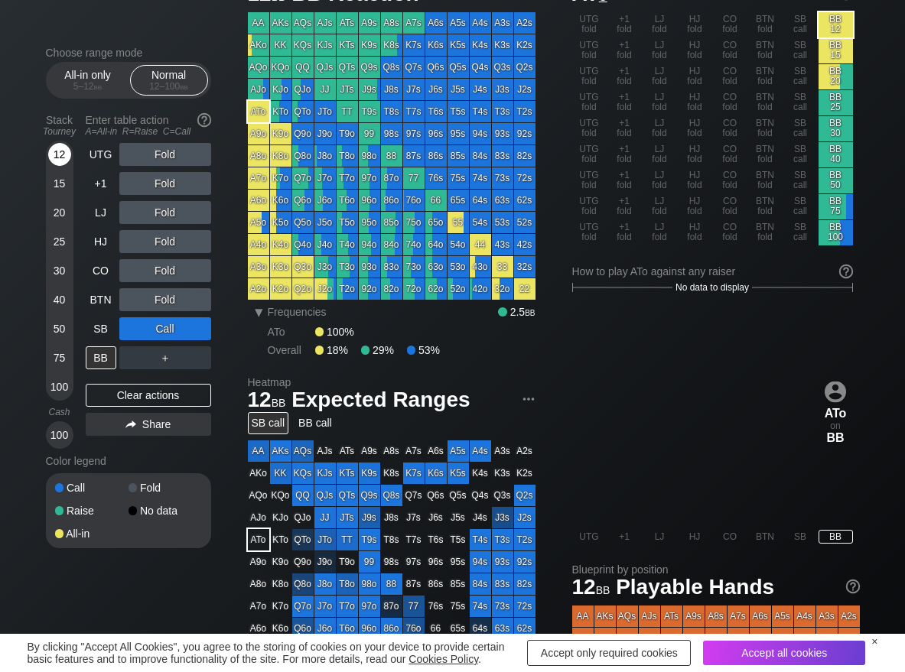
click at [57, 156] on div "12" at bounding box center [59, 154] width 23 height 23
click at [168, 360] on div "R ✕" at bounding box center [165, 357] width 30 height 23
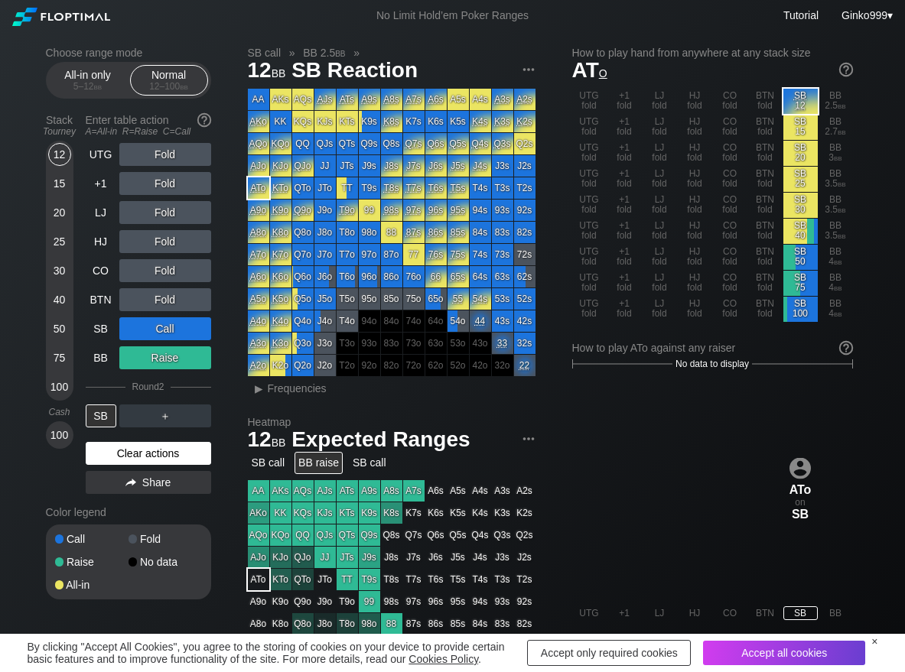
click at [125, 443] on div "Clear actions" at bounding box center [148, 453] width 125 height 23
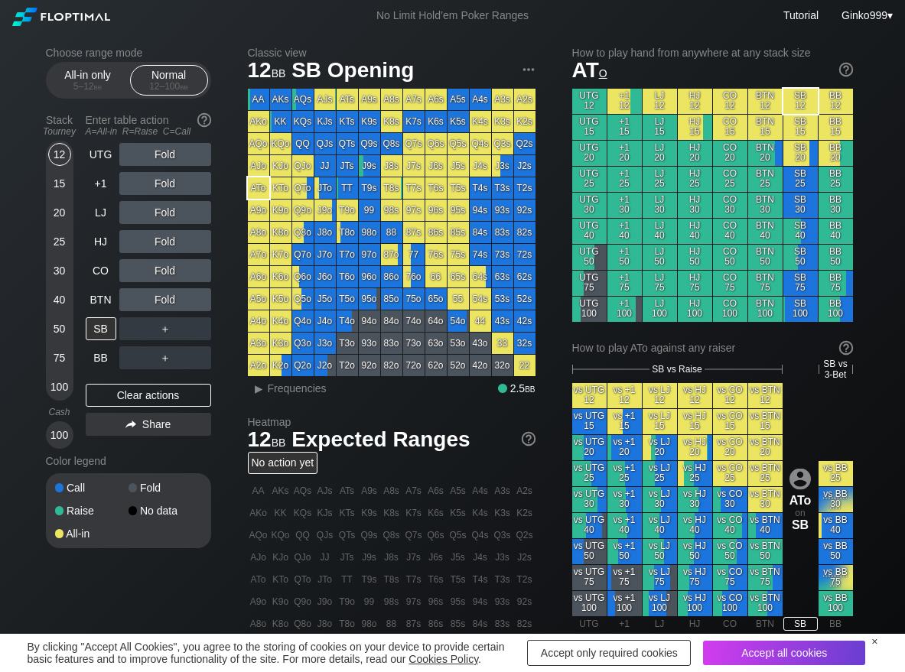
scroll to position [76, 0]
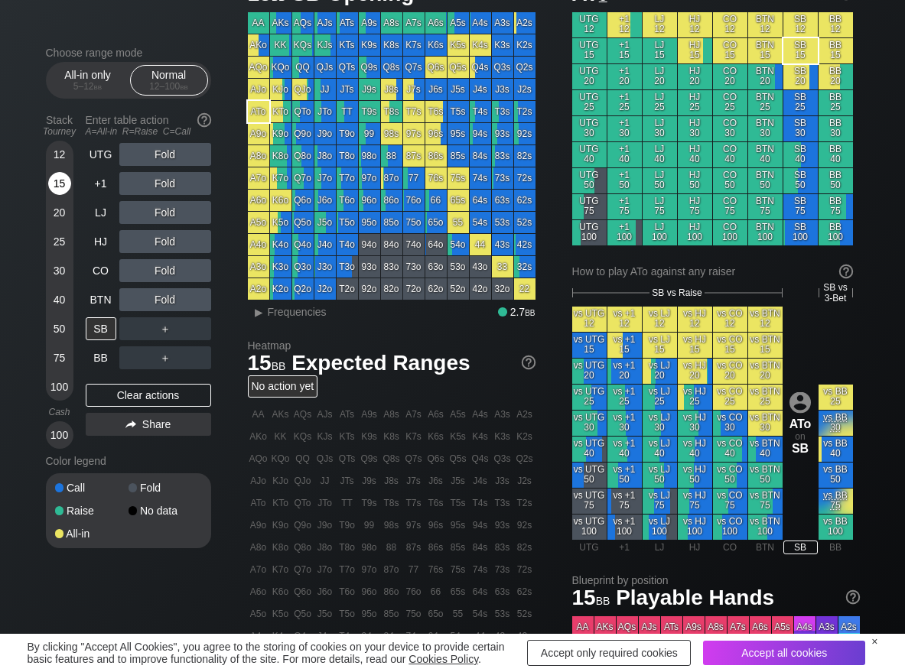
click at [65, 181] on div "15" at bounding box center [59, 183] width 23 height 23
drag, startPoint x: 169, startPoint y: 298, endPoint x: 81, endPoint y: 248, distance: 101.4
click at [166, 298] on div "R ✕" at bounding box center [165, 299] width 30 height 23
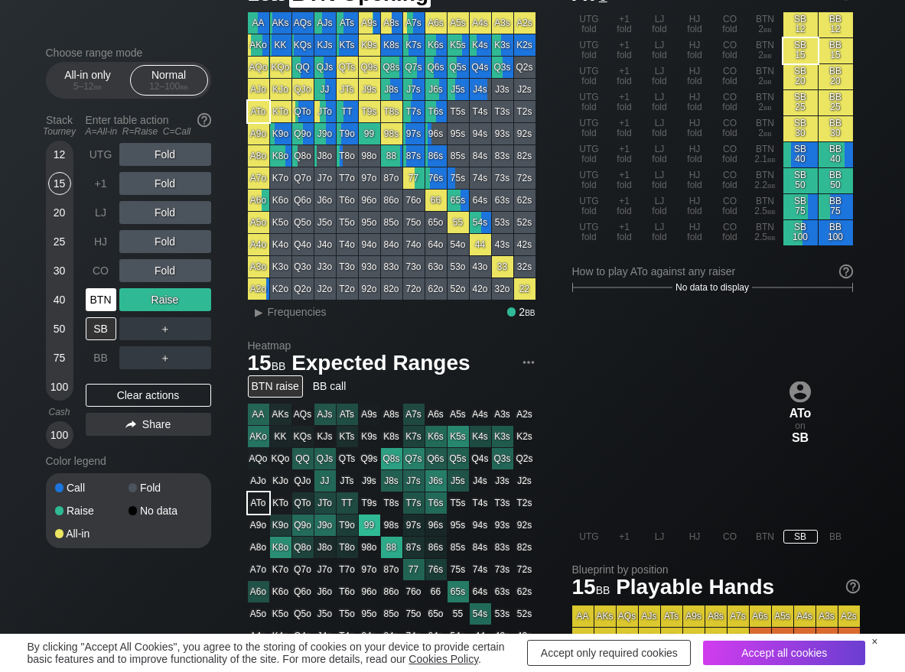
click at [109, 295] on div "BTN" at bounding box center [101, 299] width 31 height 23
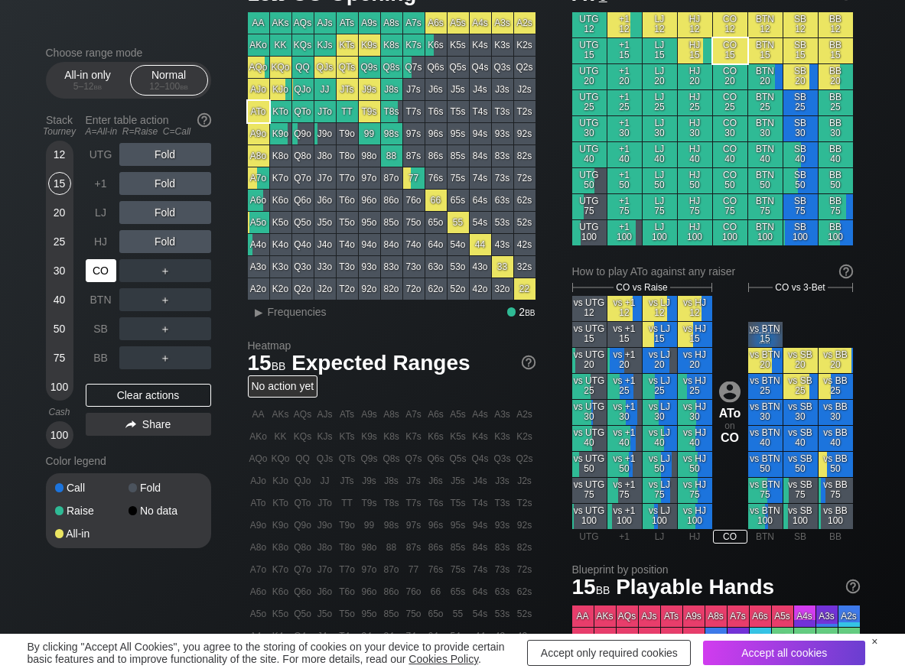
click at [106, 272] on div "CO" at bounding box center [101, 270] width 31 height 23
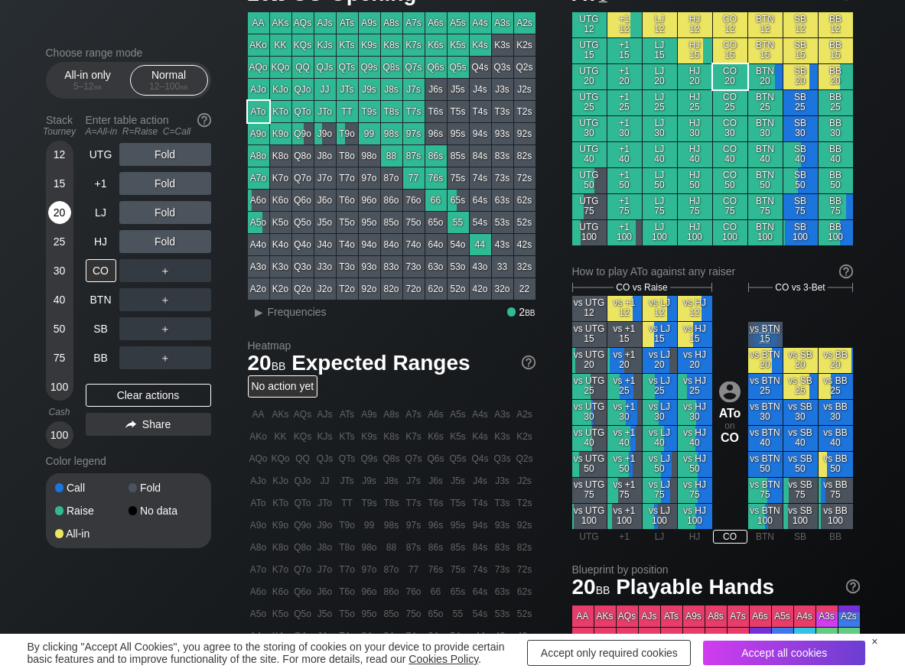
click at [58, 216] on div "20" at bounding box center [59, 212] width 23 height 23
click at [165, 149] on div "R ✕" at bounding box center [165, 154] width 30 height 23
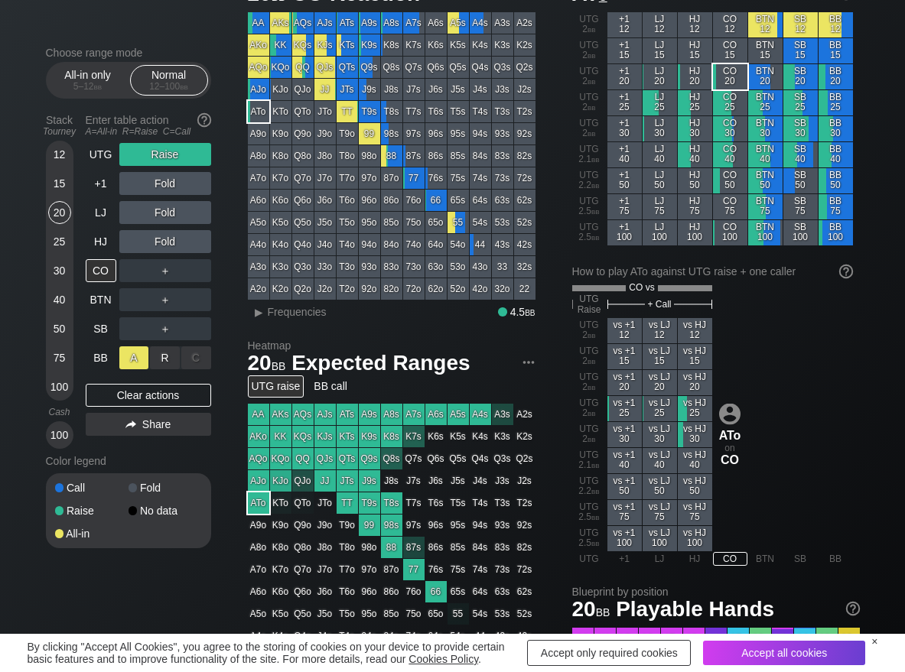
click at [128, 362] on div "A ✕" at bounding box center [134, 357] width 30 height 23
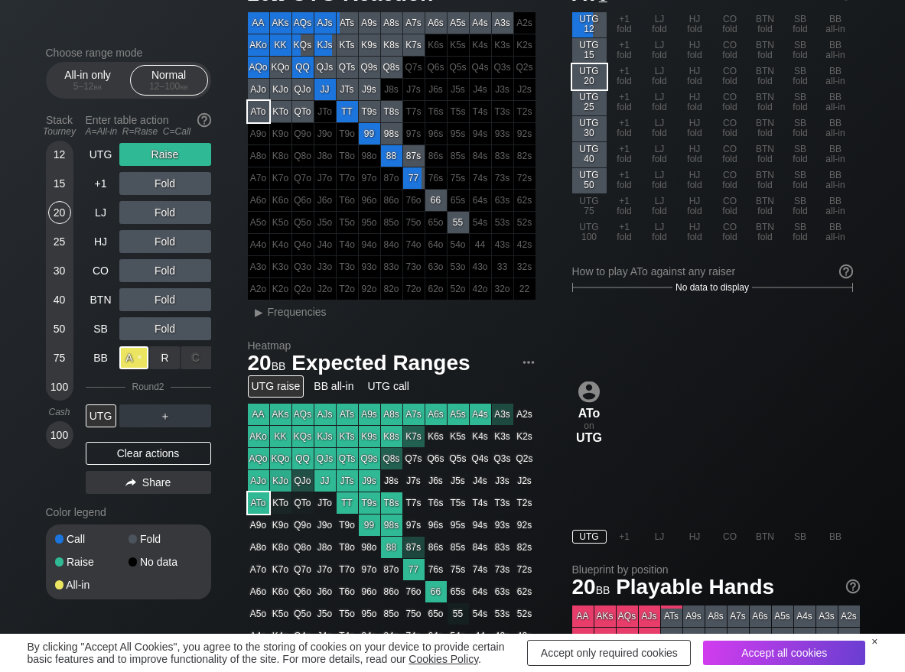
click at [128, 362] on div "A ✕" at bounding box center [134, 357] width 30 height 23
